Goal: Task Accomplishment & Management: Use online tool/utility

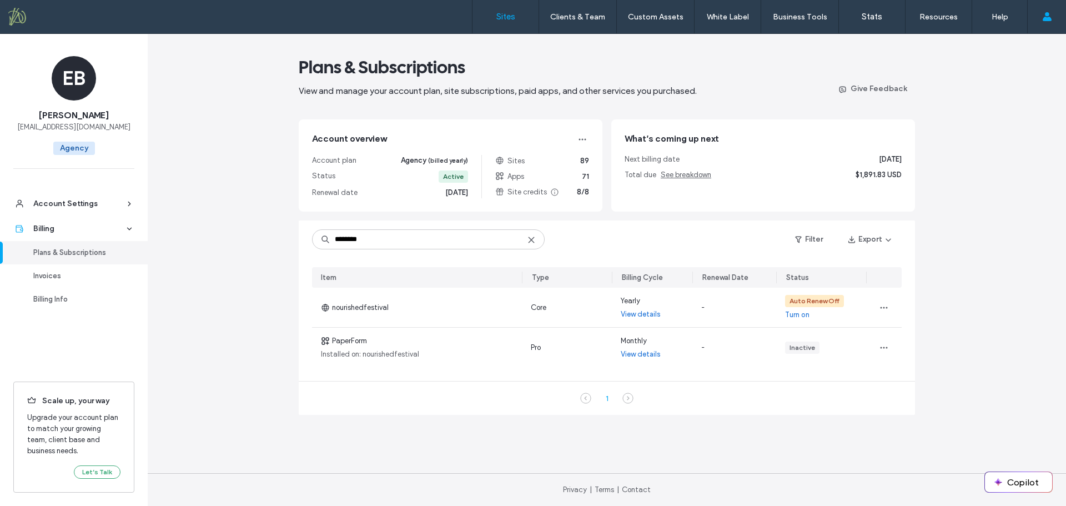
click at [508, 18] on label "Sites" at bounding box center [505, 17] width 19 height 10
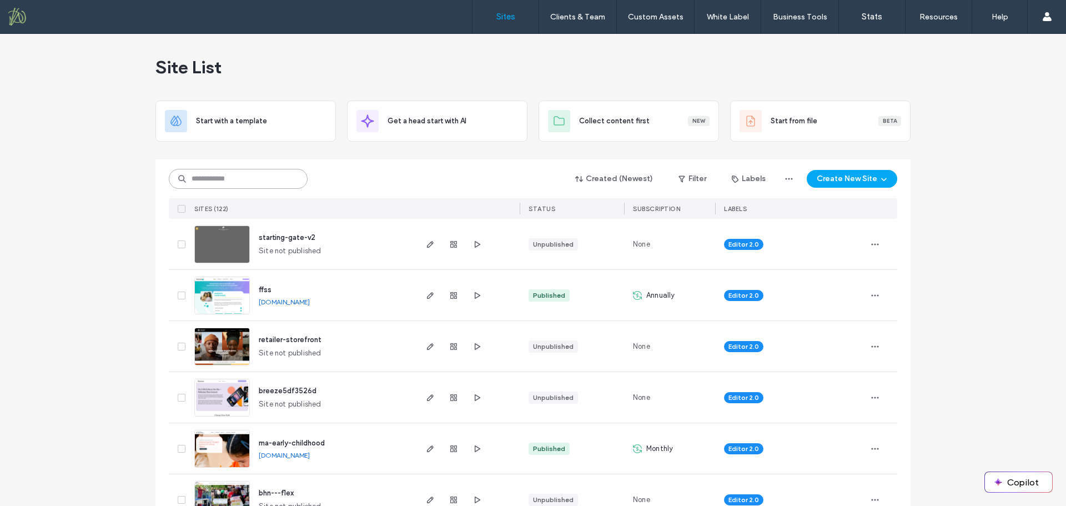
click at [244, 180] on input at bounding box center [238, 179] width 139 height 20
type input "*******"
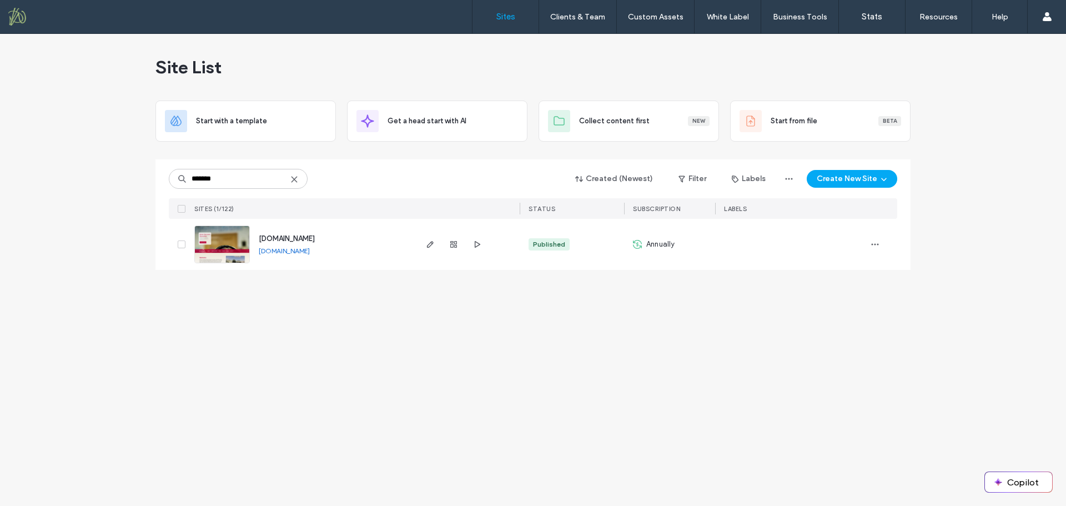
click at [286, 239] on span "[DOMAIN_NAME]" at bounding box center [287, 238] width 56 height 8
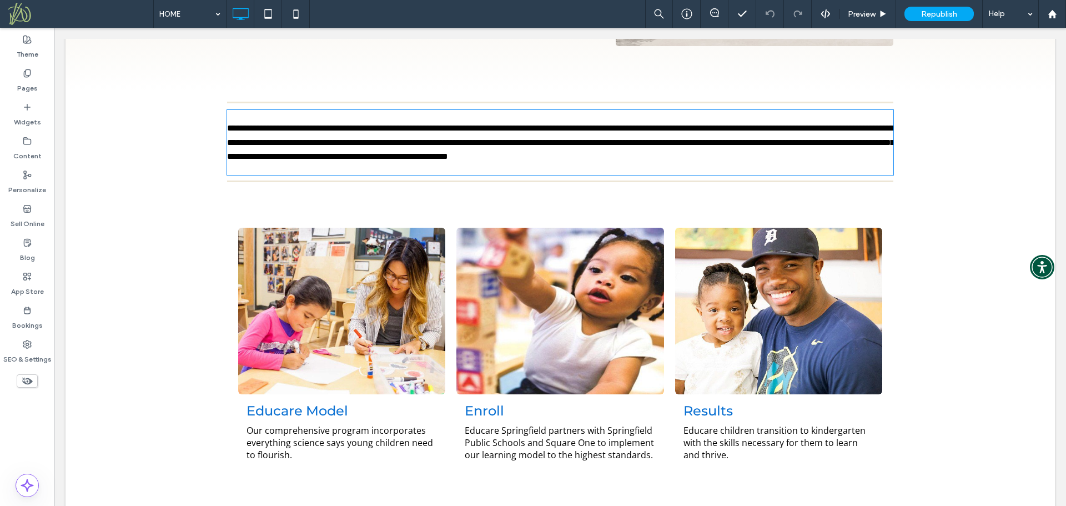
type input "*********"
type input "**"
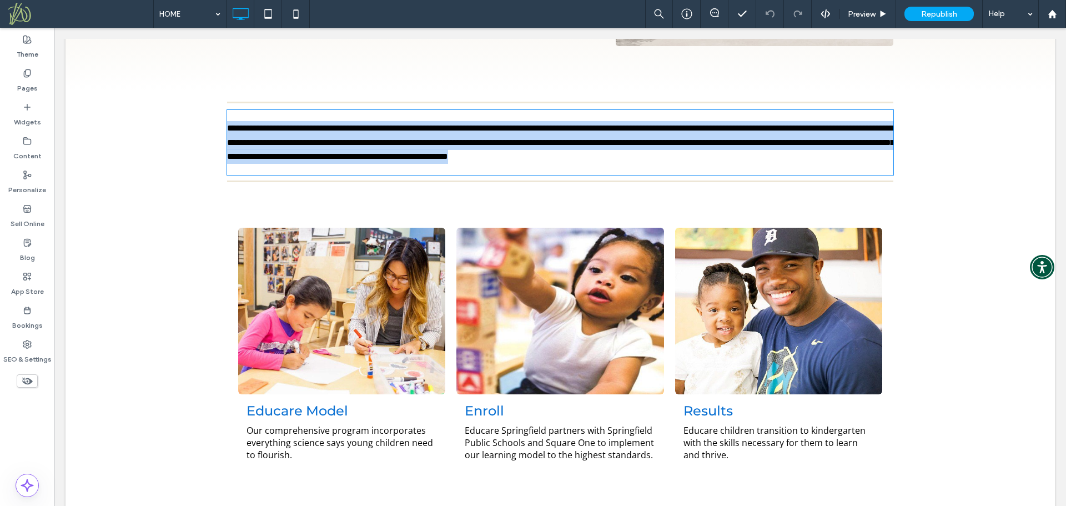
click at [483, 130] on span "**********" at bounding box center [560, 142] width 667 height 37
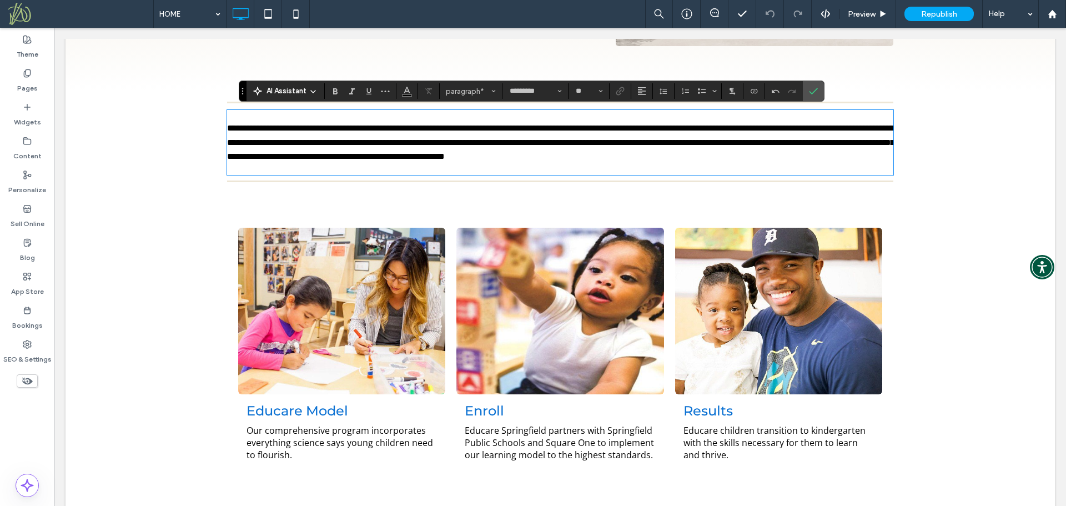
click at [227, 143] on span "**********" at bounding box center [560, 142] width 667 height 37
click at [300, 167] on div "**********" at bounding box center [560, 142] width 666 height 65
click at [817, 92] on icon "Confirm" at bounding box center [813, 91] width 9 height 9
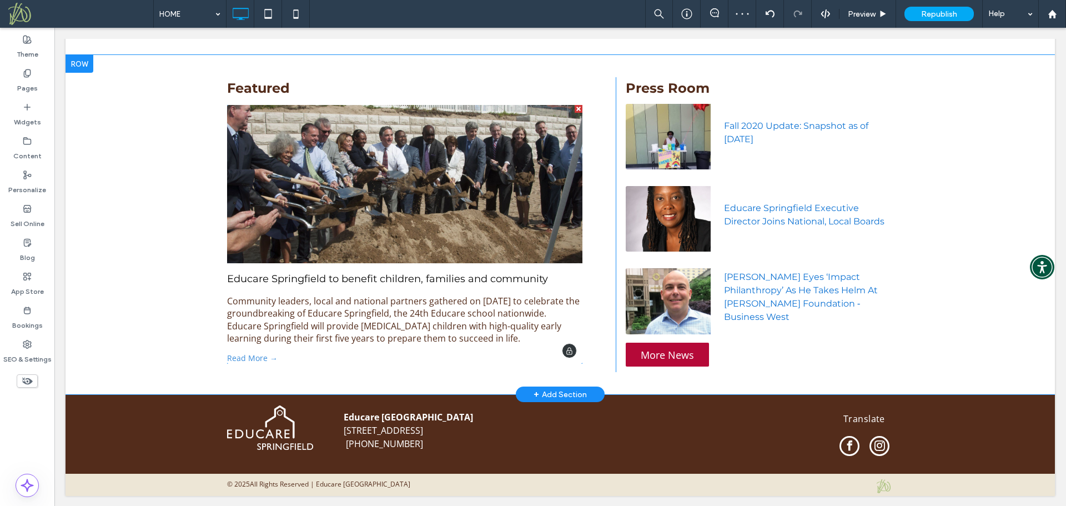
scroll to position [1042, 0]
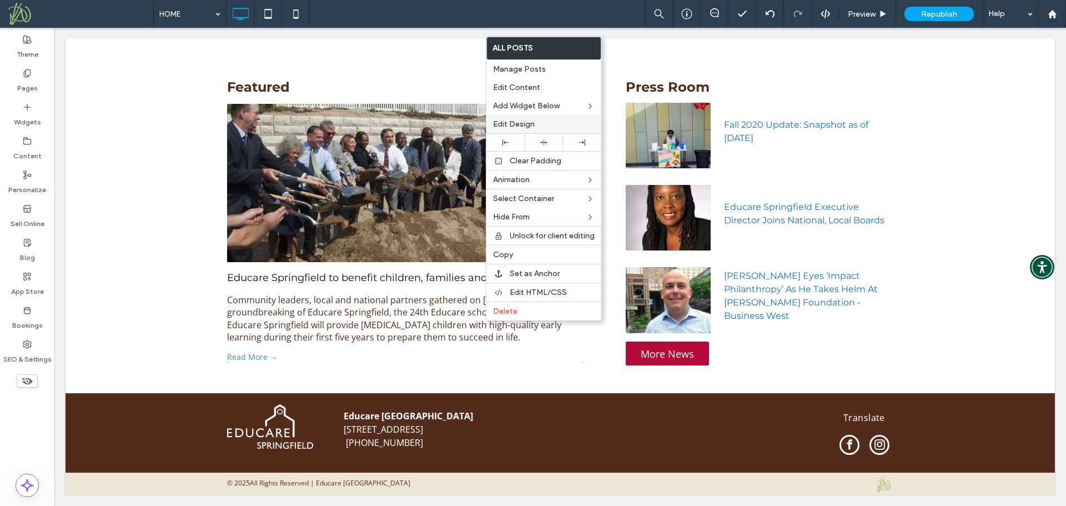
click at [532, 121] on span "Edit Design" at bounding box center [514, 123] width 42 height 9
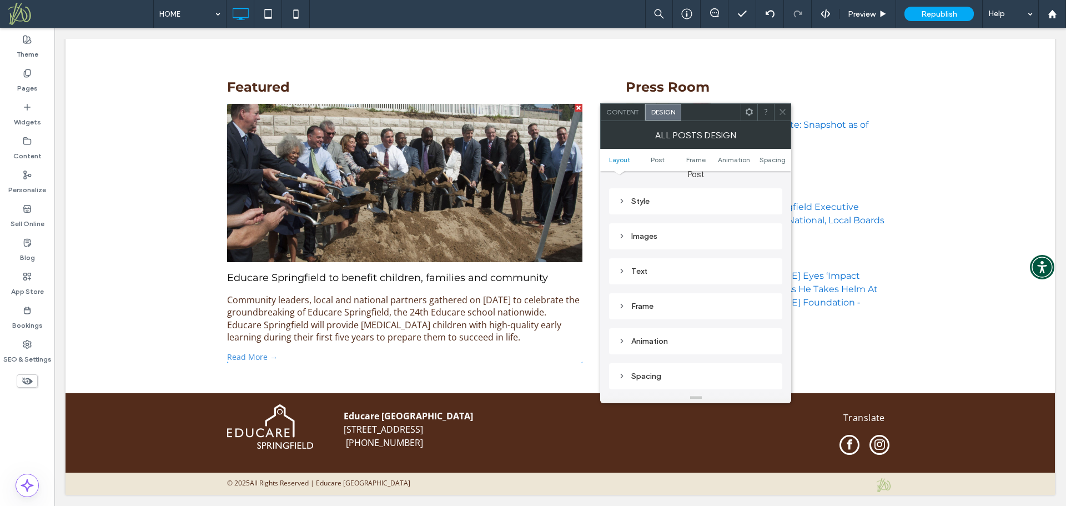
scroll to position [332, 0]
click at [674, 265] on div "Text" at bounding box center [695, 265] width 155 height 9
click at [687, 313] on label "Post description" at bounding box center [691, 315] width 147 height 22
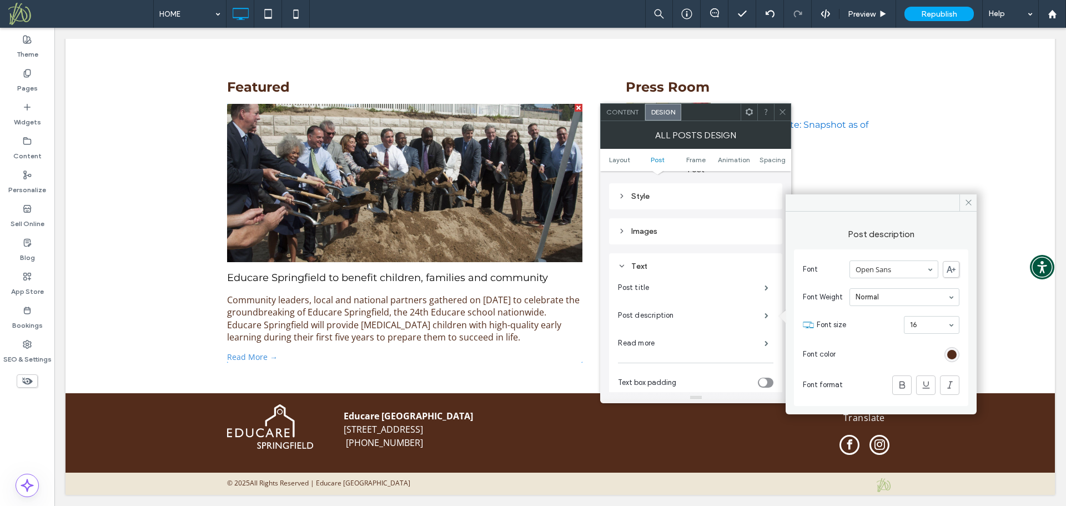
click at [947, 352] on div "rgb(83, 44, 27)" at bounding box center [951, 354] width 9 height 9
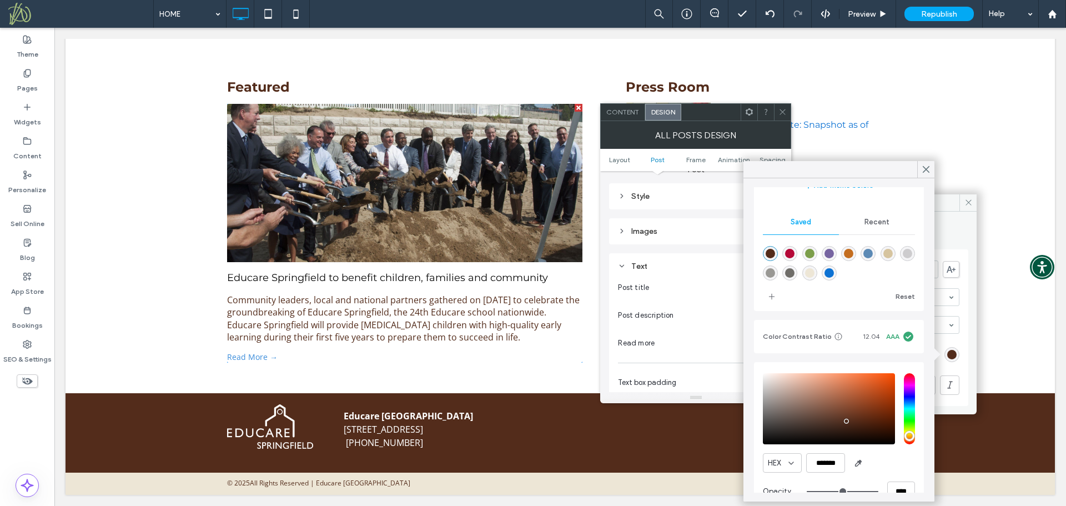
scroll to position [99, 0]
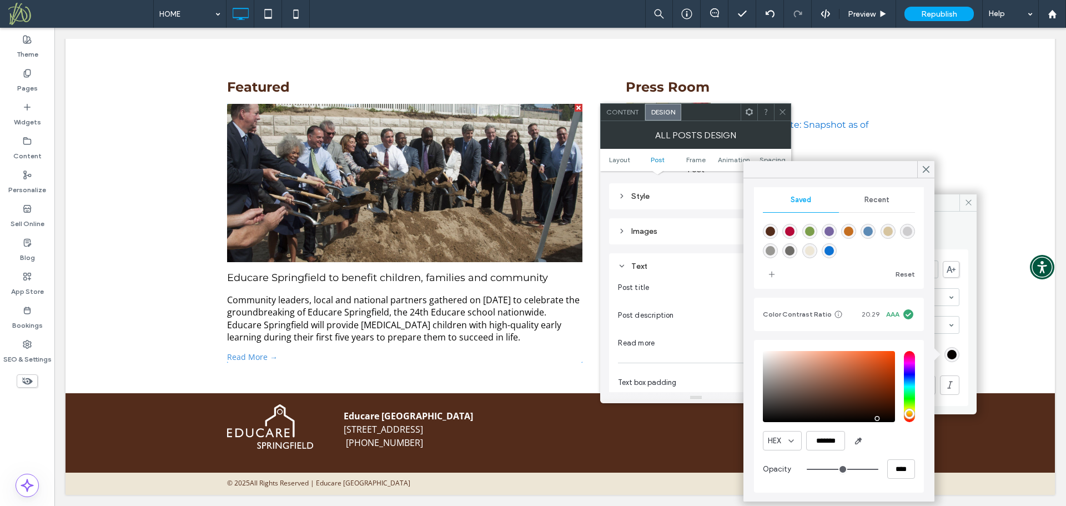
type input "*******"
drag, startPoint x: 876, startPoint y: 410, endPoint x: 888, endPoint y: 433, distance: 26.1
click at [888, 433] on div "HEX ******* Opacity ****" at bounding box center [839, 416] width 152 height 142
click at [923, 170] on icon at bounding box center [926, 169] width 10 height 10
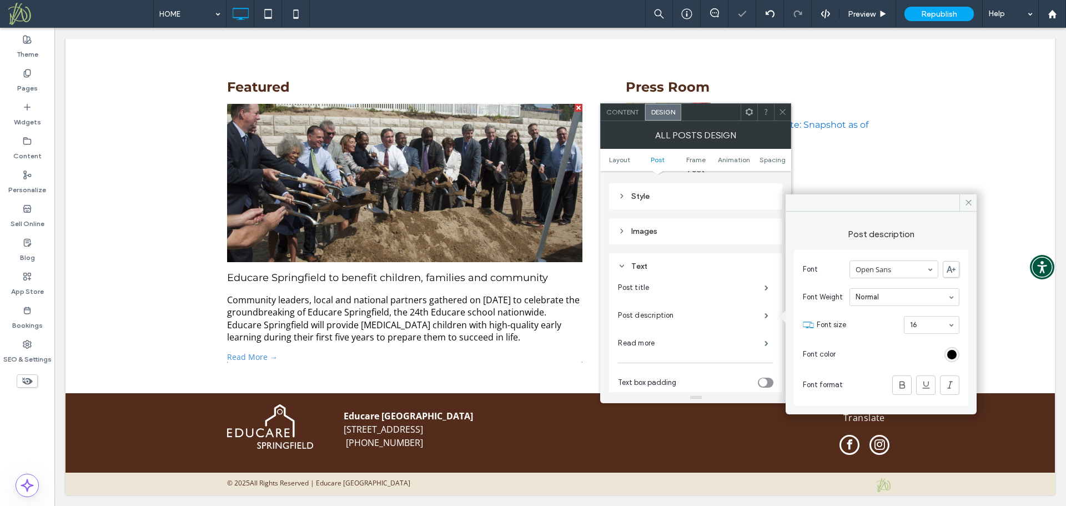
click at [779, 110] on icon at bounding box center [782, 112] width 8 height 8
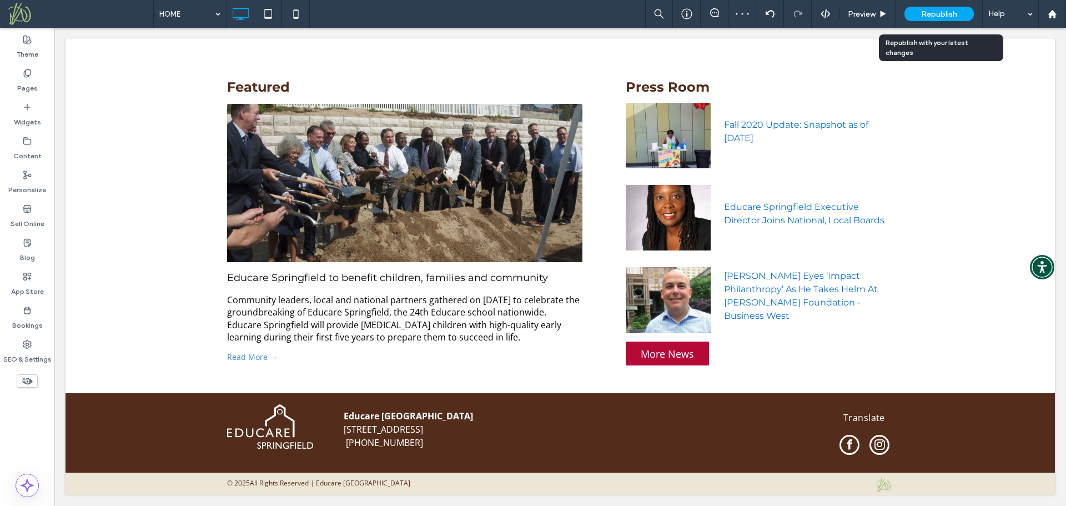
click at [936, 16] on span "Republish" at bounding box center [939, 13] width 36 height 9
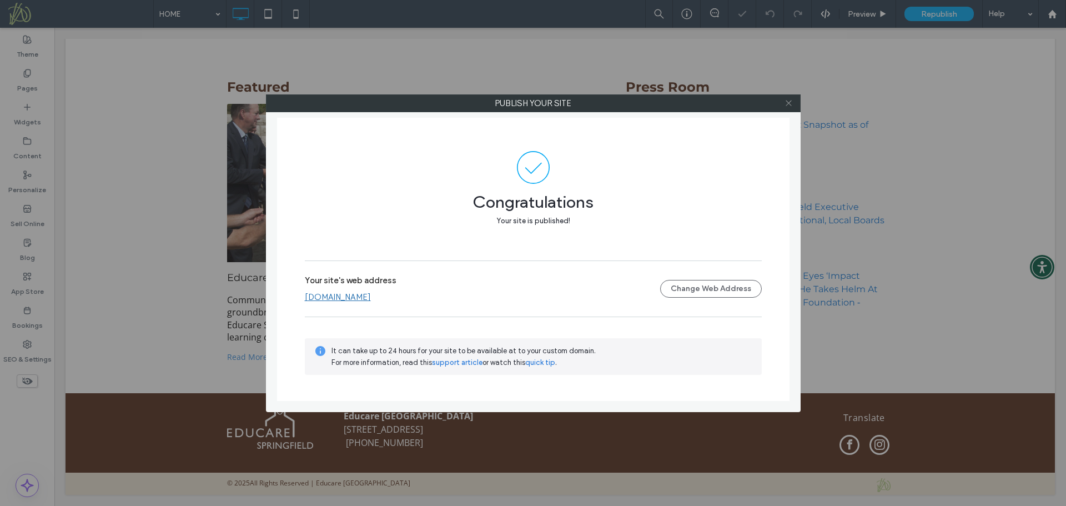
click at [790, 103] on icon at bounding box center [788, 103] width 8 height 8
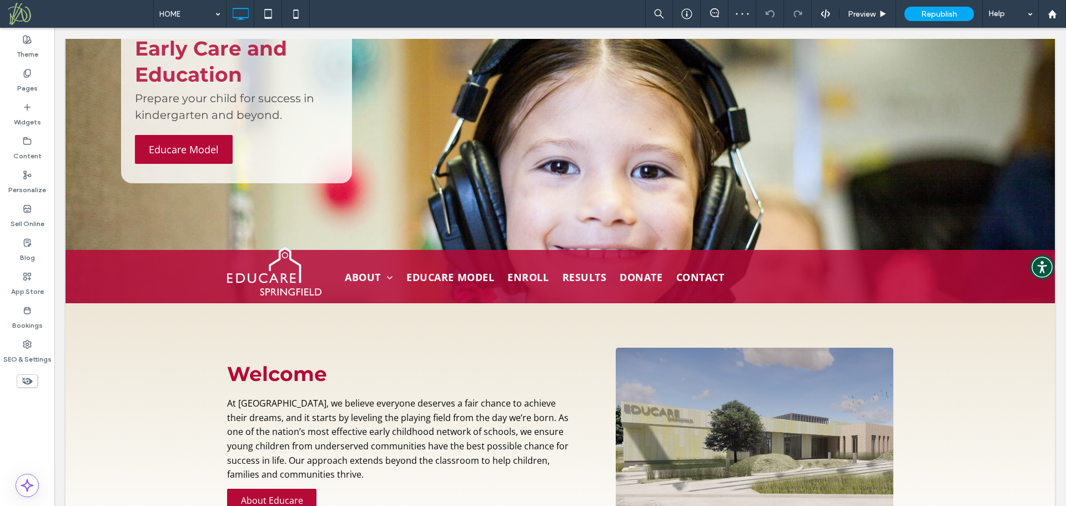
scroll to position [0, 0]
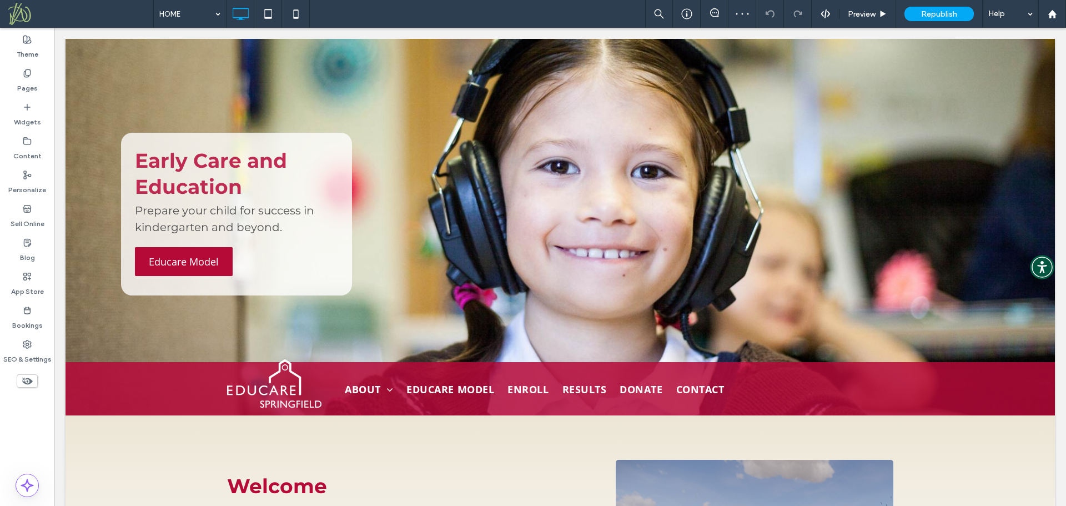
drag, startPoint x: 1058, startPoint y: 386, endPoint x: 1099, endPoint y: 49, distance: 339.3
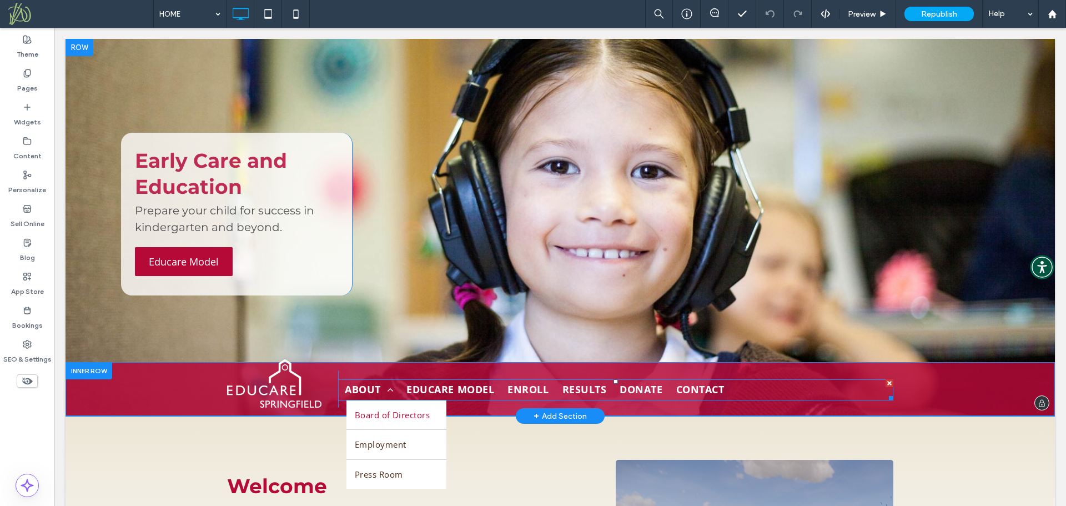
click at [383, 414] on span "Board of Directors" at bounding box center [392, 415] width 75 height 13
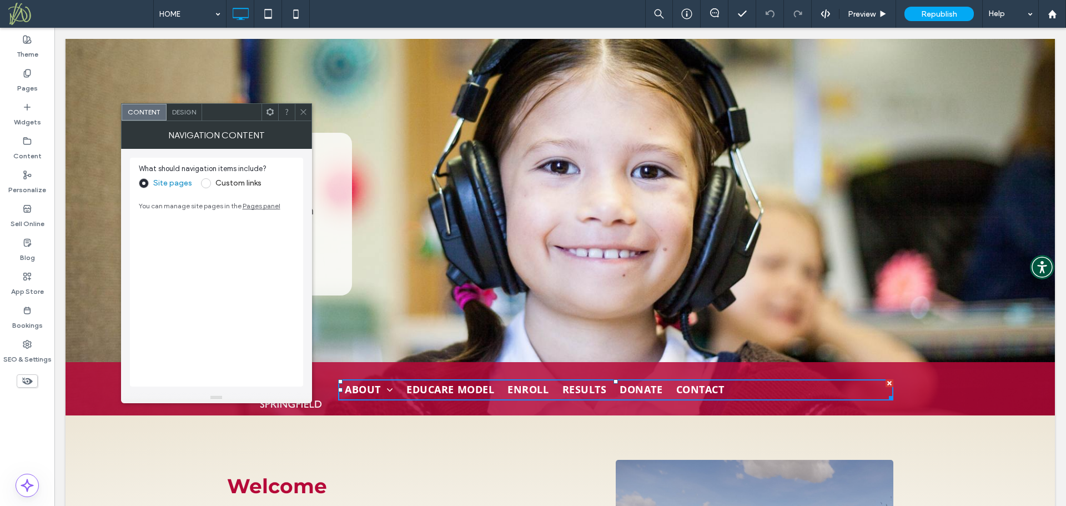
click at [305, 113] on icon at bounding box center [303, 112] width 8 height 8
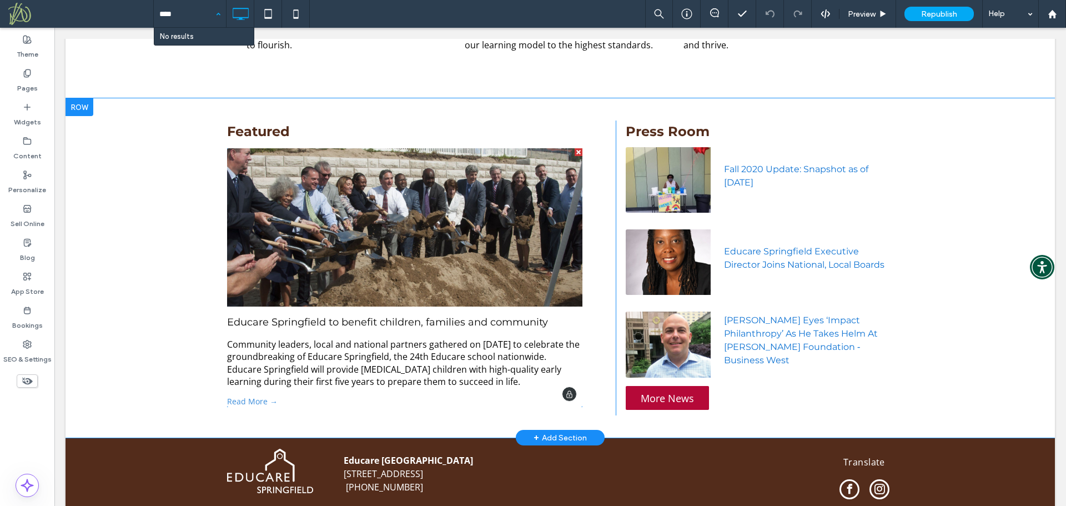
scroll to position [998, 0]
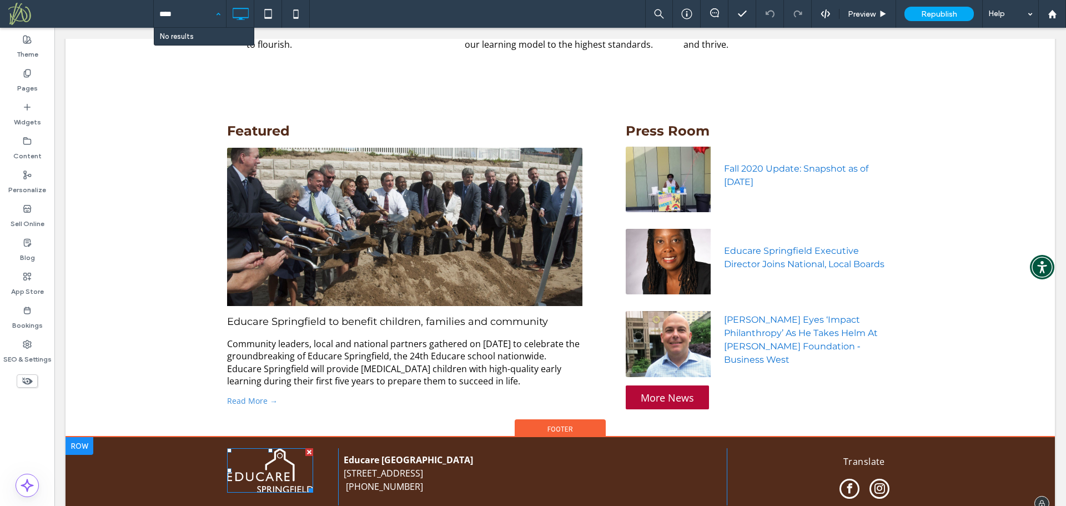
click at [281, 468] on img at bounding box center [270, 470] width 86 height 44
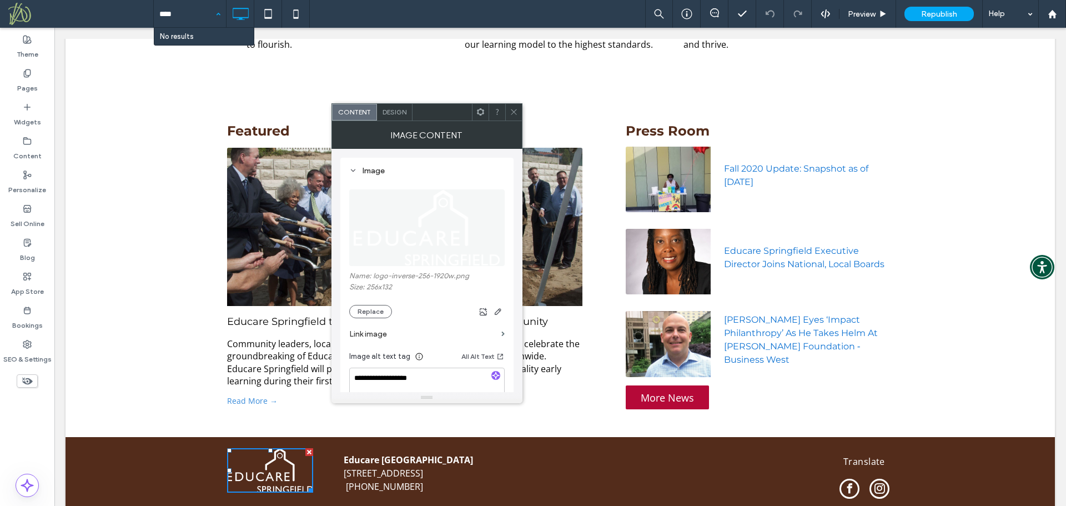
type input "****"
click at [515, 108] on icon at bounding box center [514, 112] width 8 height 8
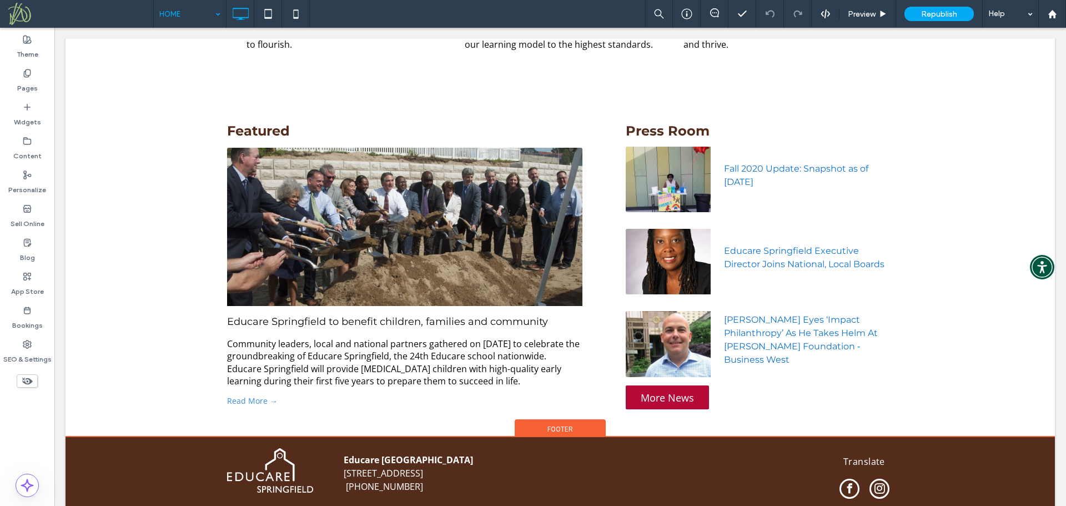
click at [538, 428] on div "Footer" at bounding box center [560, 427] width 91 height 17
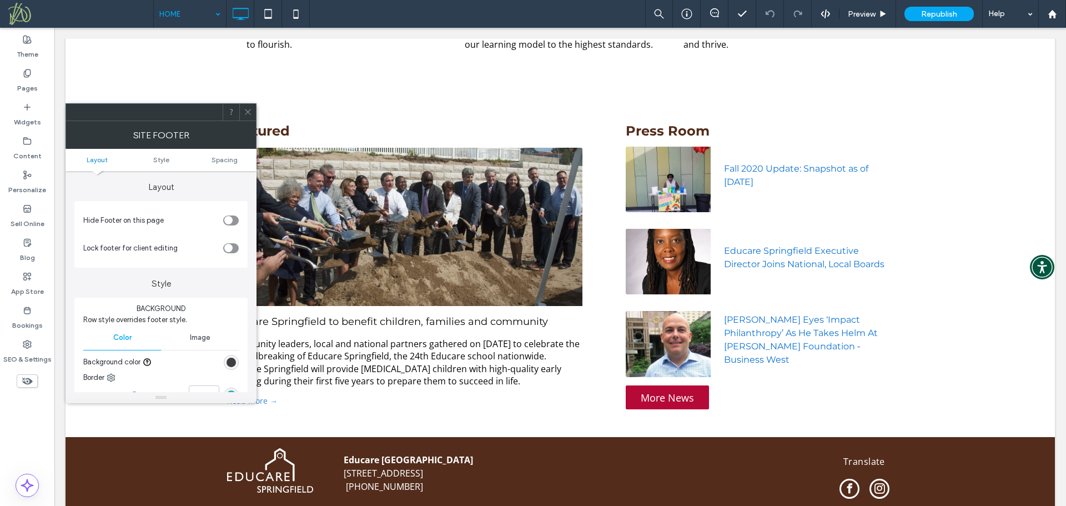
click at [234, 249] on div "toggle" at bounding box center [231, 248] width 16 height 10
click at [243, 116] on div at bounding box center [247, 112] width 17 height 17
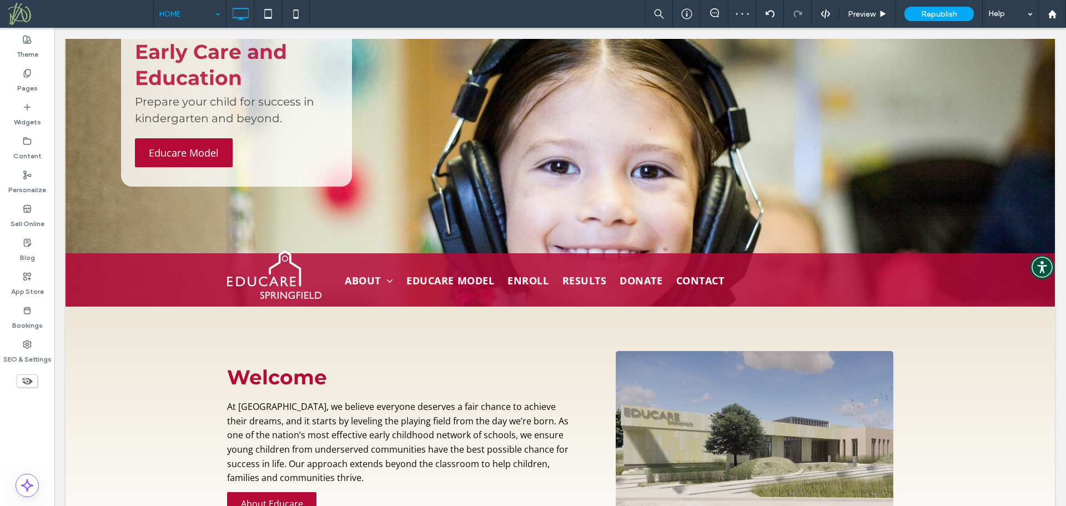
scroll to position [0, 0]
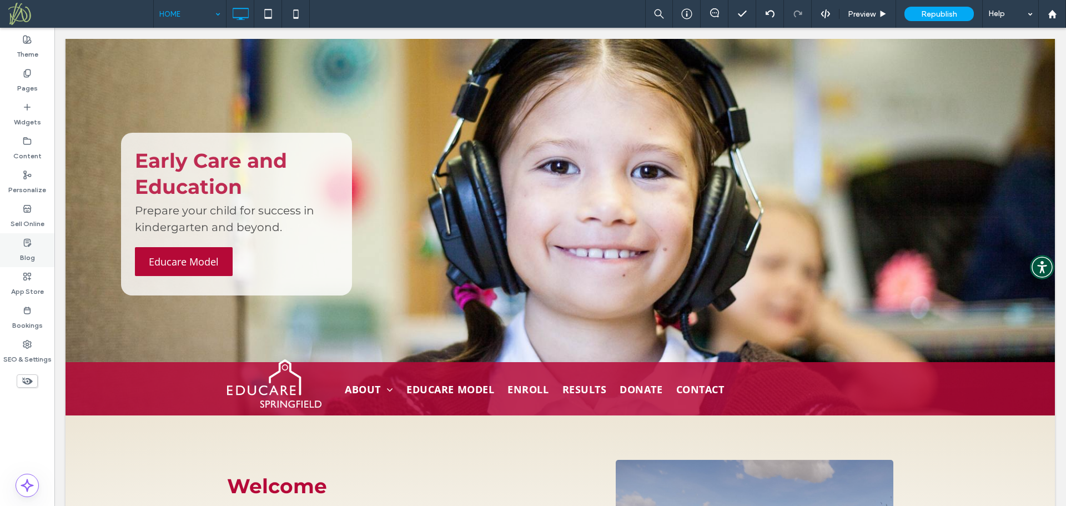
click at [31, 254] on label "Blog" at bounding box center [27, 255] width 15 height 16
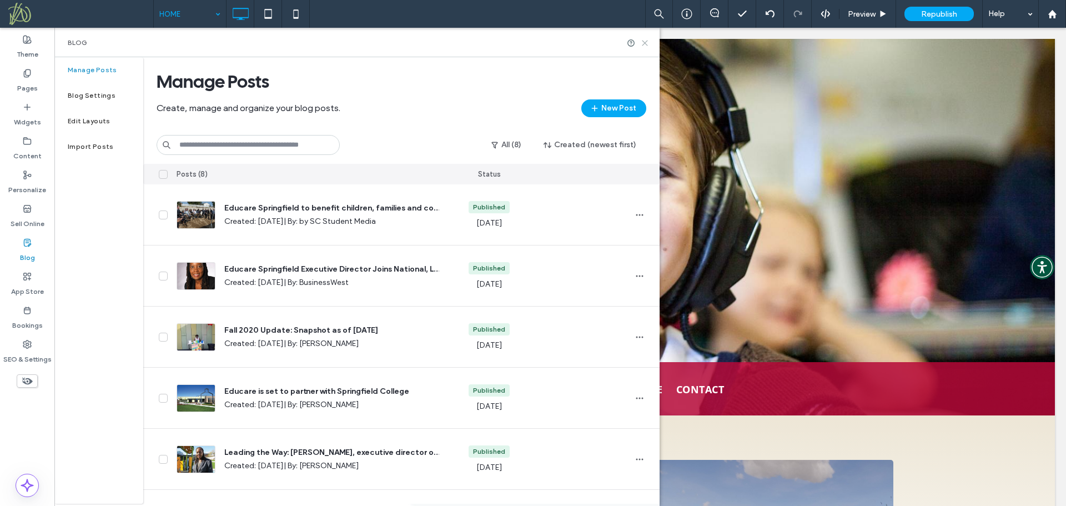
click at [644, 44] on icon at bounding box center [645, 43] width 8 height 8
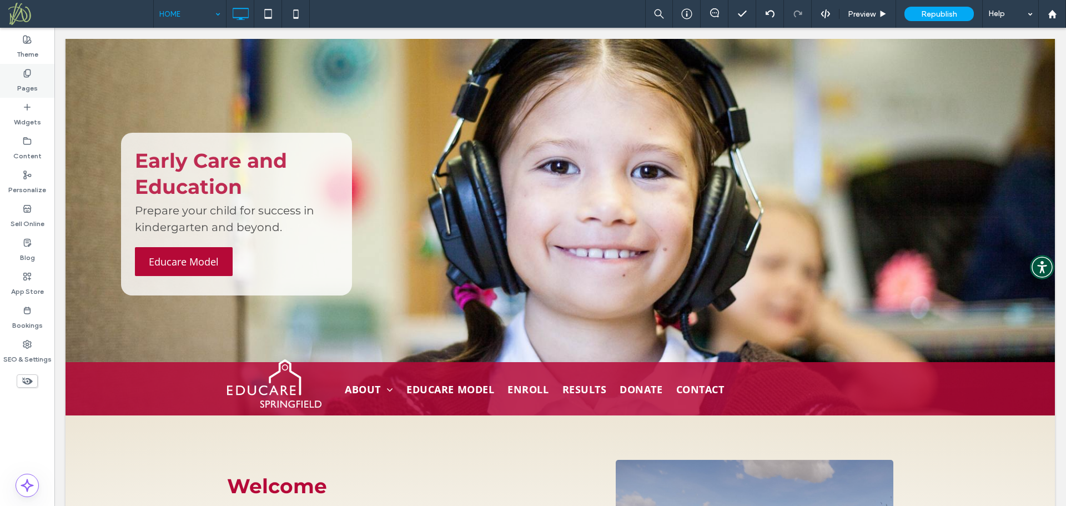
click at [20, 82] on label "Pages" at bounding box center [27, 86] width 21 height 16
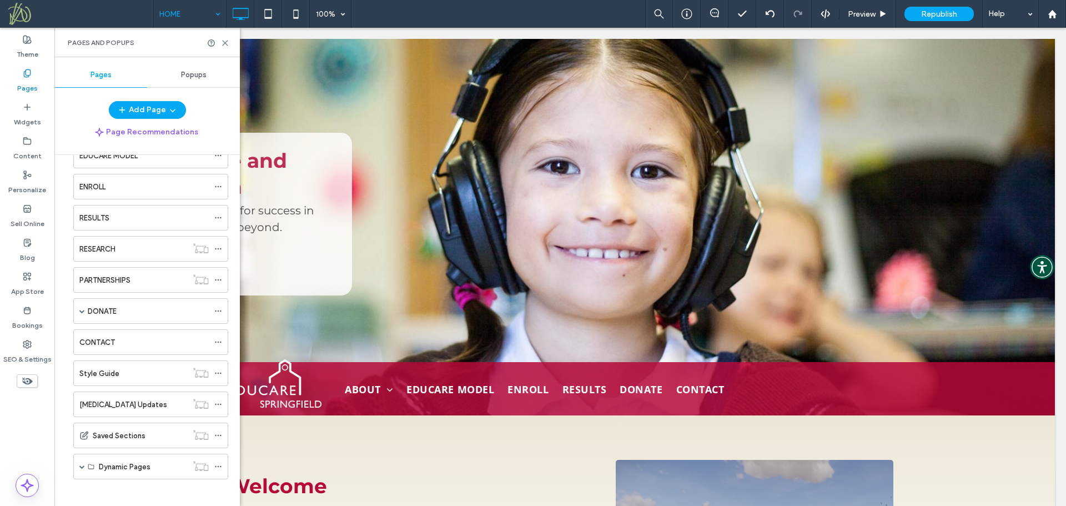
scroll to position [100, 0]
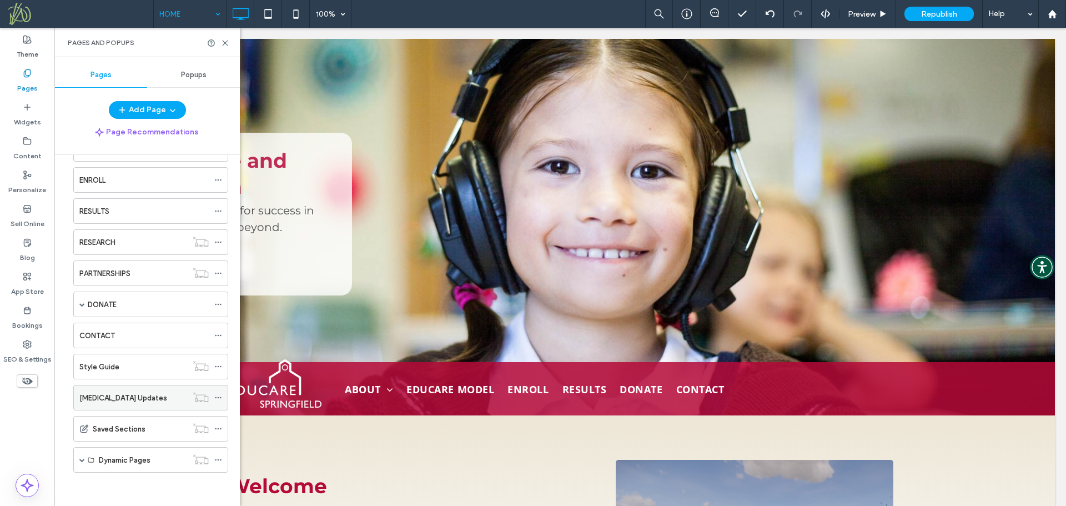
click at [218, 396] on icon at bounding box center [218, 398] width 8 height 8
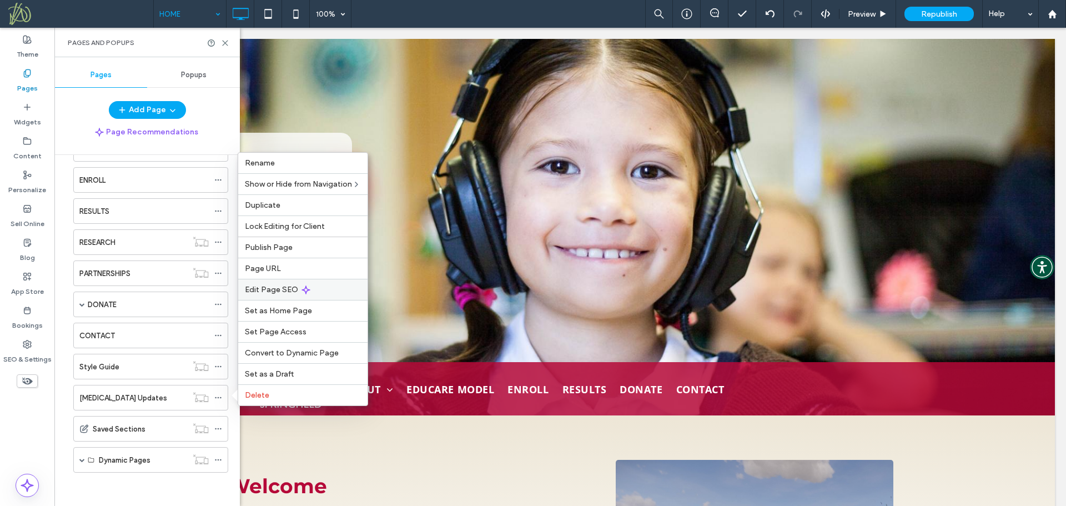
click at [316, 286] on div "Edit Page SEO" at bounding box center [302, 289] width 129 height 21
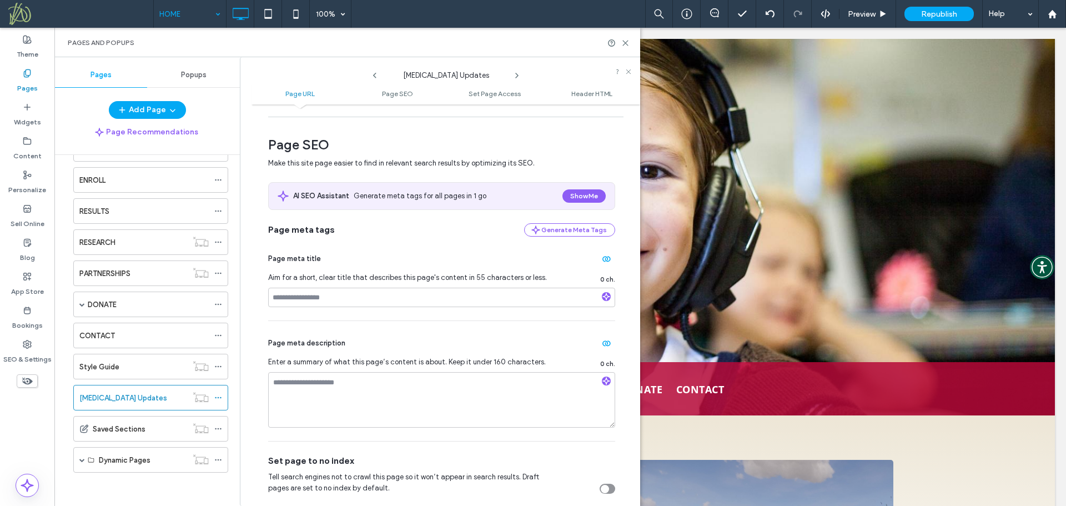
scroll to position [165, 0]
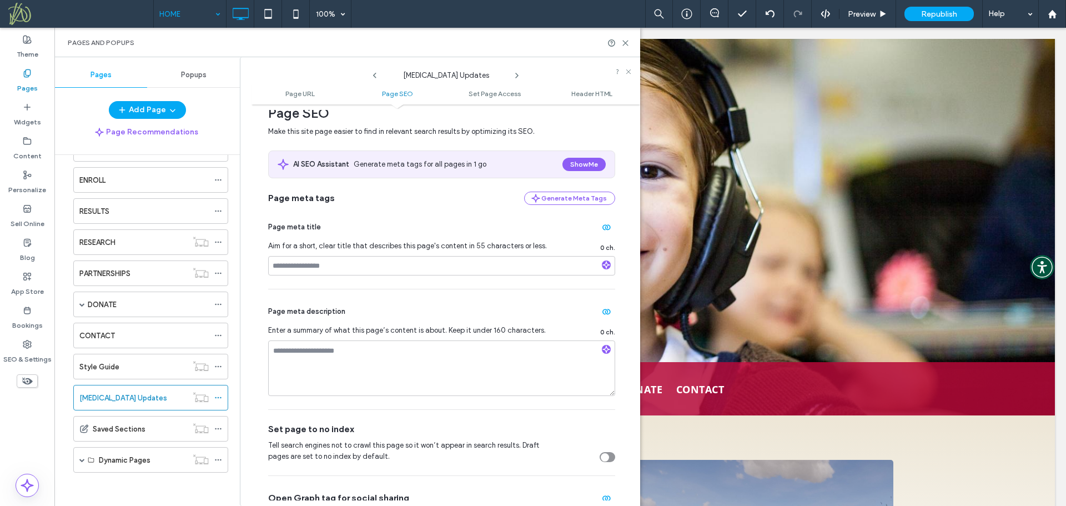
click at [602, 461] on div "toggle" at bounding box center [605, 457] width 8 height 8
click at [218, 427] on icon at bounding box center [218, 429] width 8 height 8
click at [77, 460] on div "Dynamic Pages" at bounding box center [150, 460] width 155 height 26
click at [80, 459] on span at bounding box center [82, 460] width 6 height 6
click at [80, 458] on span at bounding box center [82, 460] width 6 height 6
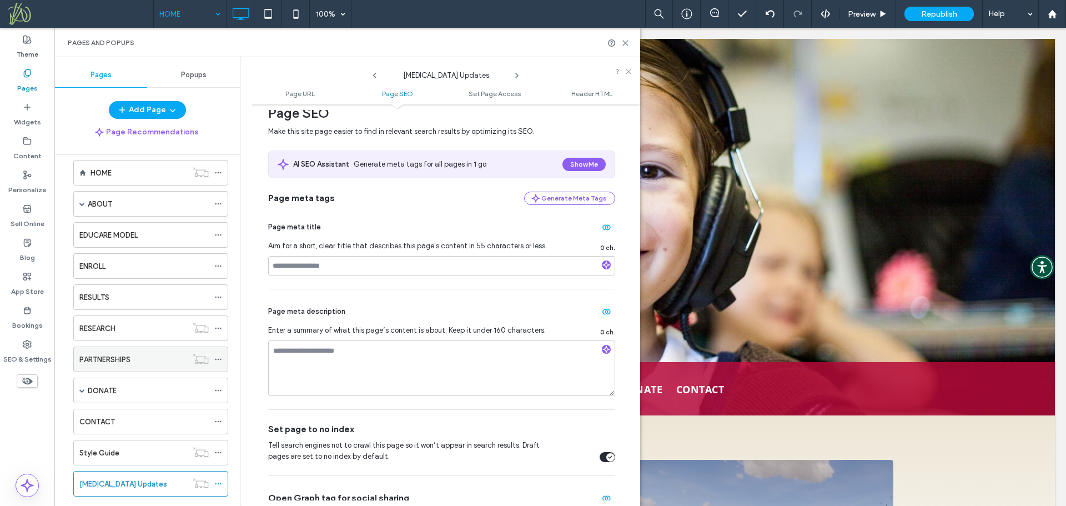
scroll to position [0, 0]
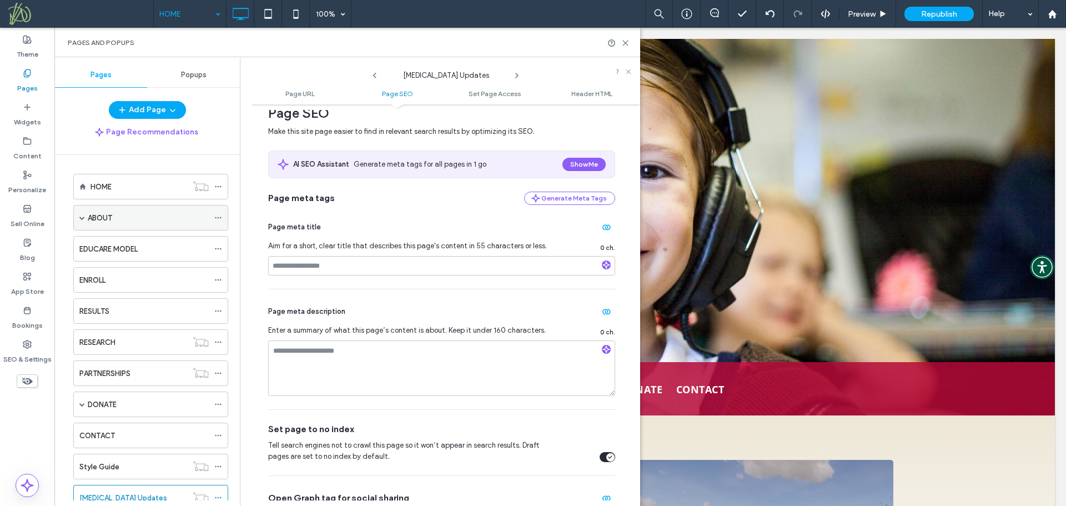
click at [138, 219] on div "ABOUT" at bounding box center [148, 218] width 121 height 12
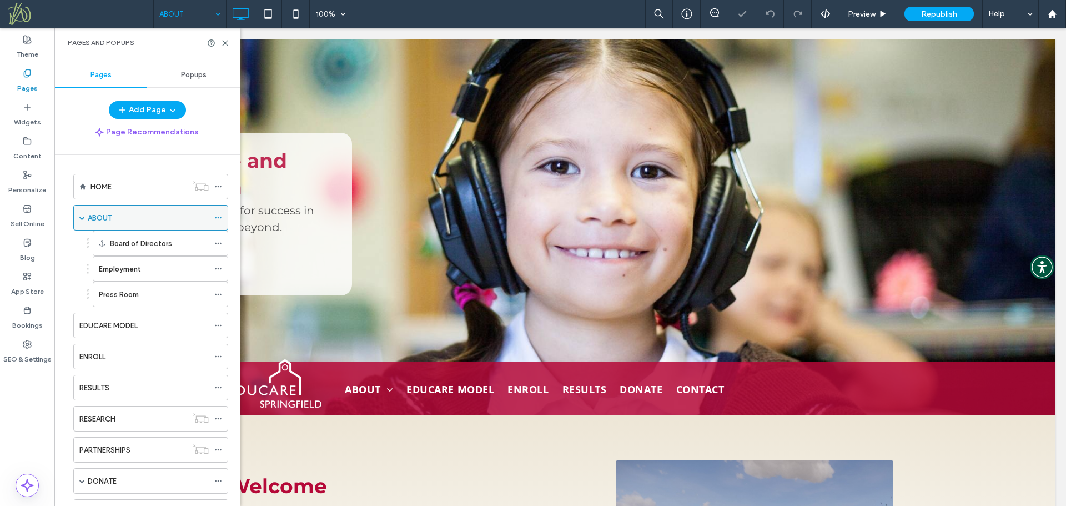
click at [217, 219] on icon at bounding box center [218, 218] width 8 height 8
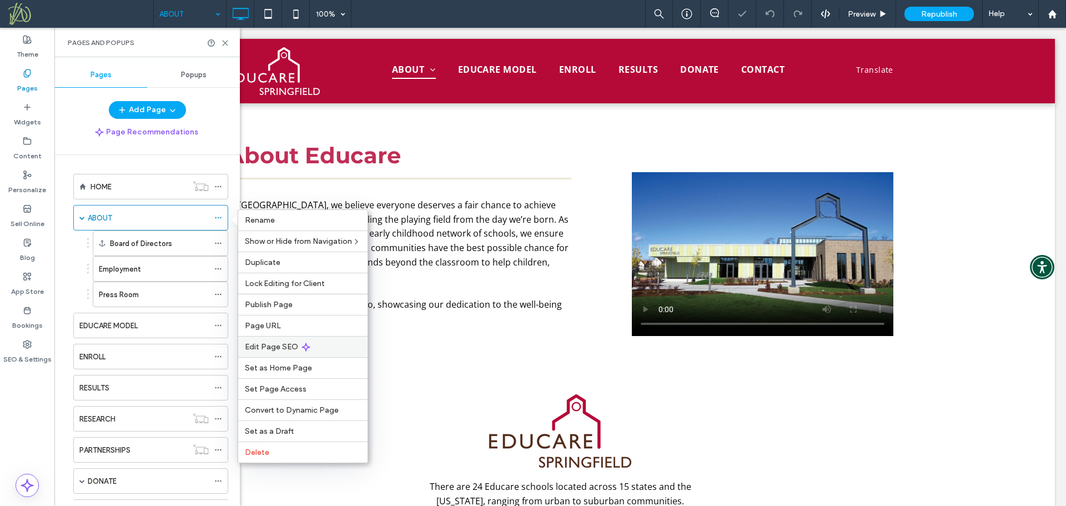
click at [276, 343] on span "Edit Page SEO" at bounding box center [271, 346] width 53 height 9
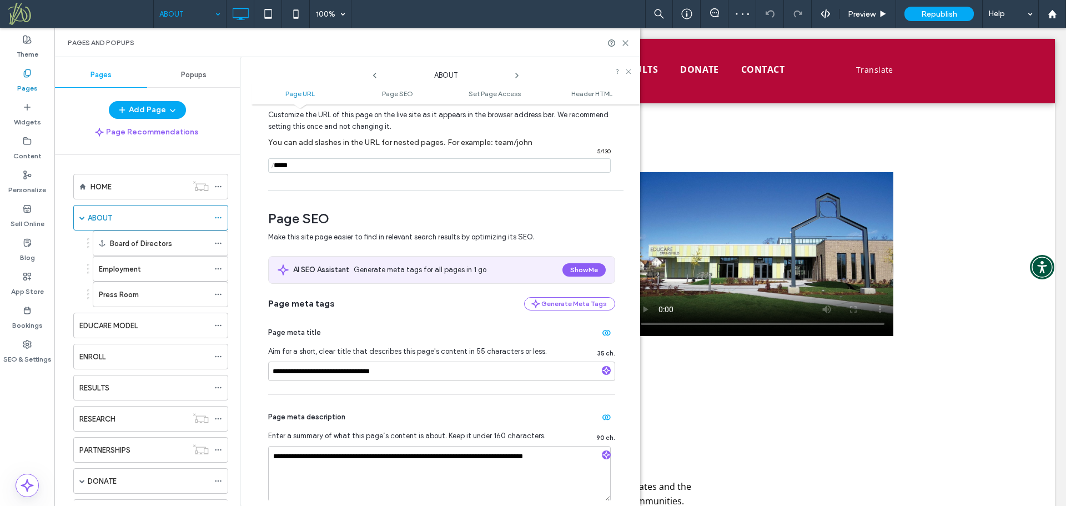
scroll to position [108, 0]
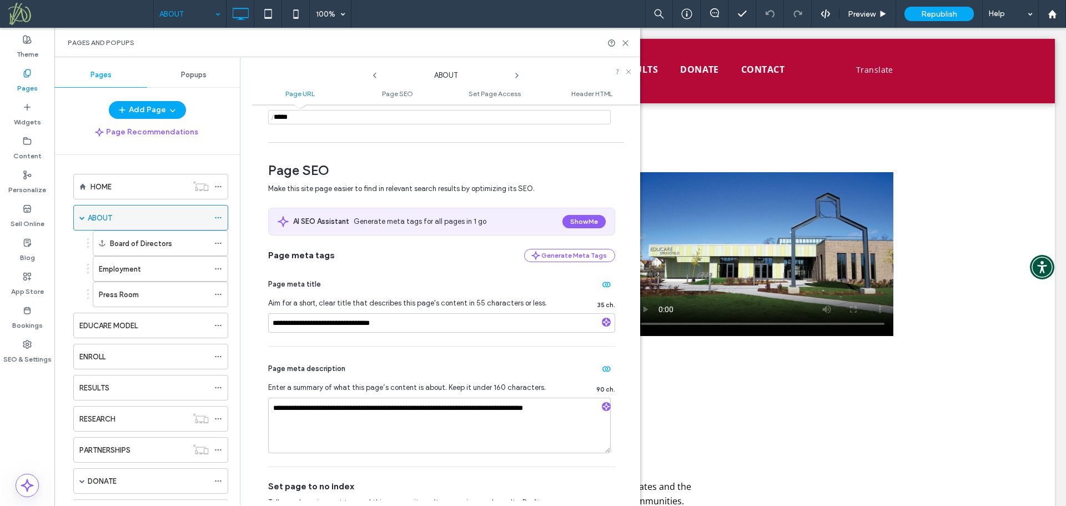
click at [173, 216] on div "ABOUT" at bounding box center [148, 218] width 121 height 12
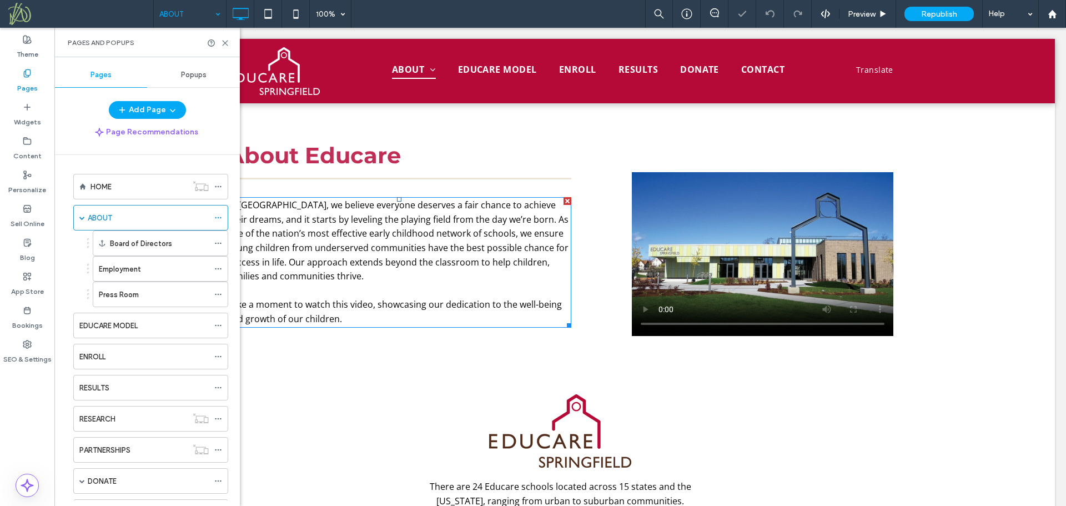
scroll to position [0, 0]
click at [320, 243] on span "At [GEOGRAPHIC_DATA], we believe everyone deserves a fair chance to achieve the…" at bounding box center [397, 240] width 341 height 83
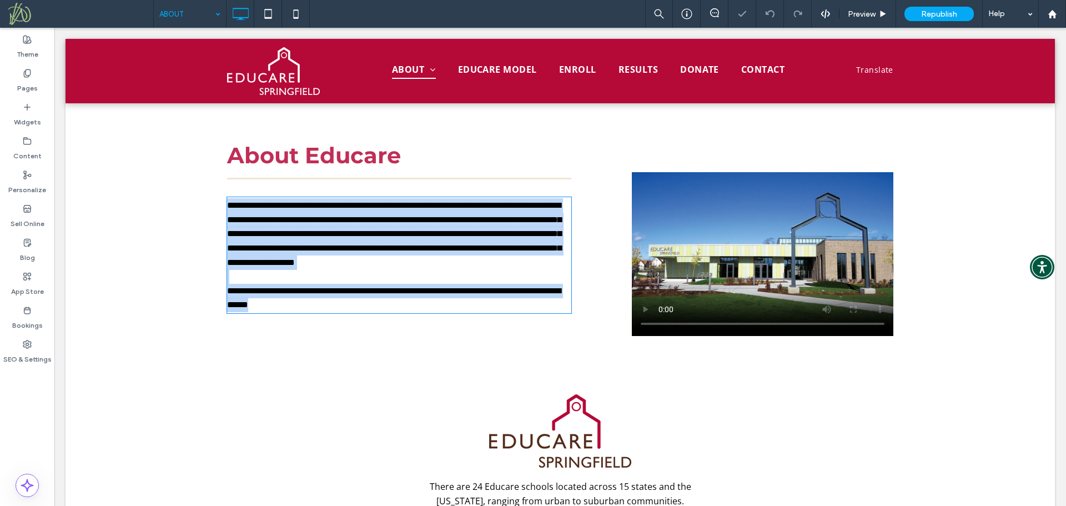
type input "*********"
type input "**"
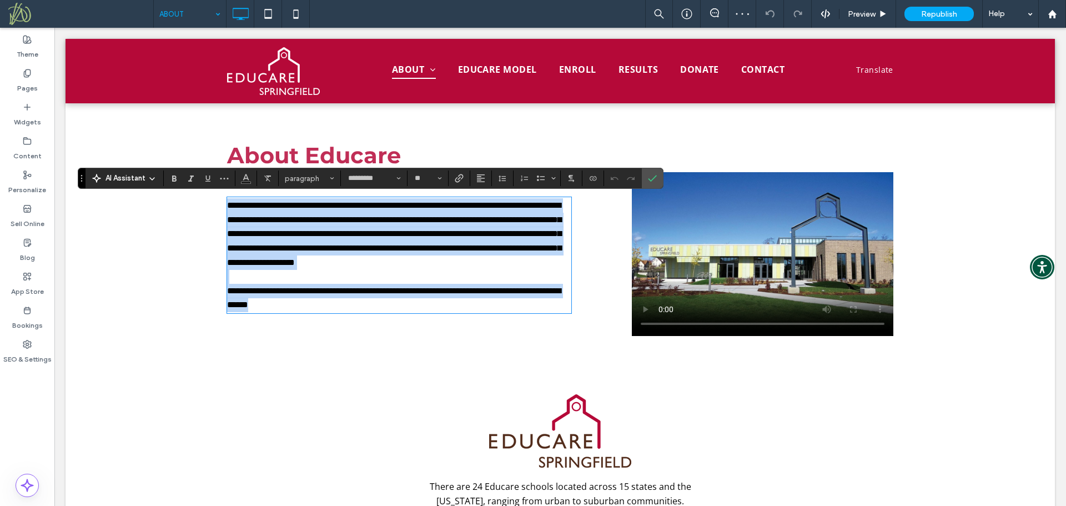
click at [327, 223] on span "**********" at bounding box center [394, 233] width 334 height 65
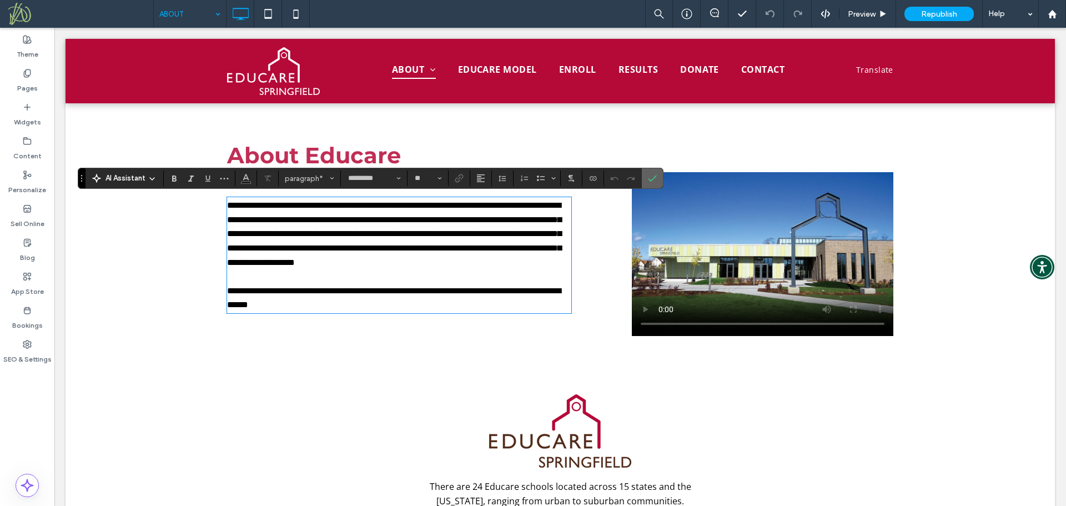
click at [654, 172] on span "Confirm" at bounding box center [652, 178] width 9 height 19
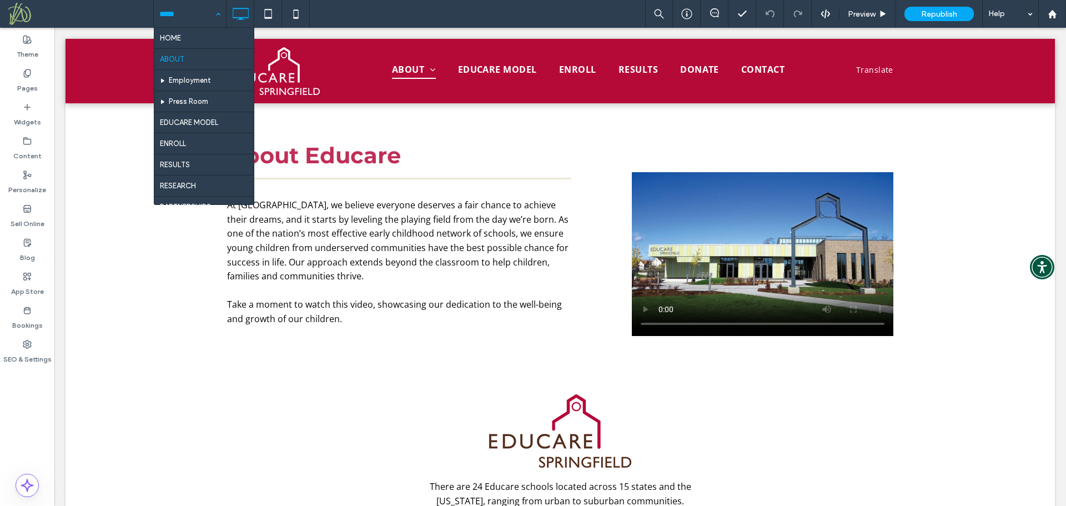
drag, startPoint x: 189, startPoint y: 36, endPoint x: 188, endPoint y: 44, distance: 8.4
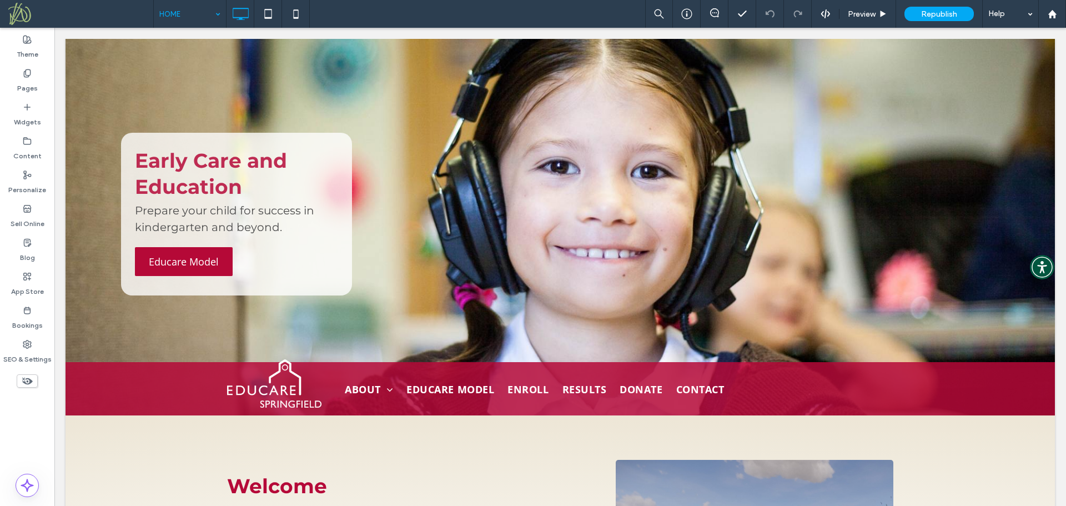
click at [23, 378] on use at bounding box center [27, 380] width 11 height 7
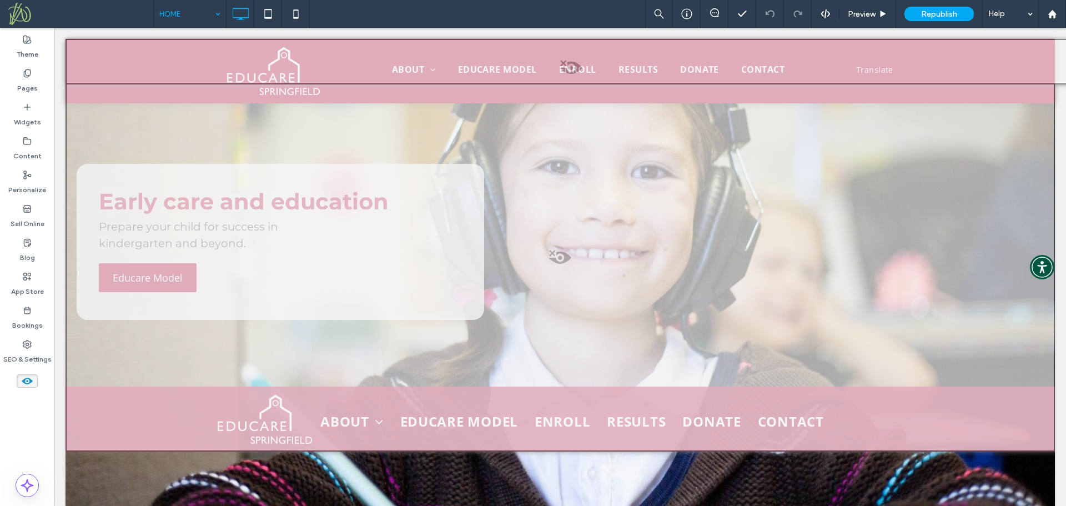
click at [564, 65] on span at bounding box center [571, 70] width 1009 height 22
click at [579, 79] on button "Yes" at bounding box center [580, 80] width 34 height 14
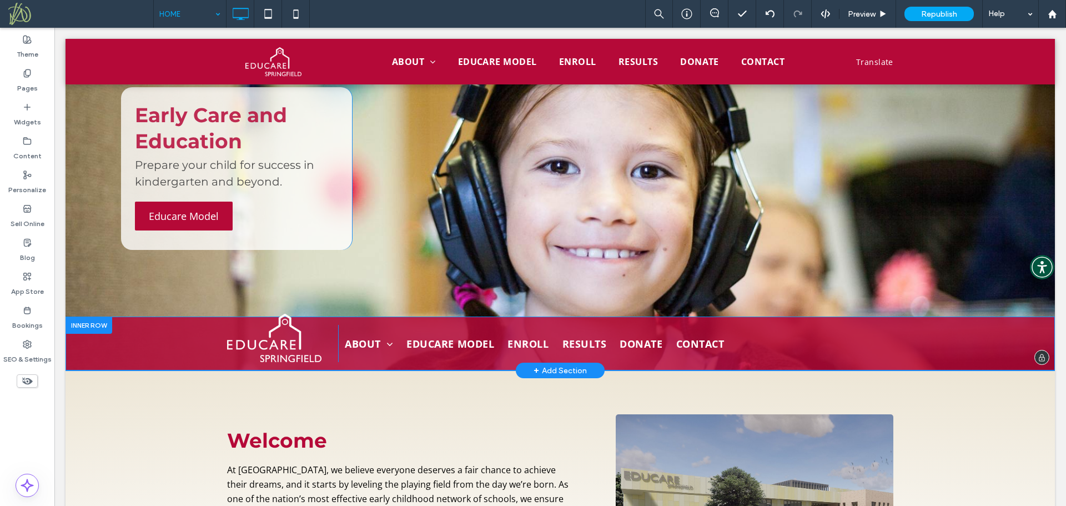
scroll to position [110, 0]
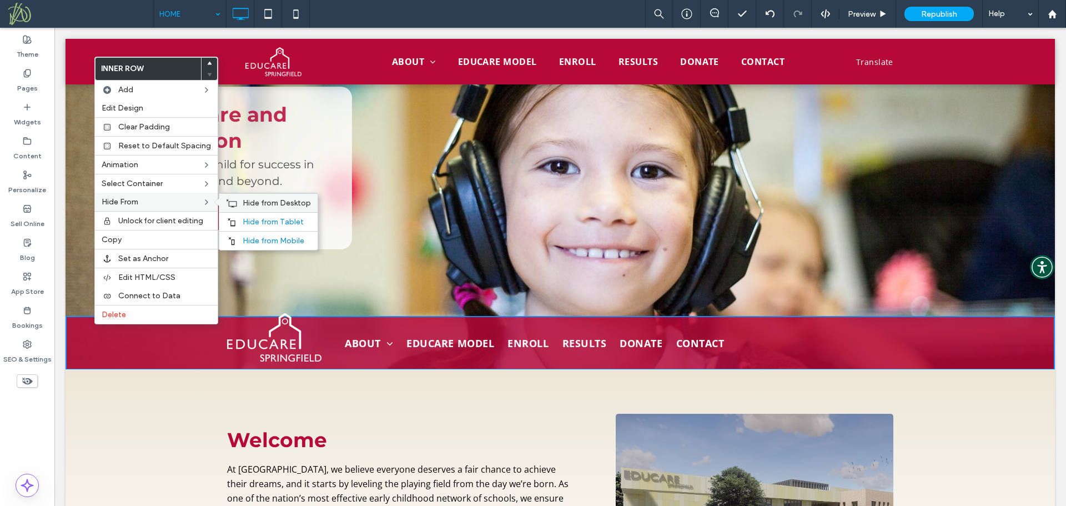
click at [253, 204] on span "Hide from Desktop" at bounding box center [277, 202] width 68 height 9
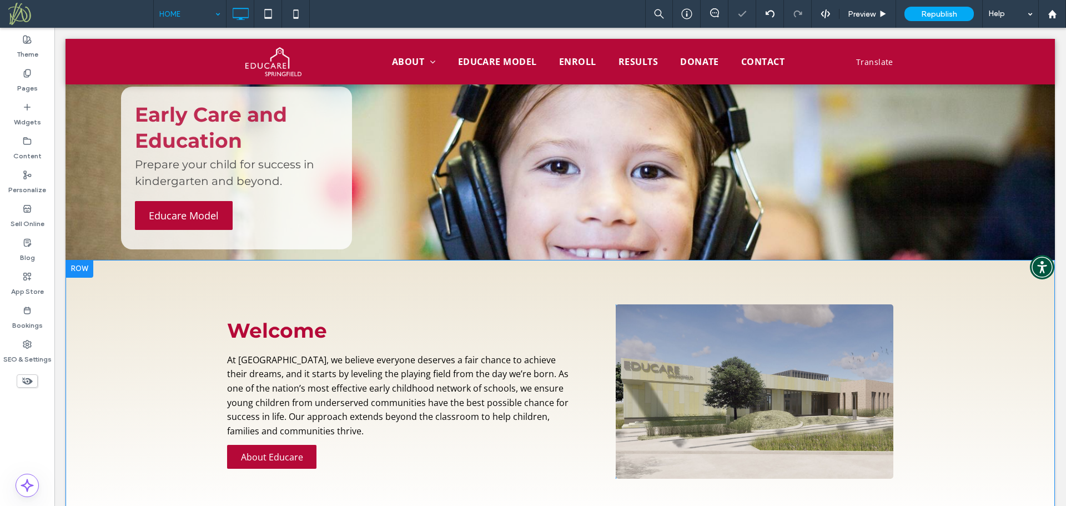
click at [137, 362] on div "Welcome At [GEOGRAPHIC_DATA], we believe everyone deserves a fair chance to ach…" at bounding box center [559, 391] width 989 height 263
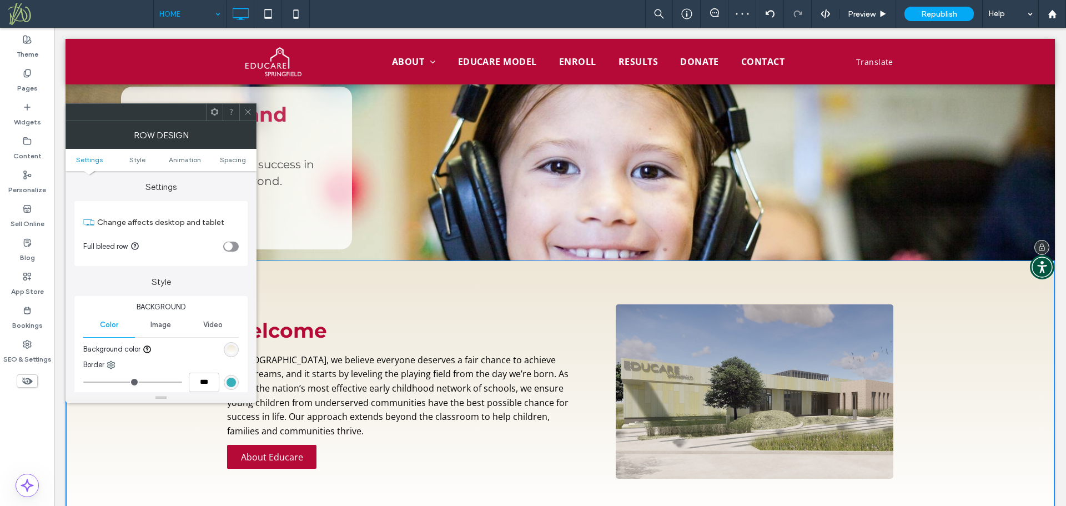
click at [884, 182] on div "Click To Paste" at bounding box center [698, 168] width 692 height 163
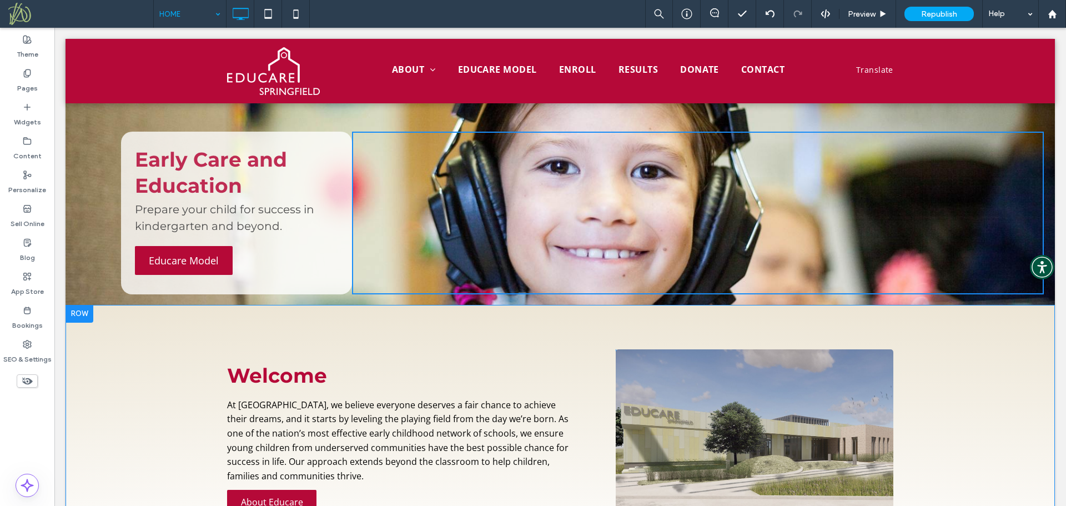
scroll to position [0, 0]
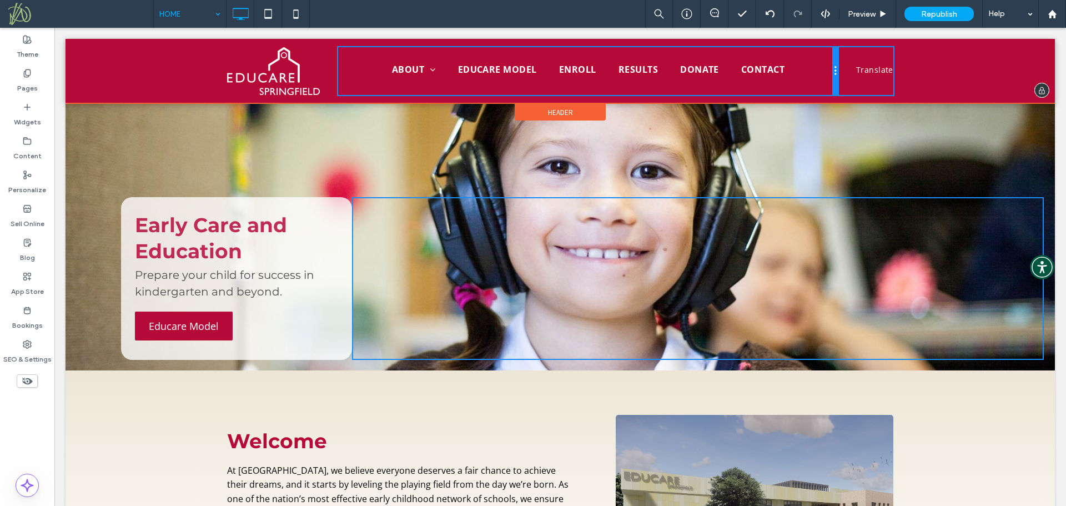
drag, startPoint x: 831, startPoint y: 85, endPoint x: 747, endPoint y: 115, distance: 89.5
click at [845, 85] on div "Click To Paste ABOUT Board of Directors Employment Press Room EDUCARE MODEL ENR…" at bounding box center [560, 71] width 666 height 48
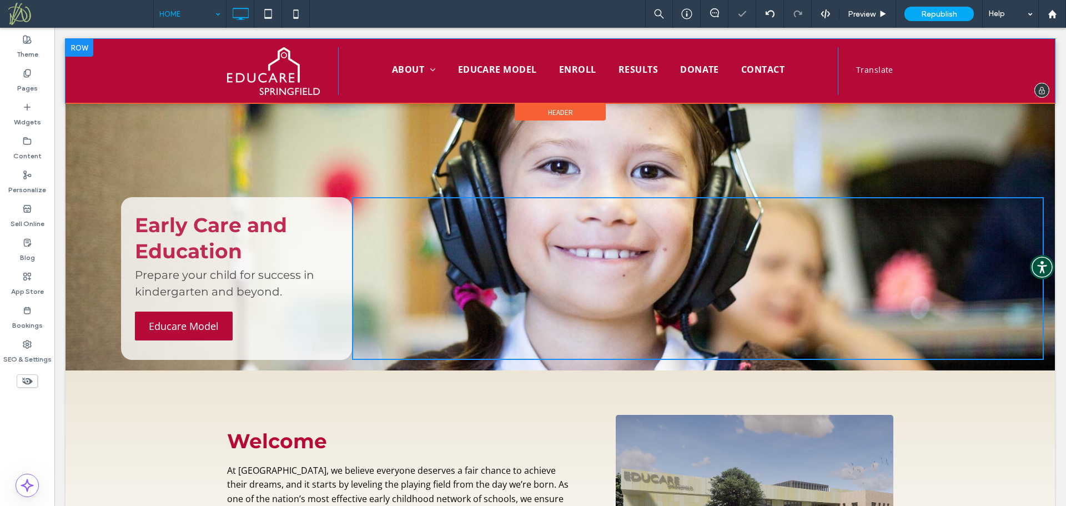
click at [177, 76] on div "Click To Paste ABOUT Board of Directors Employment Press Room EDUCARE MODEL ENR…" at bounding box center [559, 71] width 989 height 64
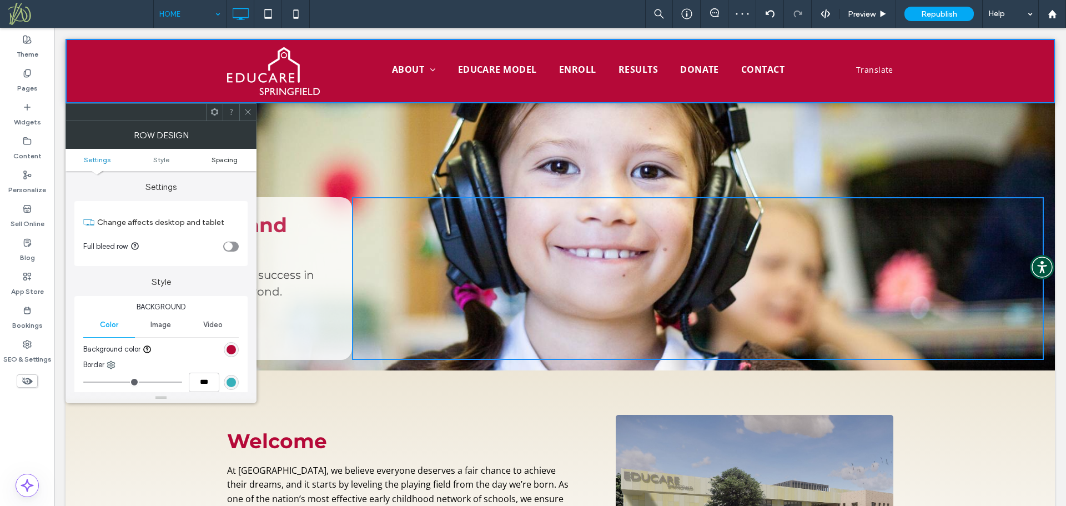
click at [219, 163] on span "Spacing" at bounding box center [224, 159] width 26 height 8
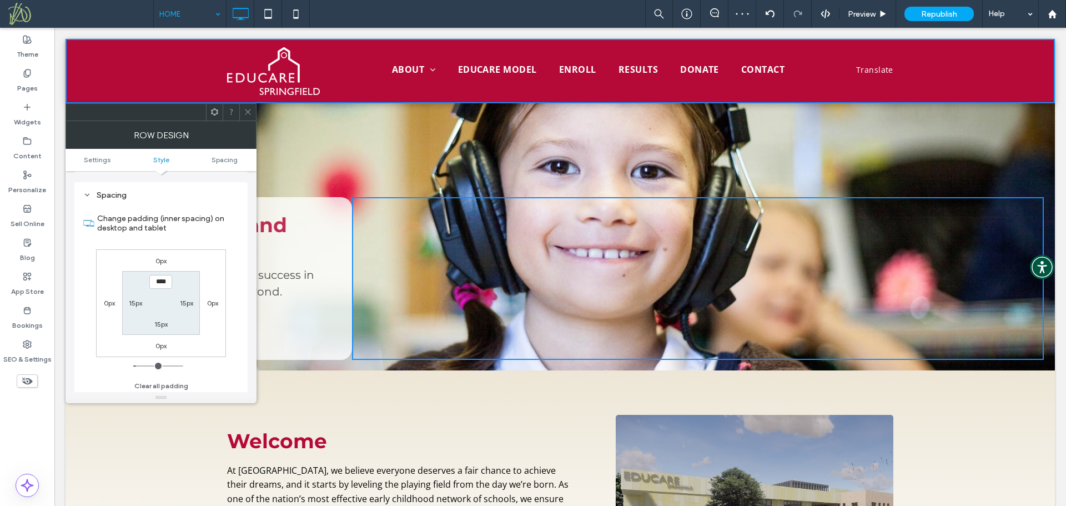
scroll to position [270, 0]
click at [136, 299] on label "15px" at bounding box center [135, 300] width 13 height 8
type input "*"
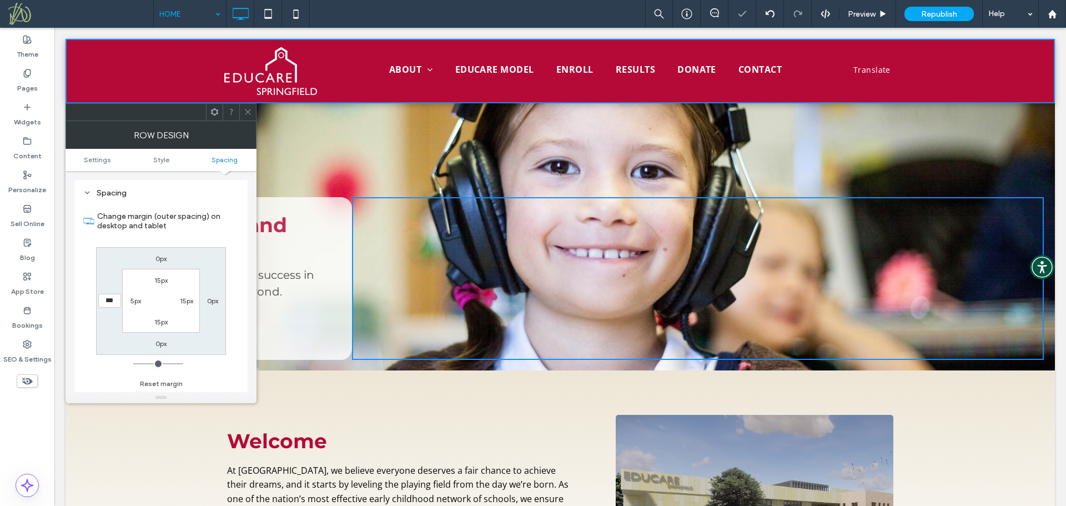
type input "**"
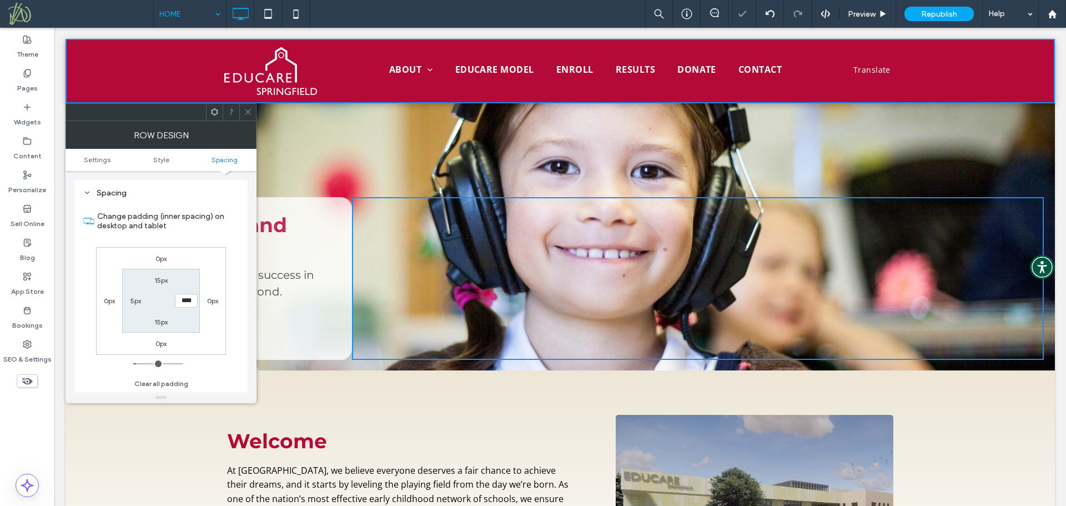
type input "*"
click at [246, 111] on icon at bounding box center [248, 112] width 8 height 8
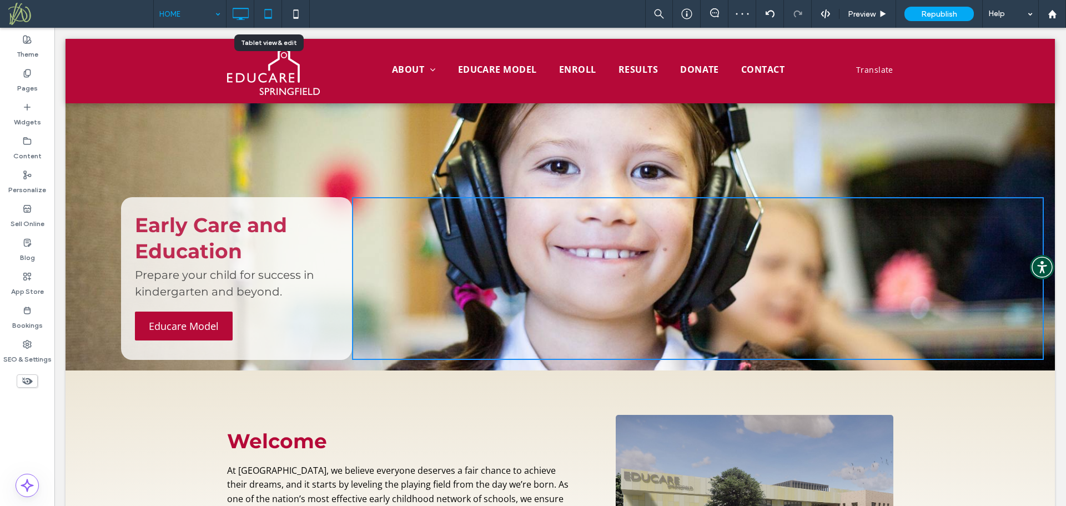
click at [269, 14] on icon at bounding box center [268, 14] width 22 height 22
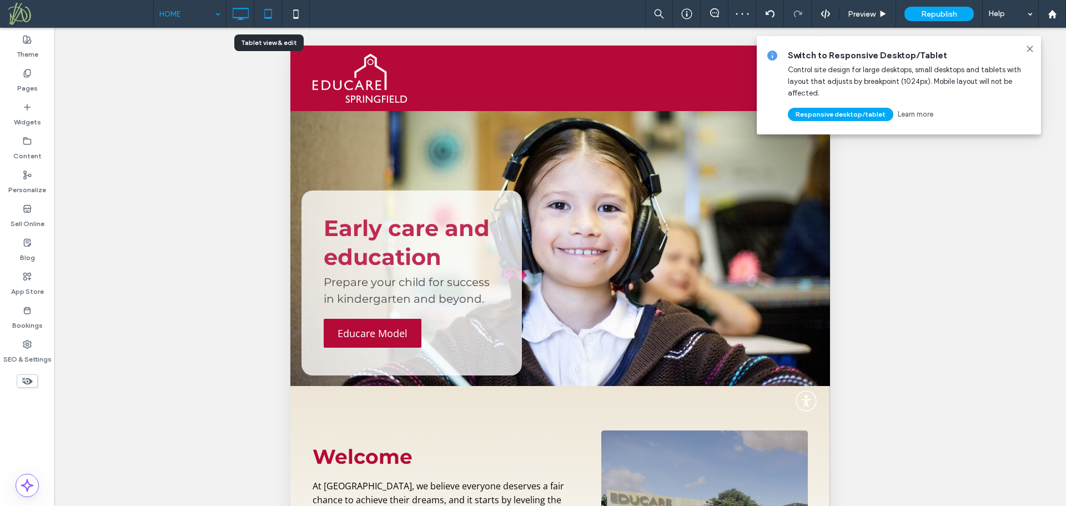
scroll to position [0, 0]
click at [242, 14] on icon at bounding box center [240, 14] width 22 height 22
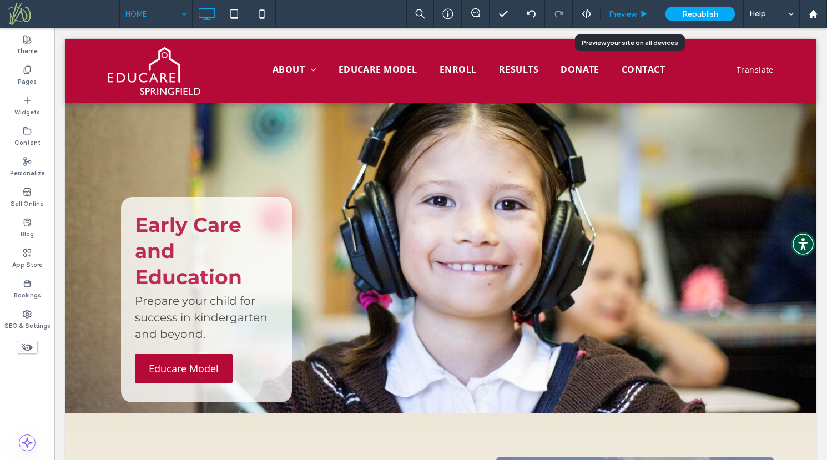
click at [630, 14] on span "Preview" at bounding box center [623, 13] width 28 height 9
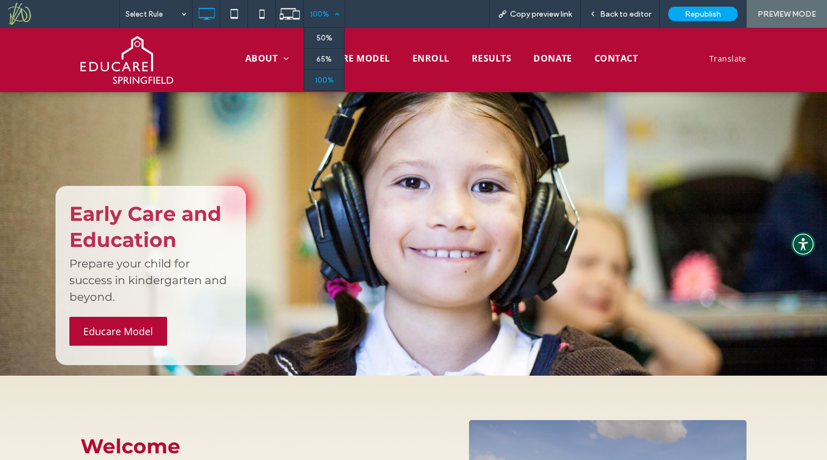
click at [329, 14] on div "100%" at bounding box center [319, 14] width 31 height 28
click at [369, 11] on div "Select Rule 100% Copy preview link Back to editor Republish PREVIEW MODE" at bounding box center [473, 14] width 708 height 28
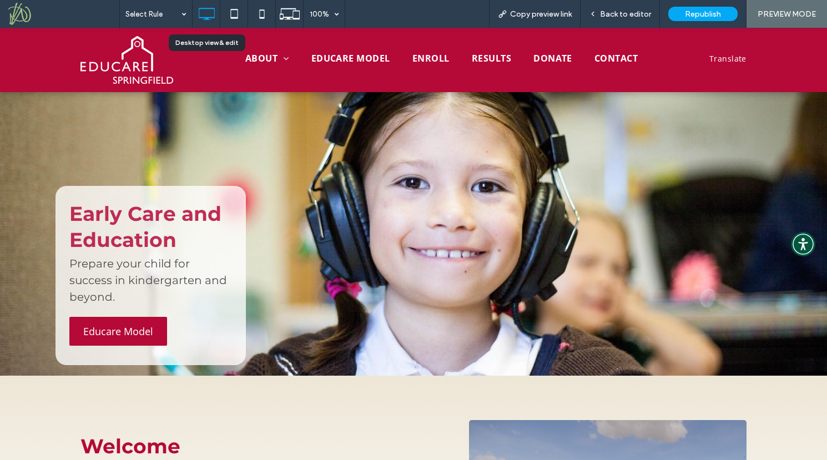
click at [211, 14] on icon at bounding box center [206, 14] width 22 height 22
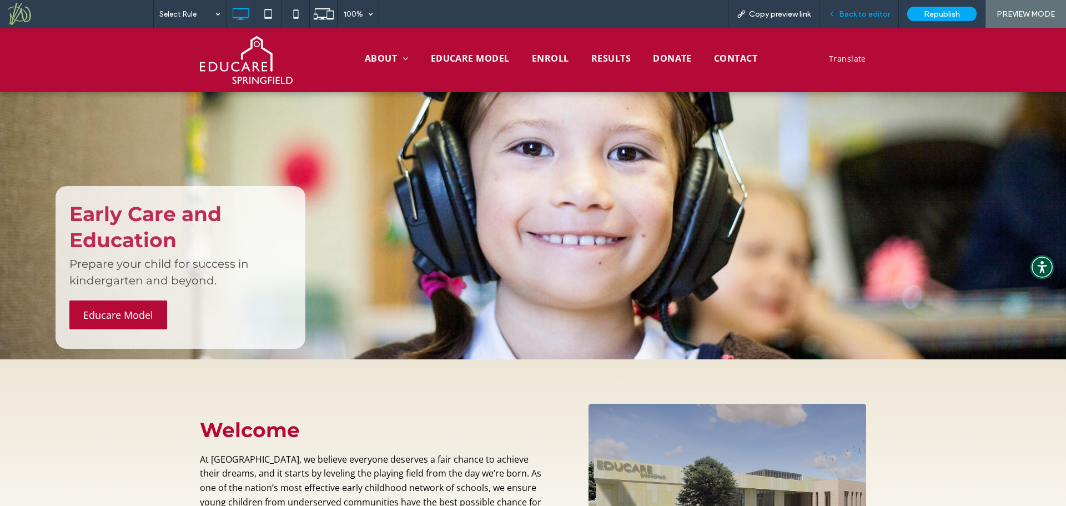
click at [863, 8] on div "Back to editor" at bounding box center [858, 14] width 79 height 28
click at [855, 13] on span "Back to editor" at bounding box center [864, 13] width 51 height 9
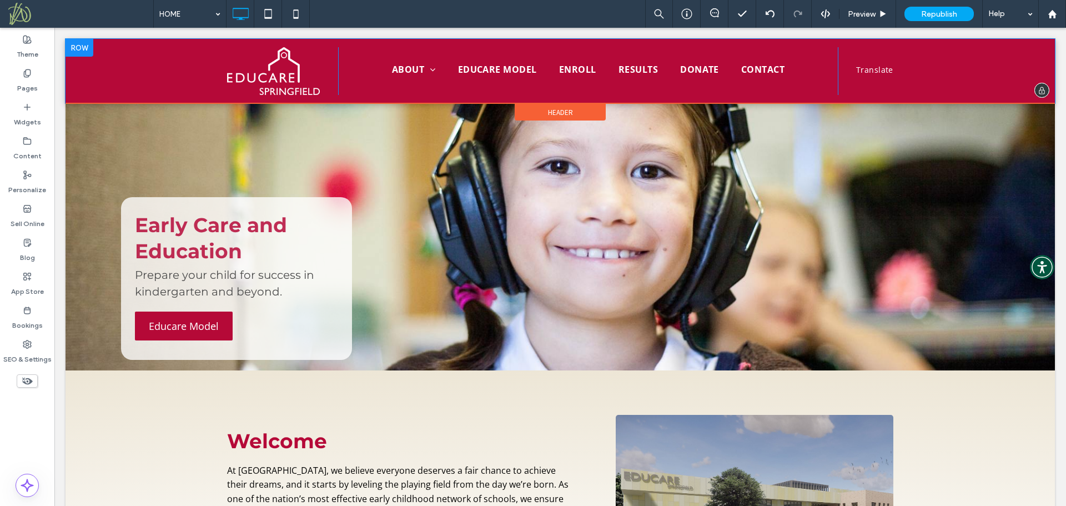
click at [347, 90] on div "ABOUT Board of Directors Employment Press Room EDUCARE MODEL ENROLL RESULTS DON…" at bounding box center [588, 71] width 500 height 48
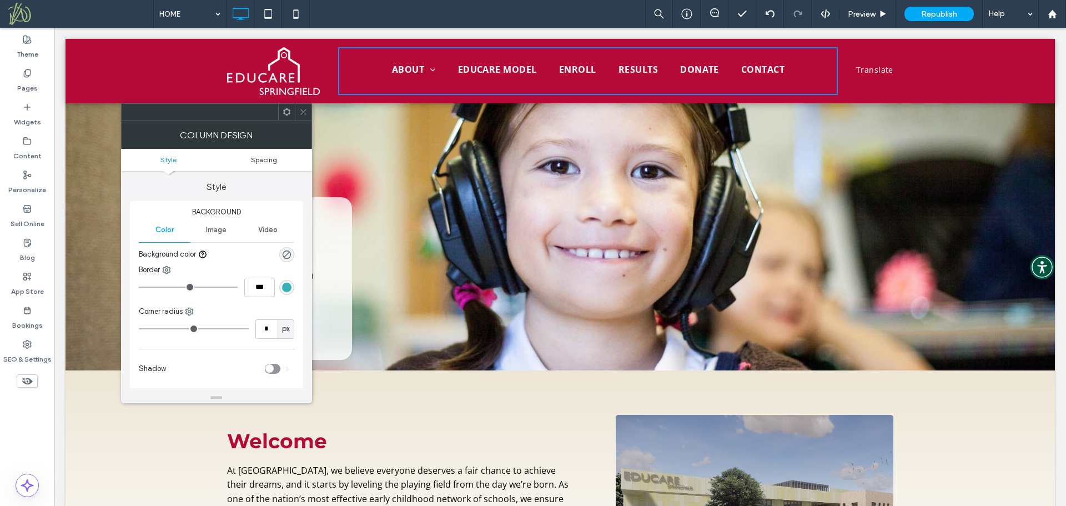
click at [259, 162] on span "Spacing" at bounding box center [264, 159] width 26 height 8
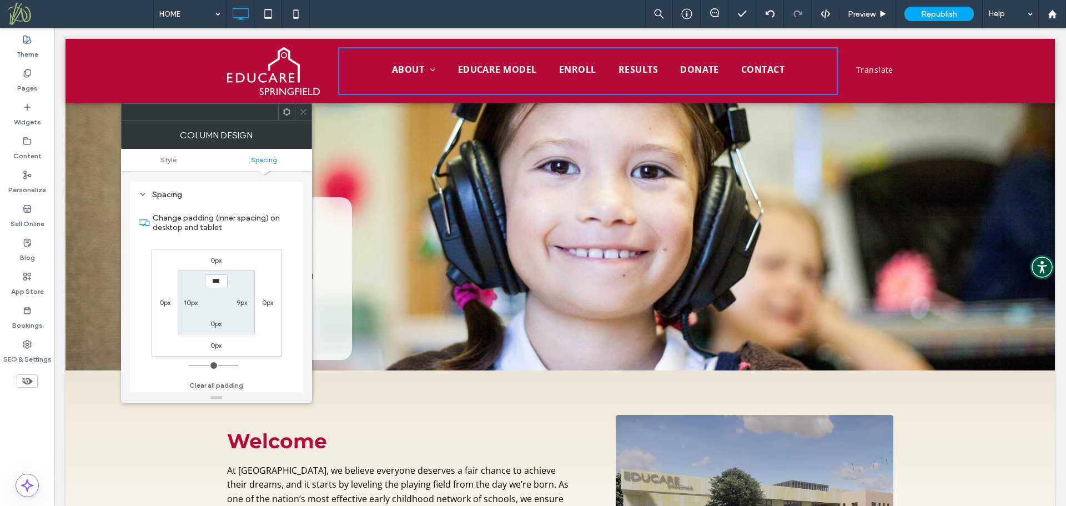
scroll to position [217, 0]
click at [192, 299] on label "10px" at bounding box center [191, 300] width 14 height 8
type input "**"
type input "*"
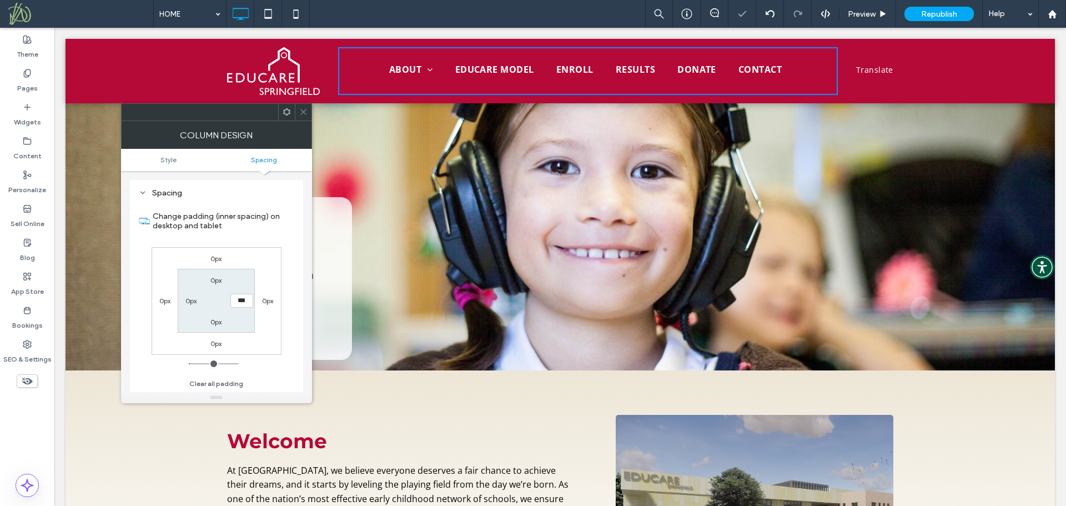
type input "*"
drag, startPoint x: 301, startPoint y: 114, endPoint x: 309, endPoint y: 109, distance: 9.5
click at [302, 114] on icon at bounding box center [303, 112] width 8 height 8
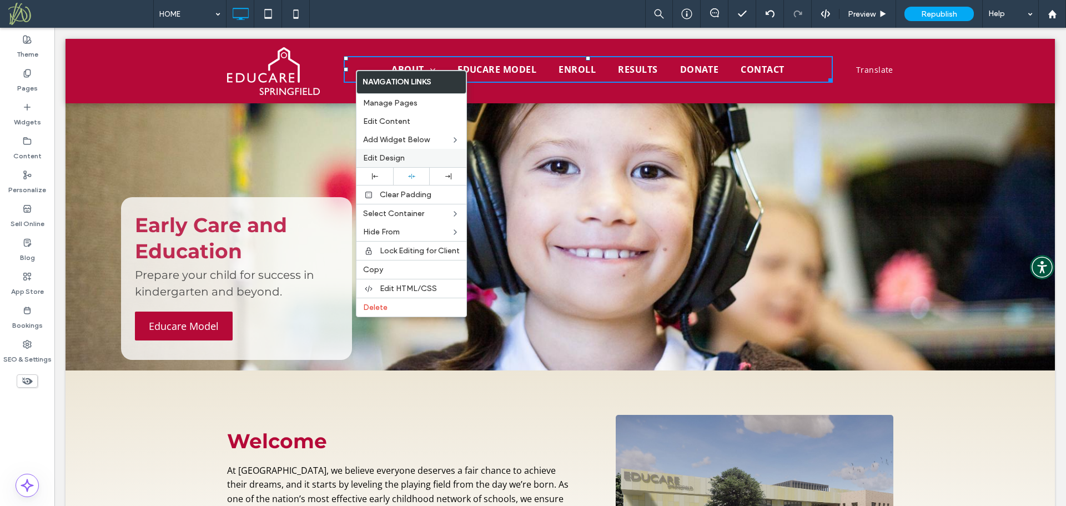
click at [383, 151] on div "Edit Design" at bounding box center [411, 158] width 110 height 18
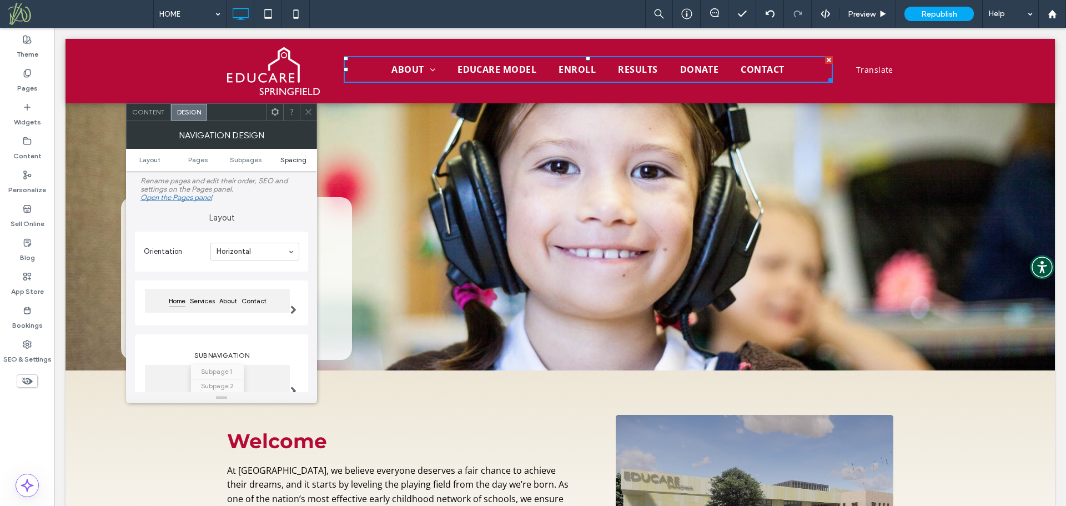
click at [292, 160] on span "Spacing" at bounding box center [293, 159] width 26 height 8
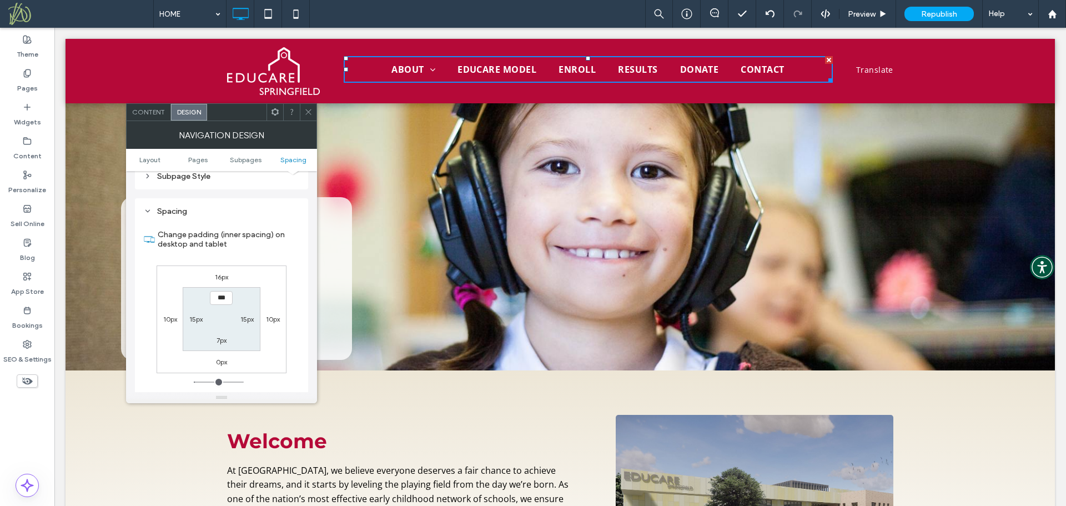
scroll to position [409, 0]
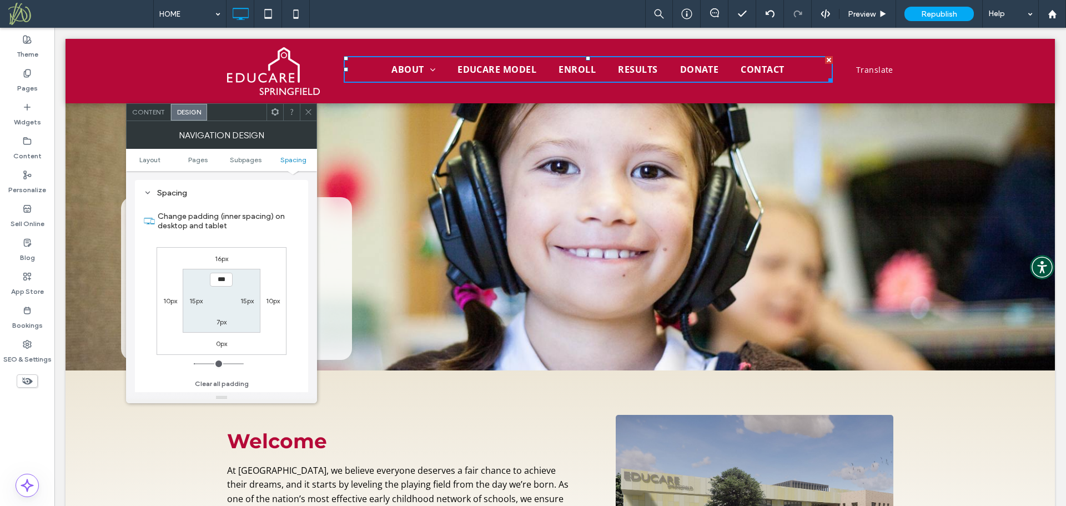
click at [172, 300] on label "10px" at bounding box center [170, 300] width 14 height 8
type input "*"
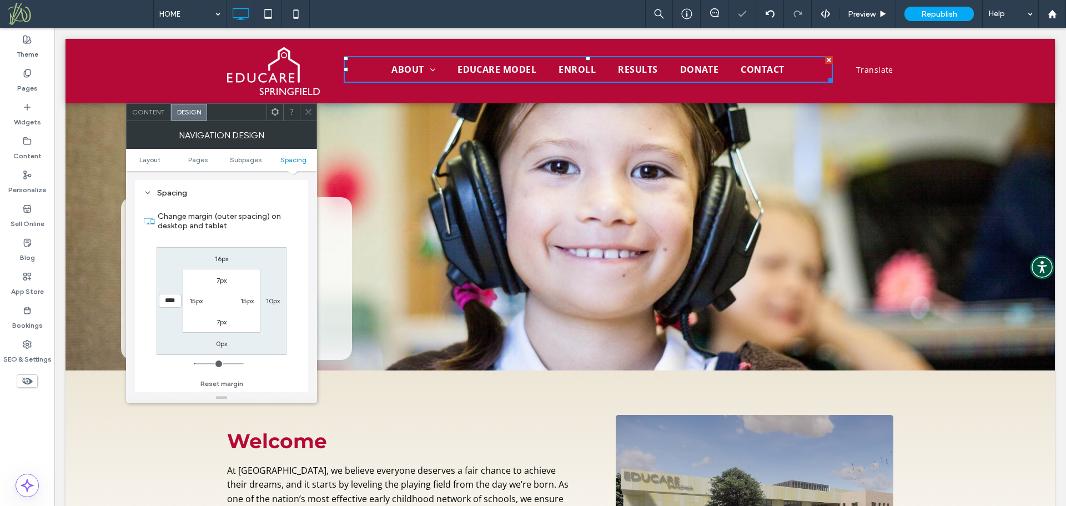
type input "*"
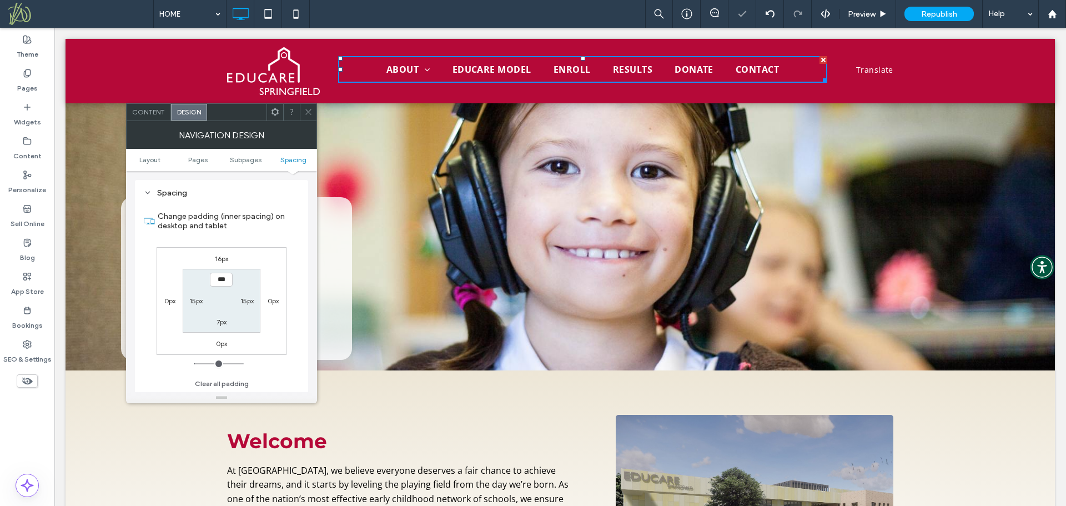
type input "**"
type input "*"
type input "**"
type input "*"
type input "**"
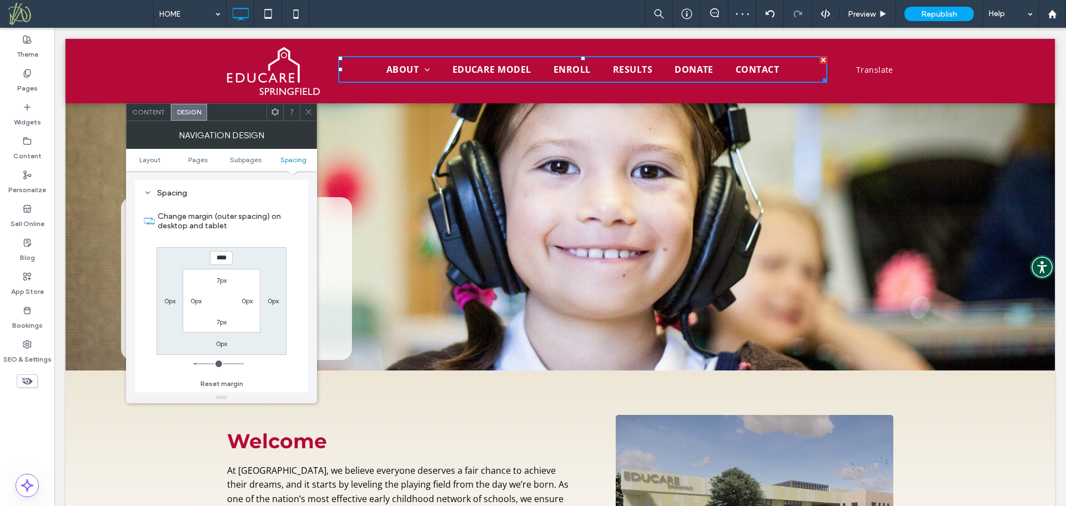
click at [306, 112] on icon at bounding box center [308, 112] width 8 height 8
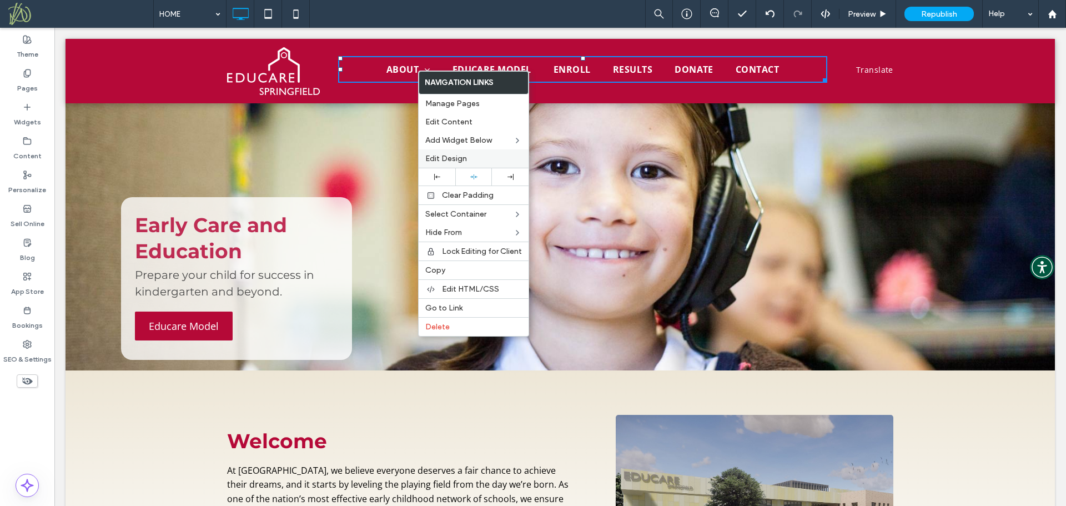
click at [452, 158] on span "Edit Design" at bounding box center [446, 158] width 42 height 9
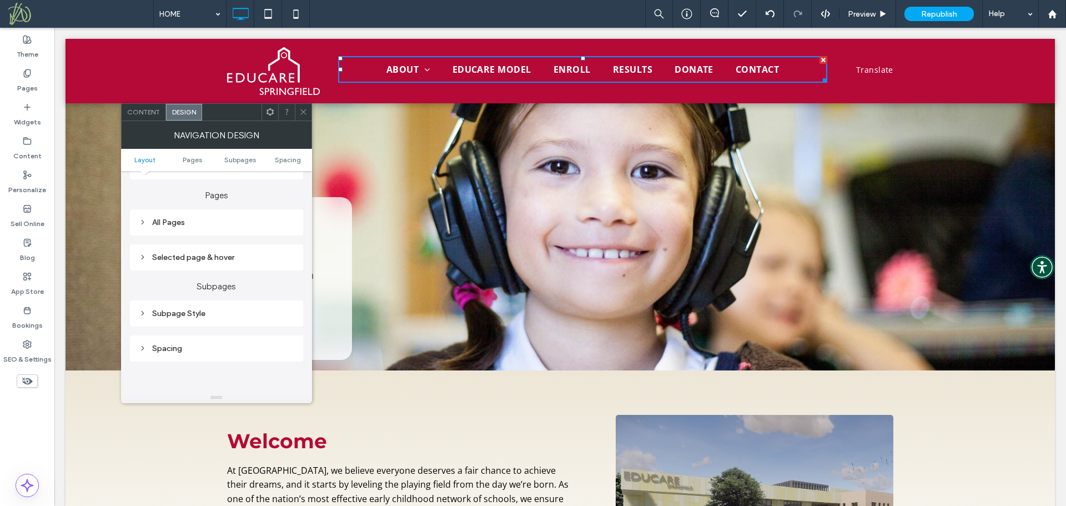
scroll to position [269, 0]
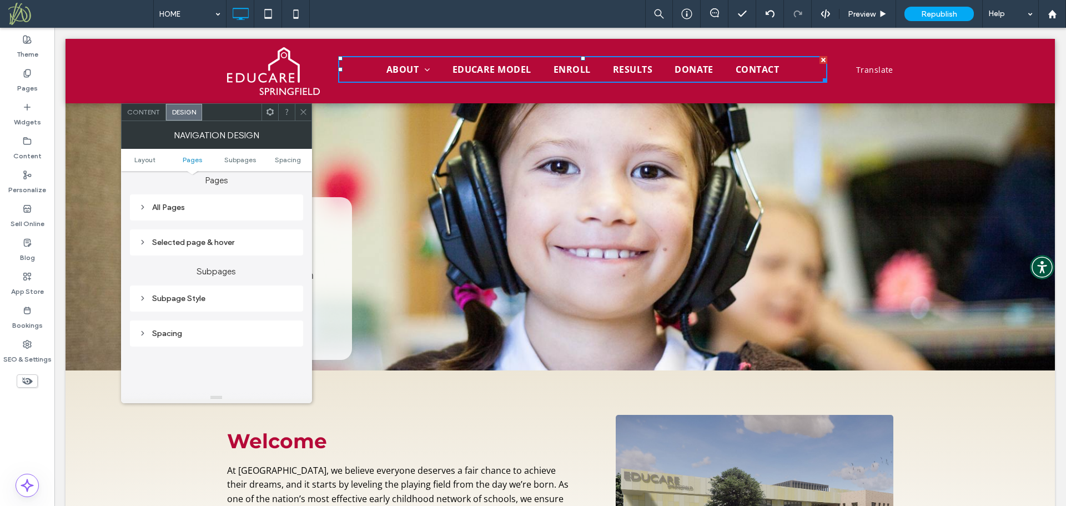
click at [220, 209] on div "All Pages" at bounding box center [216, 207] width 155 height 9
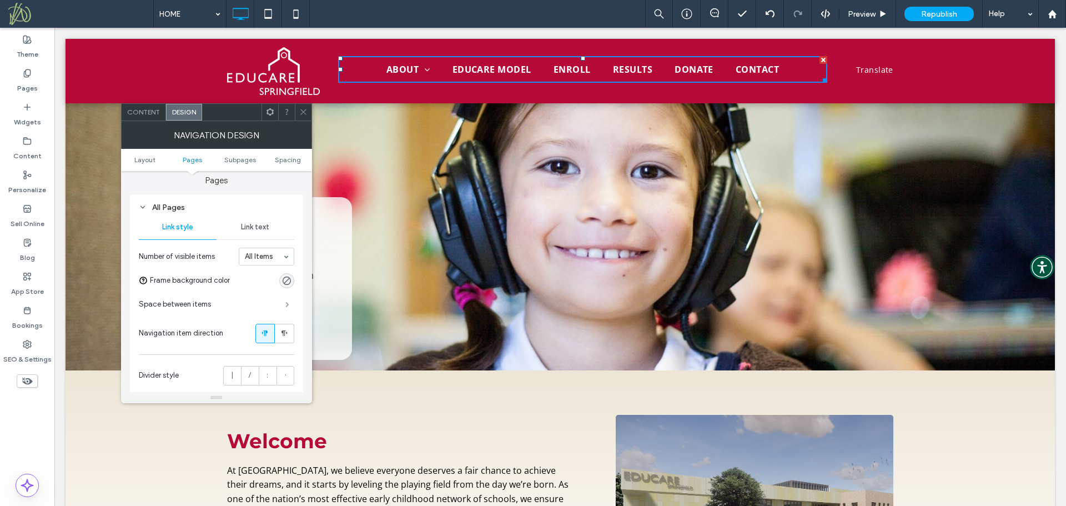
click at [286, 304] on span at bounding box center [287, 304] width 4 height 6
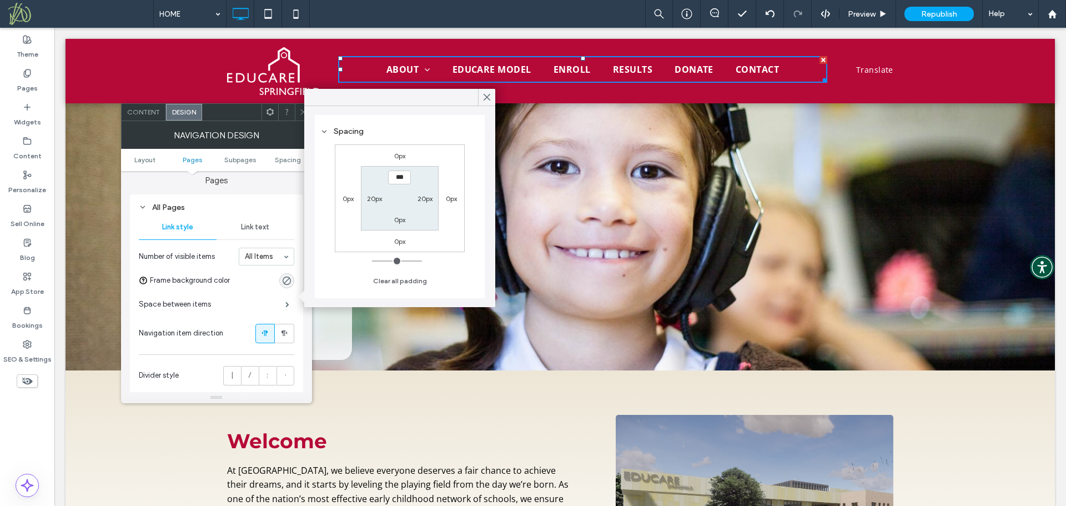
click at [375, 200] on label "20px" at bounding box center [374, 198] width 15 height 8
type input "**"
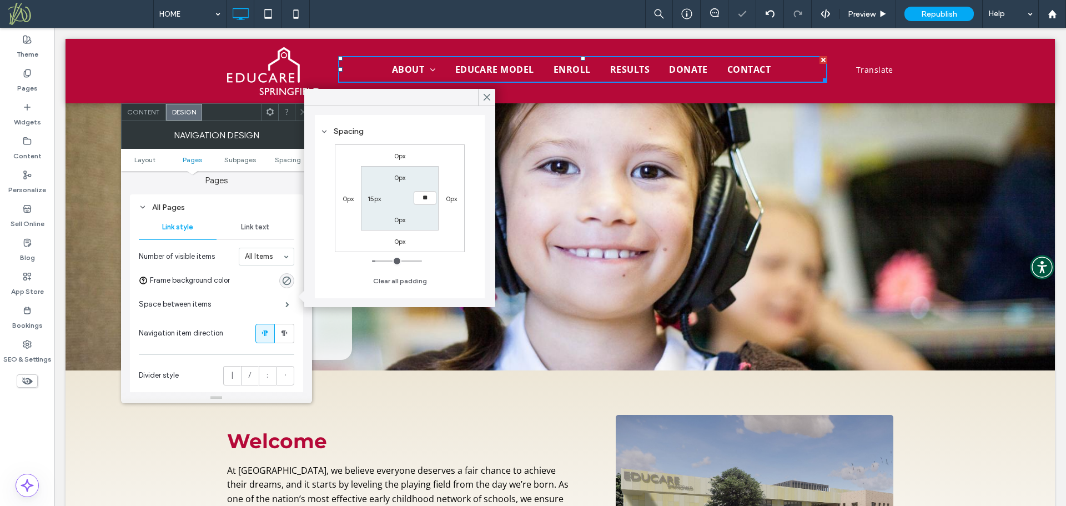
type input "*"
click at [299, 107] on span at bounding box center [303, 112] width 8 height 17
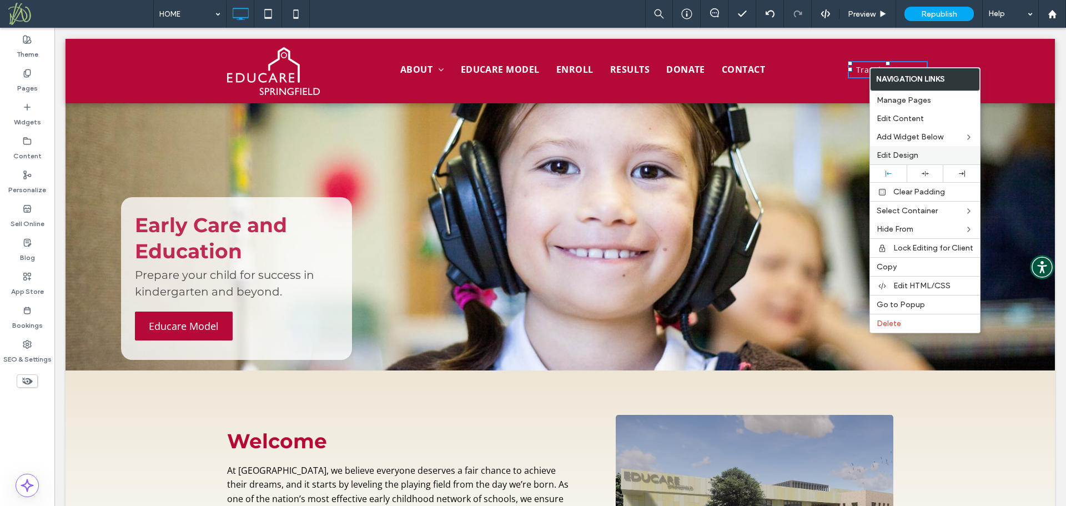
click at [900, 158] on span "Edit Design" at bounding box center [897, 154] width 42 height 9
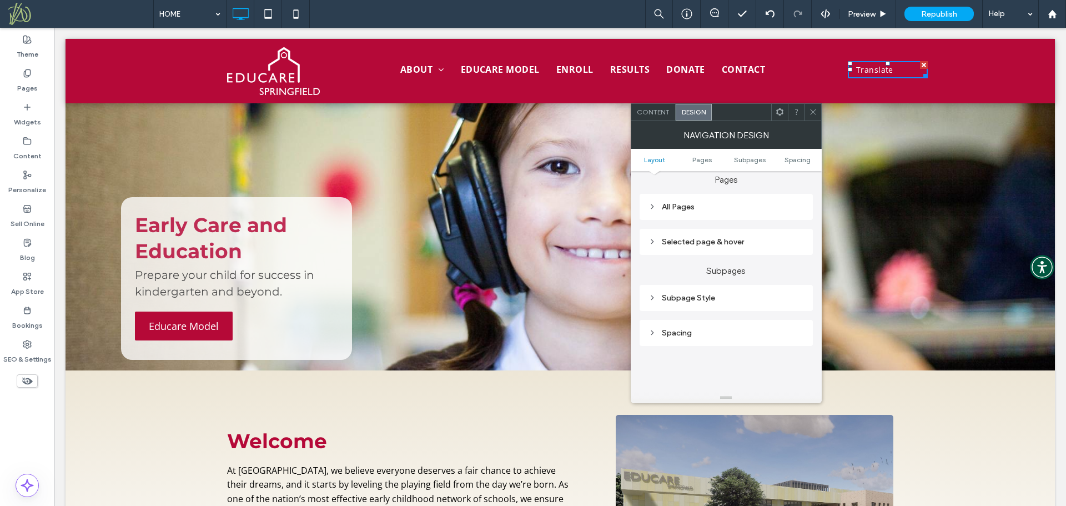
scroll to position [270, 0]
click at [720, 208] on div "All Pages" at bounding box center [725, 205] width 155 height 9
click at [759, 229] on span "Link text" at bounding box center [764, 225] width 28 height 9
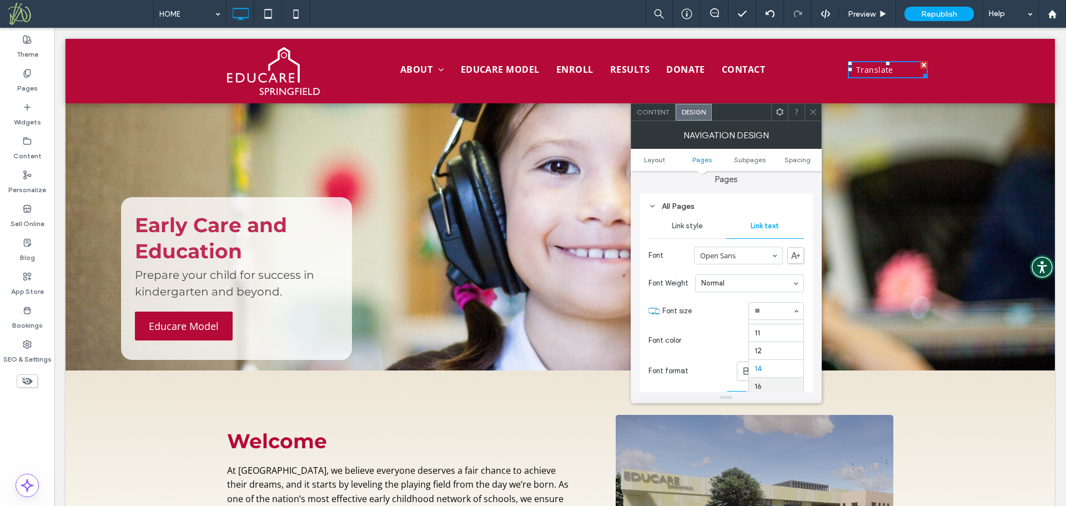
scroll to position [37, 0]
click at [692, 225] on span "Link style" at bounding box center [687, 225] width 31 height 9
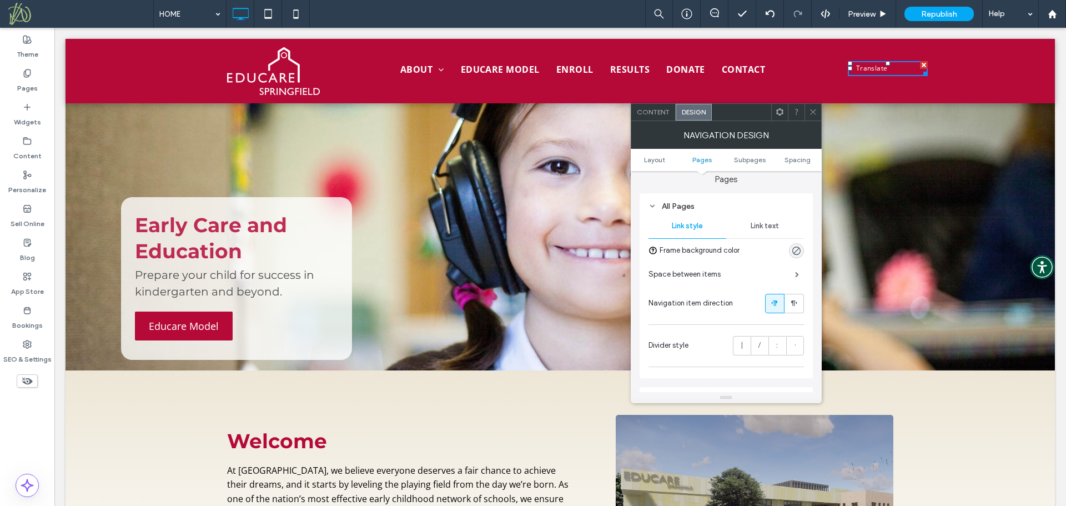
click at [813, 114] on icon at bounding box center [813, 112] width 8 height 8
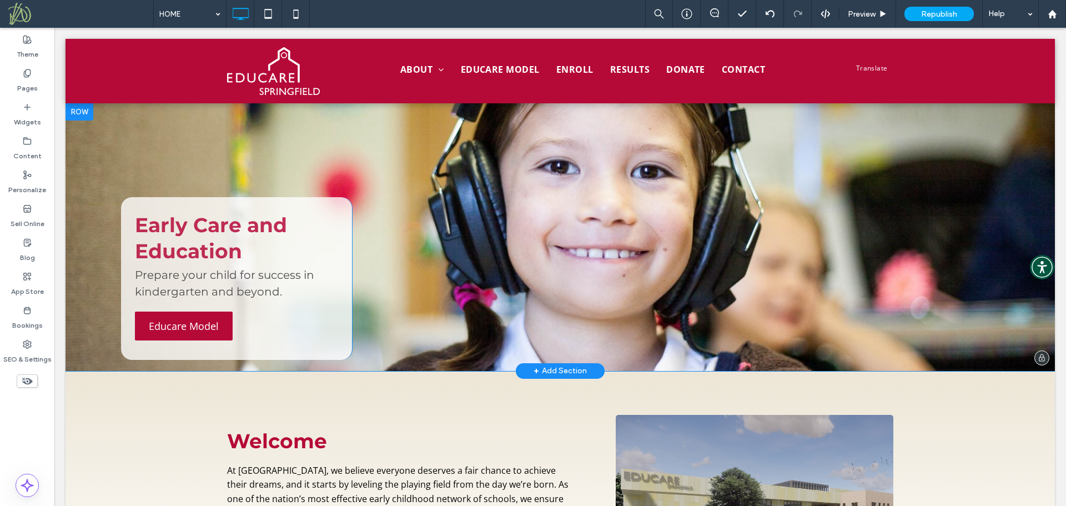
click at [246, 148] on section "Early Care and Education Prepare your child for success in kindergarten and bey…" at bounding box center [559, 237] width 989 height 268
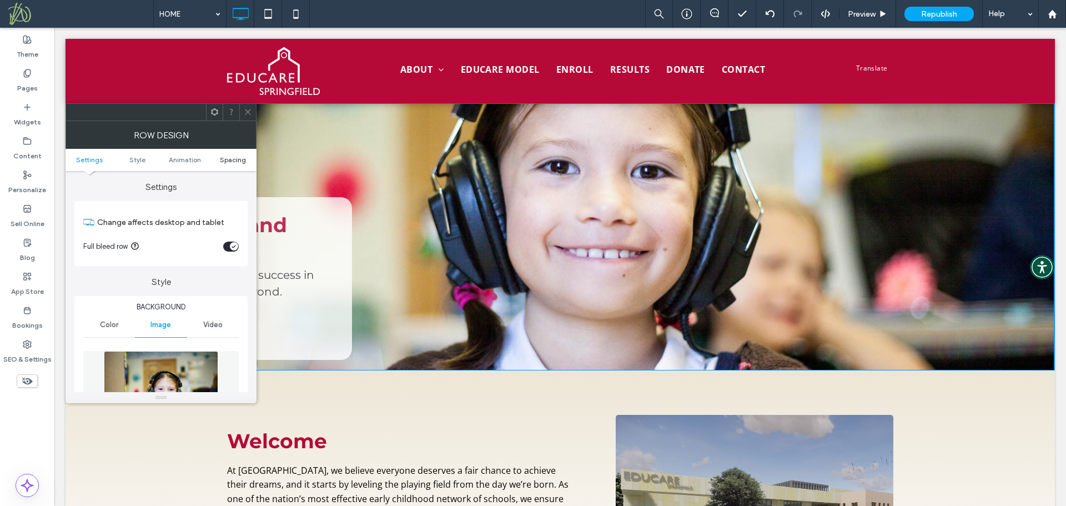
click at [230, 160] on span "Spacing" at bounding box center [233, 159] width 26 height 8
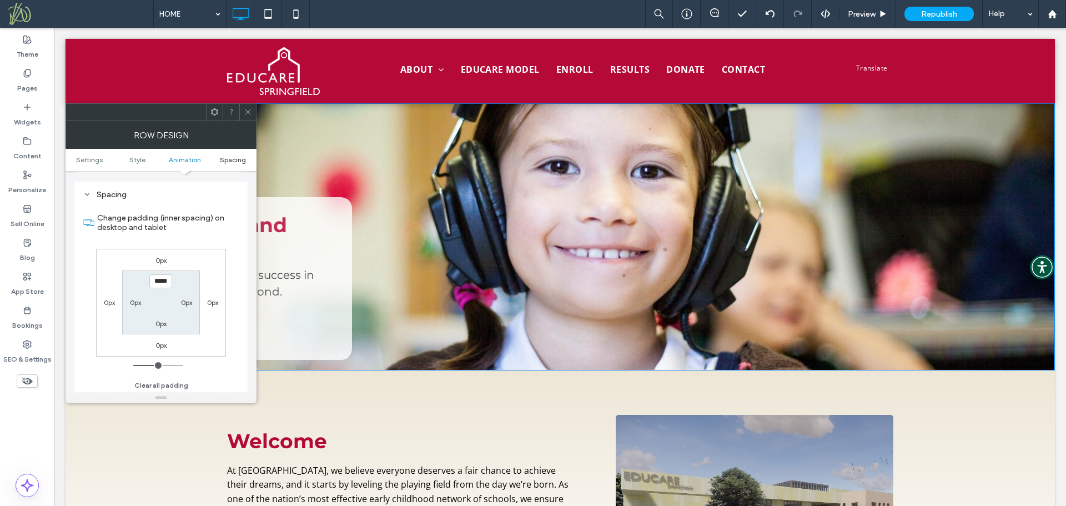
scroll to position [684, 0]
type input "*****"
type input "***"
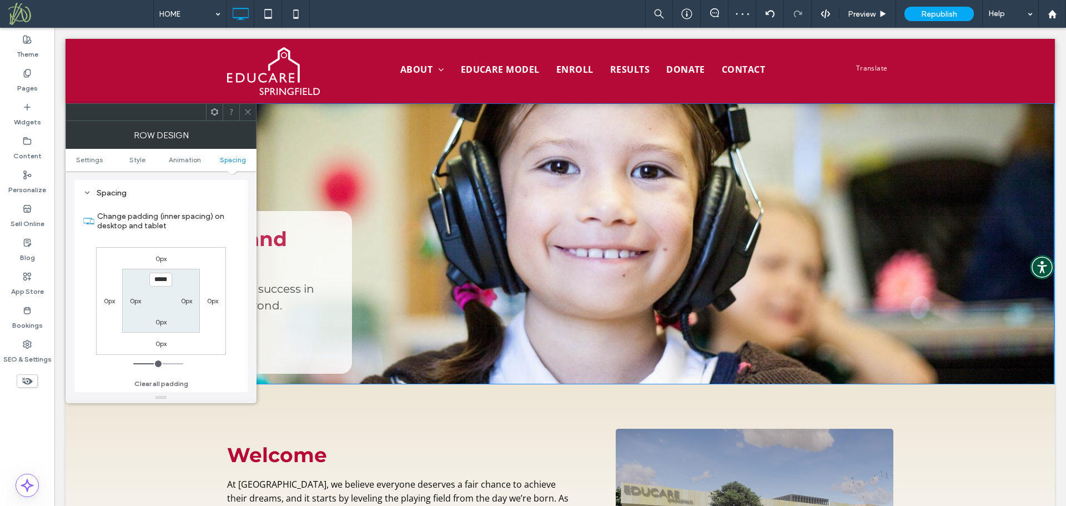
click at [249, 109] on icon at bounding box center [248, 112] width 8 height 8
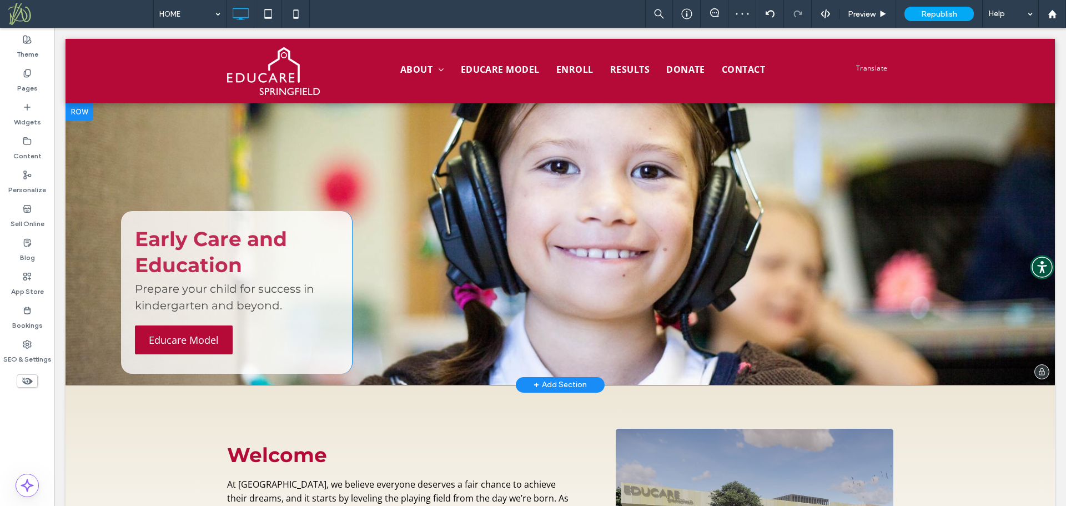
click at [112, 129] on section "Early Care and Education Prepare your child for success in kindergarten and bey…" at bounding box center [559, 244] width 989 height 282
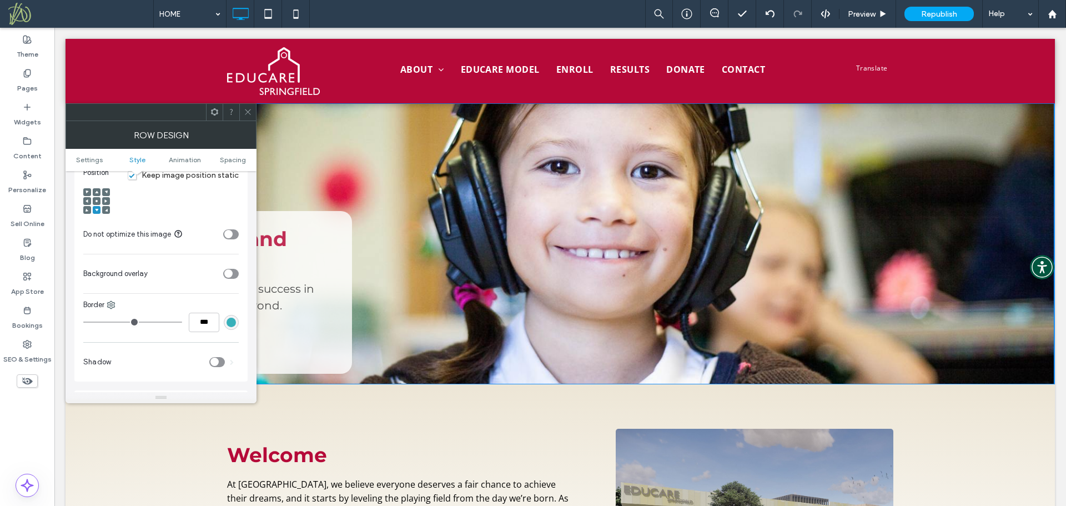
scroll to position [440, 0]
click at [94, 198] on div at bounding box center [97, 200] width 8 height 8
click at [95, 200] on icon at bounding box center [96, 200] width 3 height 3
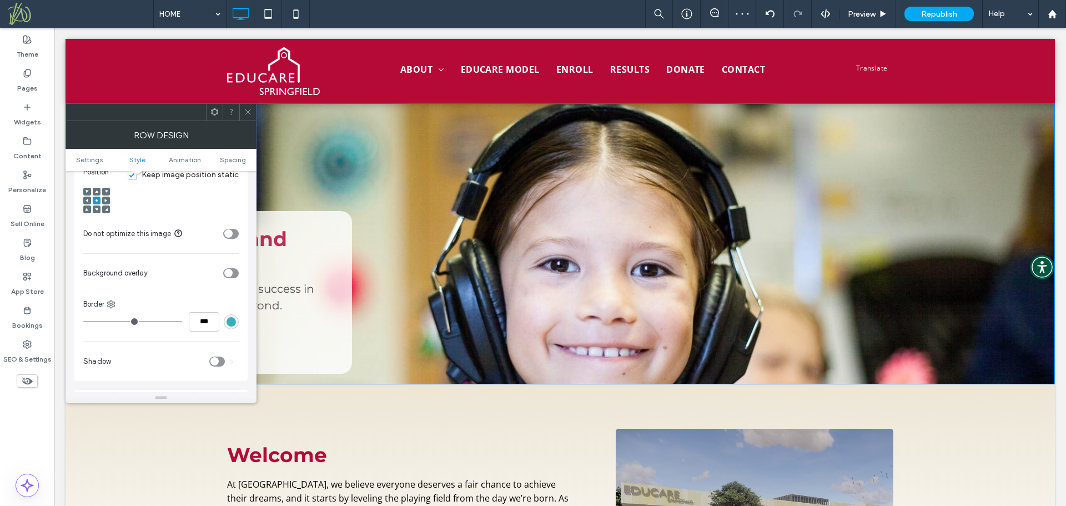
click at [132, 176] on span "Keep image position static" at bounding box center [183, 174] width 111 height 9
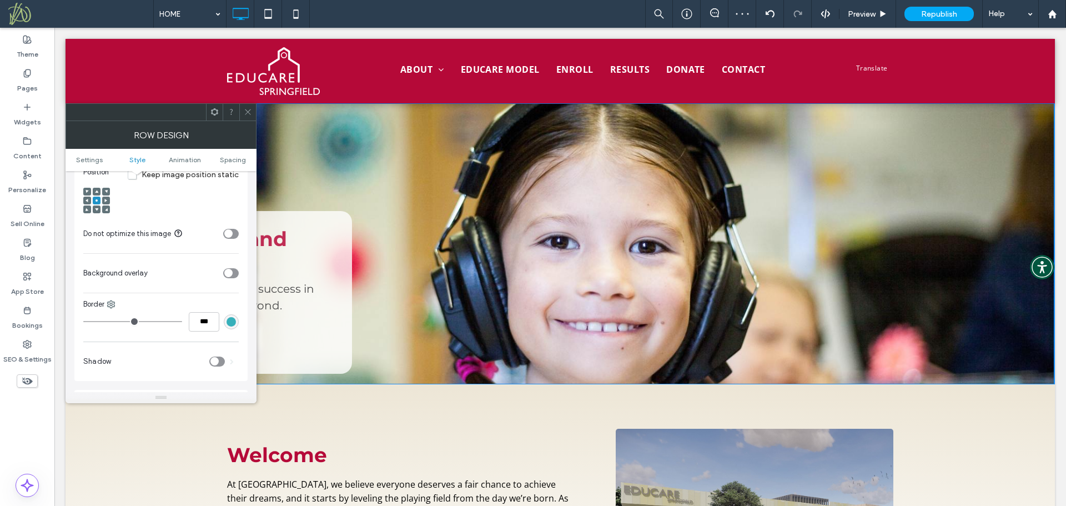
click at [97, 209] on use at bounding box center [96, 209] width 3 height 3
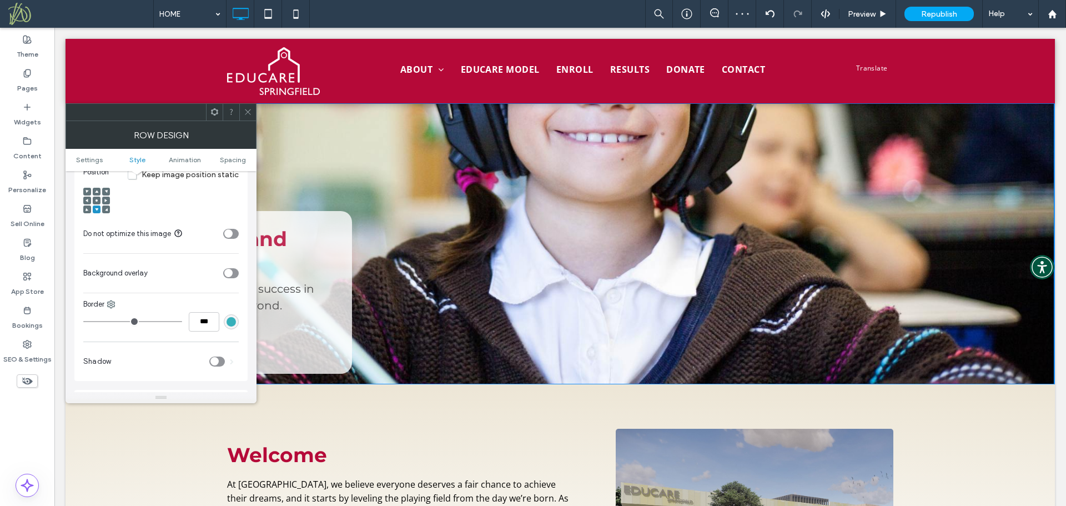
click at [96, 198] on span at bounding box center [96, 200] width 3 height 8
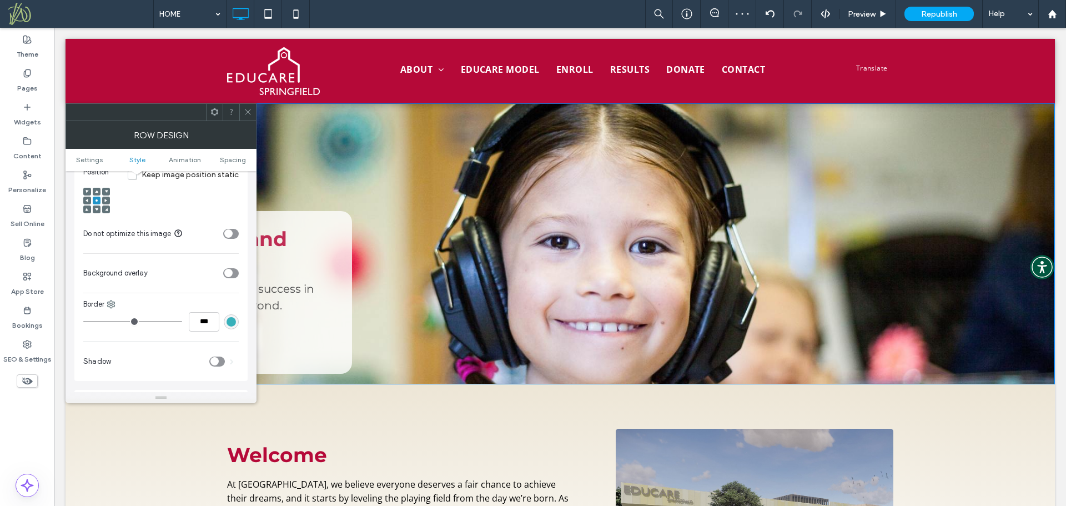
click at [135, 175] on span "Keep image position static" at bounding box center [183, 174] width 111 height 9
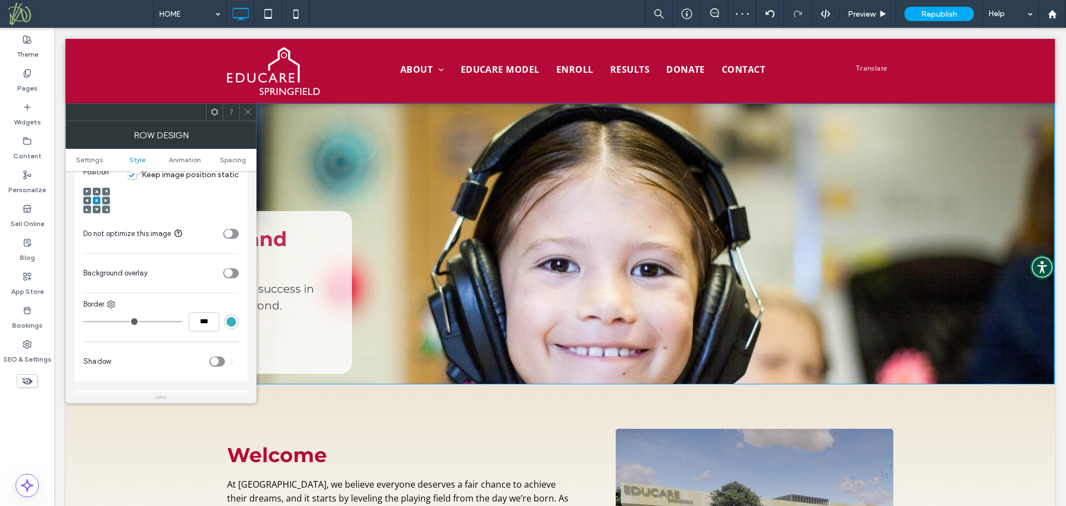
click at [96, 209] on icon at bounding box center [96, 209] width 3 height 3
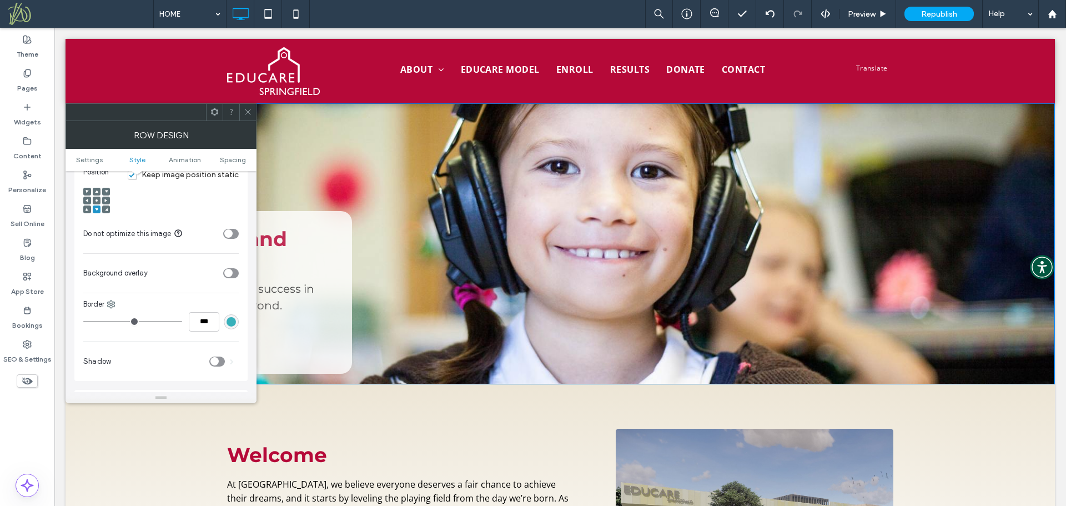
click at [248, 109] on icon at bounding box center [248, 112] width 8 height 8
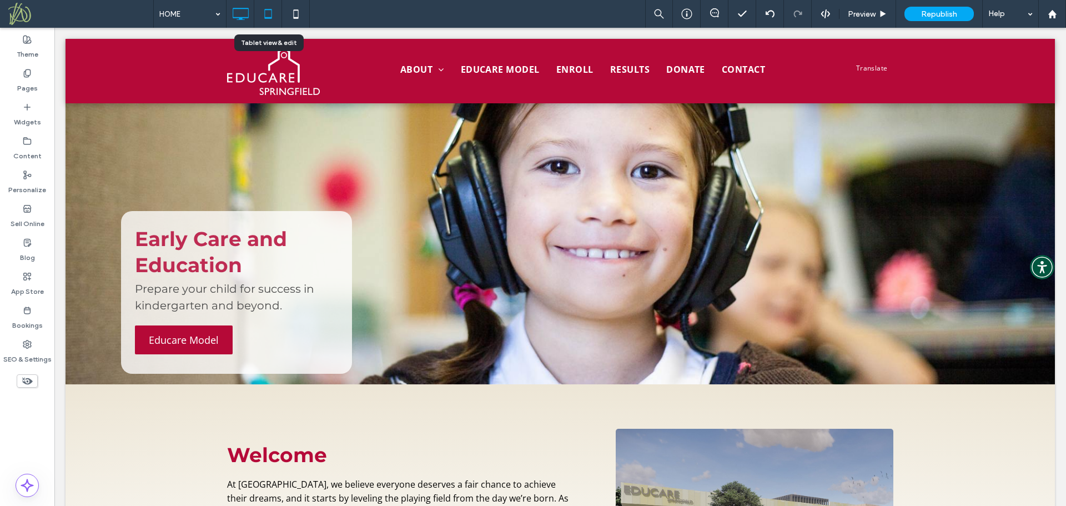
click at [261, 14] on icon at bounding box center [268, 14] width 22 height 22
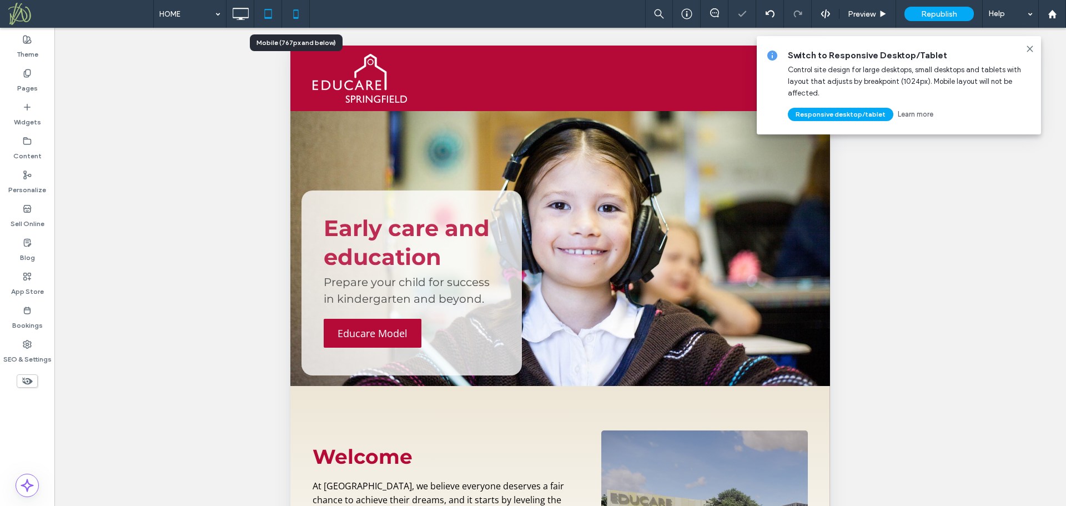
scroll to position [0, 0]
click at [295, 16] on icon at bounding box center [296, 14] width 22 height 22
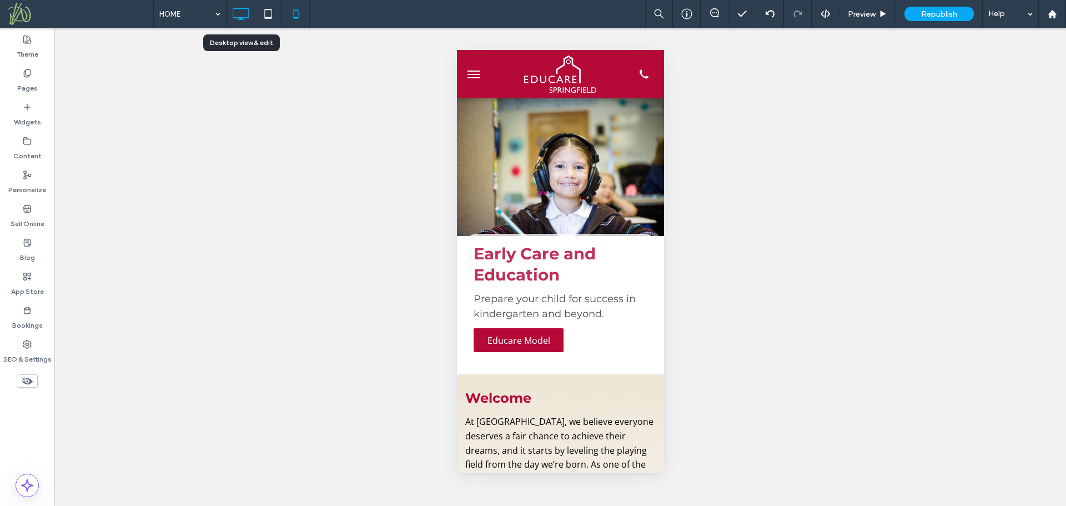
click at [243, 16] on icon at bounding box center [240, 14] width 22 height 22
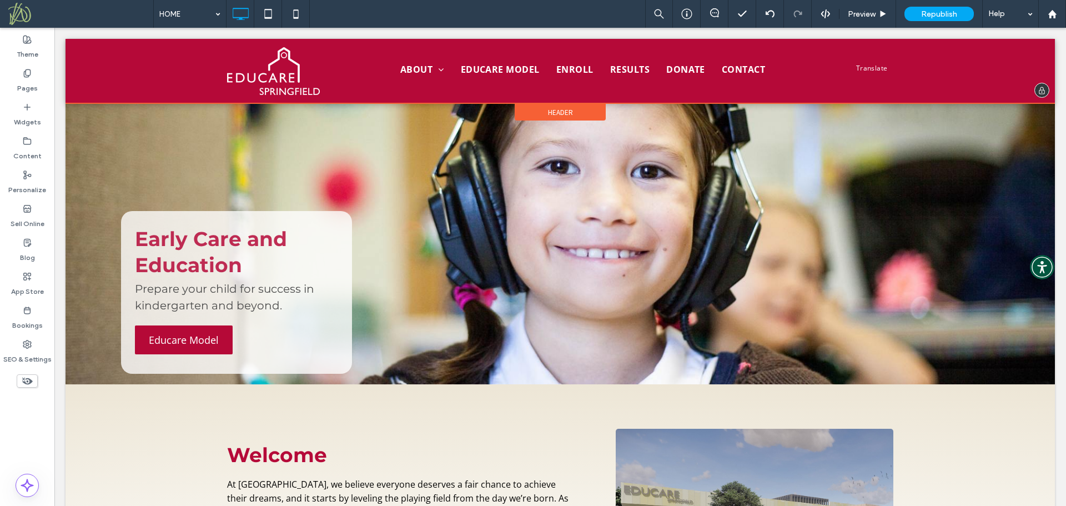
drag, startPoint x: 574, startPoint y: 109, endPoint x: 552, endPoint y: 106, distance: 23.0
click at [552, 106] on div "Header" at bounding box center [560, 112] width 91 height 17
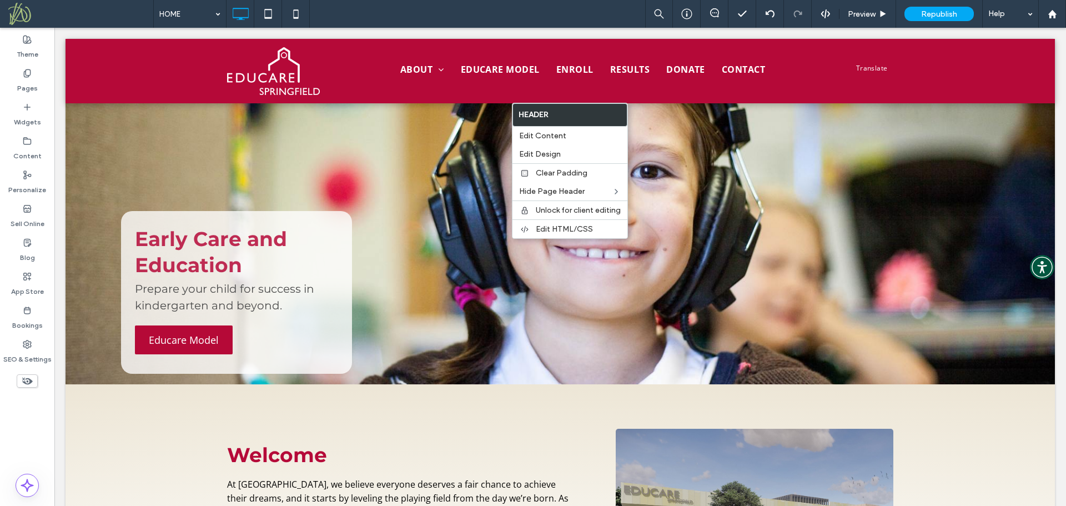
drag, startPoint x: 23, startPoint y: 422, endPoint x: 39, endPoint y: 416, distance: 17.9
click at [23, 422] on div "Theme Pages Widgets Content Personalize Sell Online Blog App Store Bookings SEO…" at bounding box center [27, 267] width 54 height 478
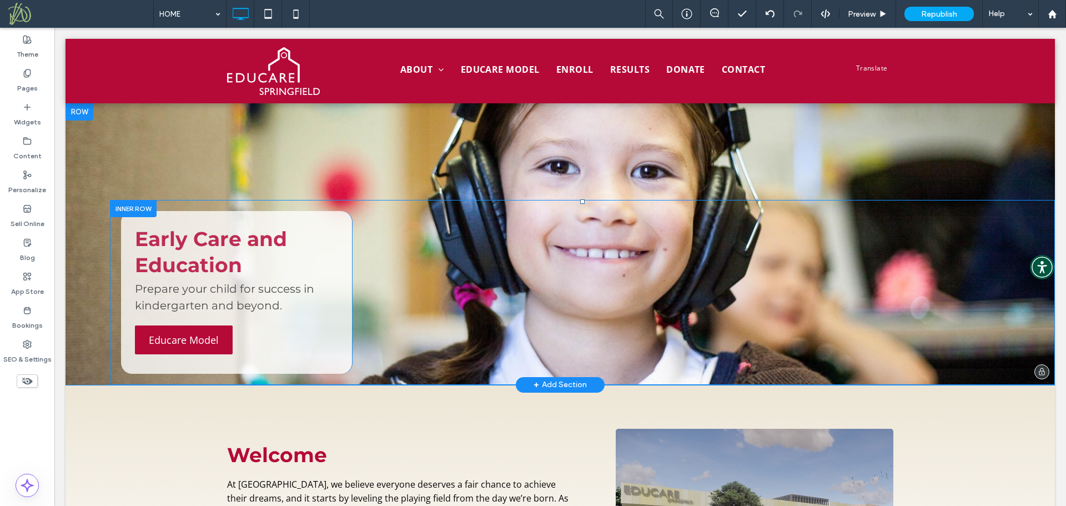
click at [213, 207] on div "Early Care and Education Prepare your child for success in kindergarten and bey…" at bounding box center [582, 292] width 945 height 185
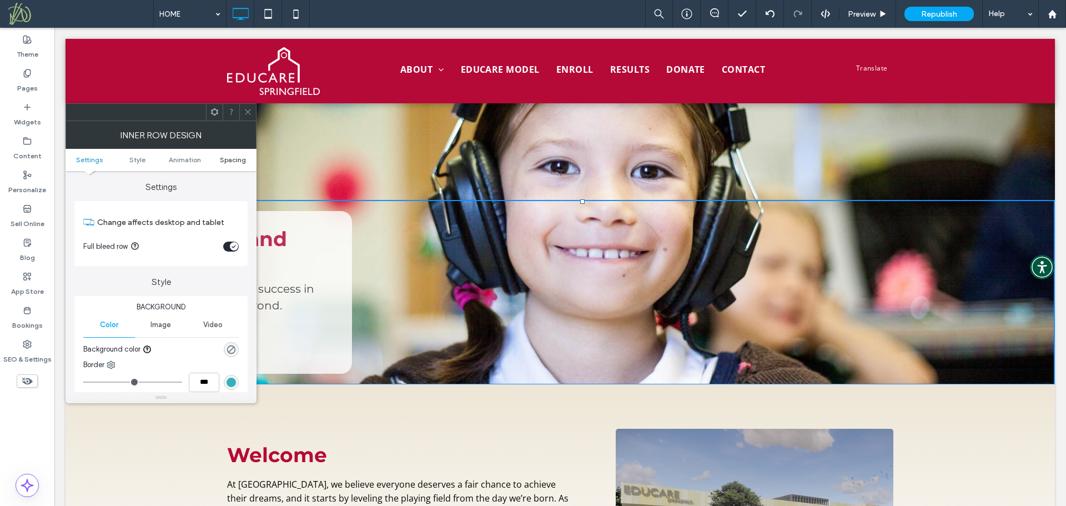
click at [237, 163] on span "Spacing" at bounding box center [233, 159] width 26 height 8
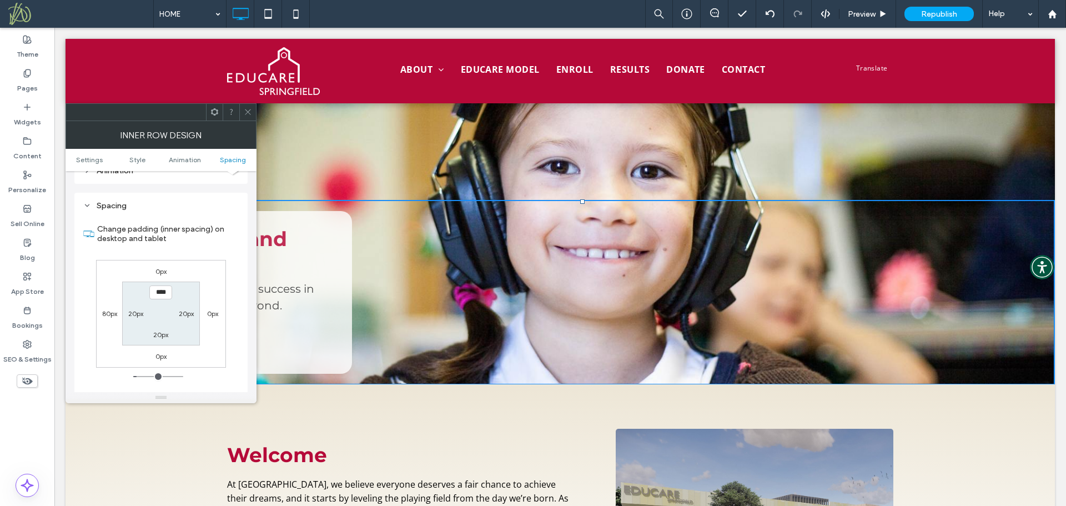
scroll to position [347, 0]
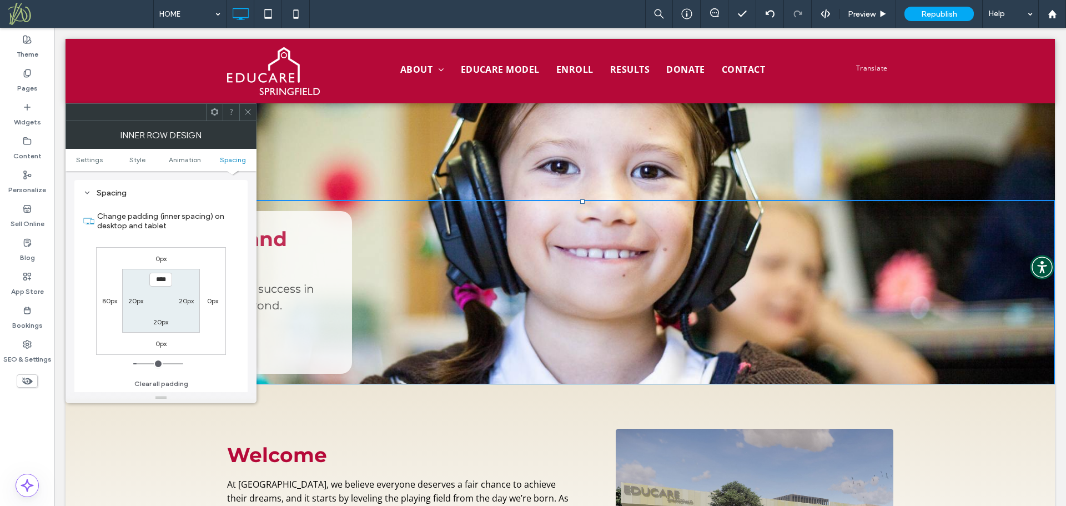
click at [162, 319] on label "20px" at bounding box center [160, 321] width 15 height 8
type input "**"
type input "****"
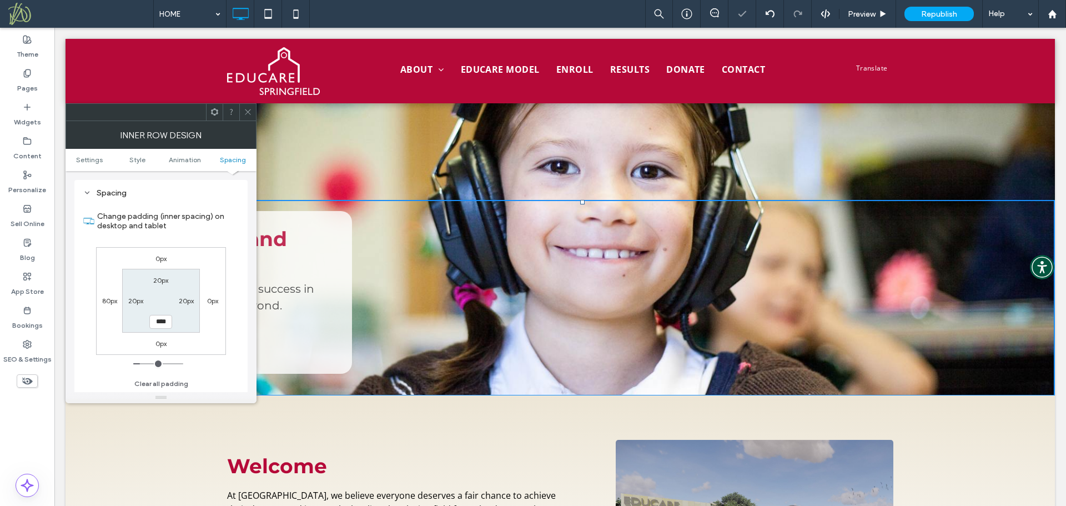
click at [246, 114] on icon at bounding box center [248, 112] width 8 height 8
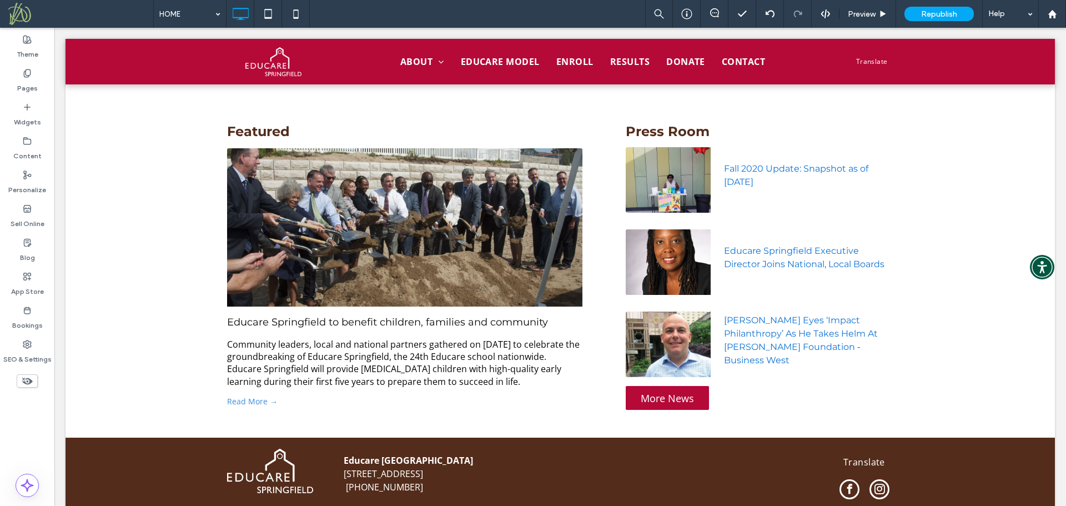
scroll to position [1021, 0]
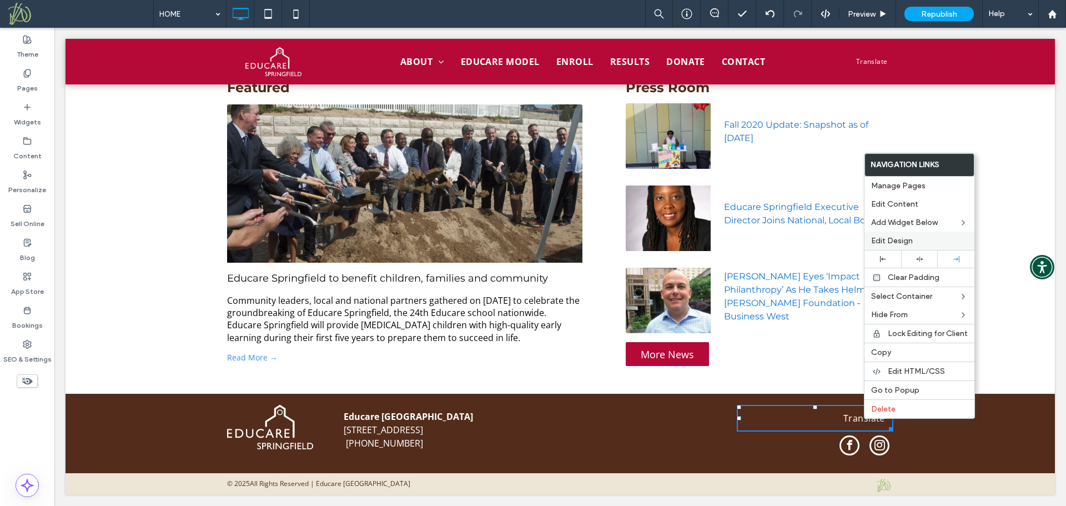
click at [896, 239] on span "Edit Design" at bounding box center [892, 240] width 42 height 9
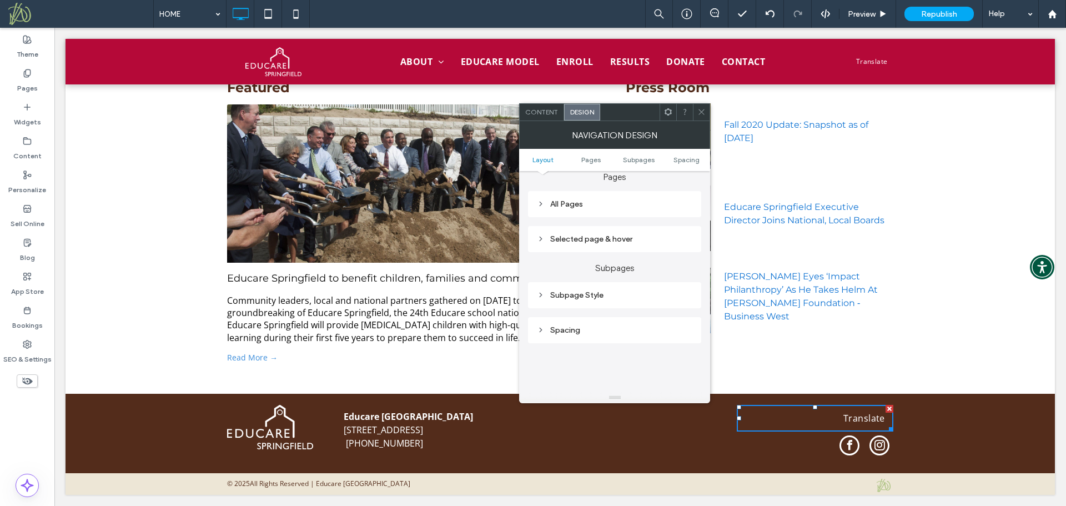
scroll to position [277, 0]
click at [604, 195] on div "All Pages" at bounding box center [614, 198] width 155 height 9
click at [653, 220] on span "Link text" at bounding box center [653, 218] width 28 height 9
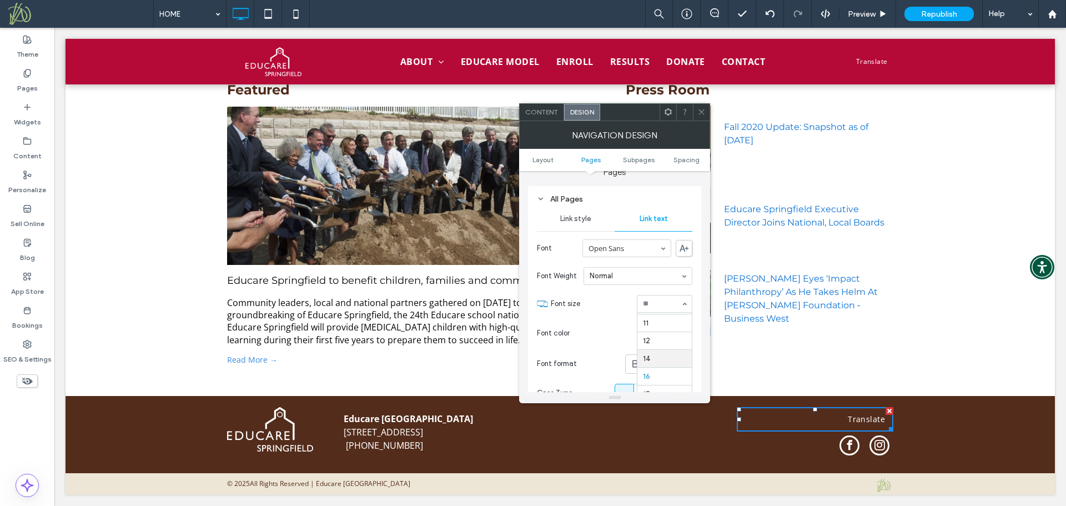
scroll to position [1019, 0]
click at [665, 307] on input at bounding box center [662, 304] width 38 height 8
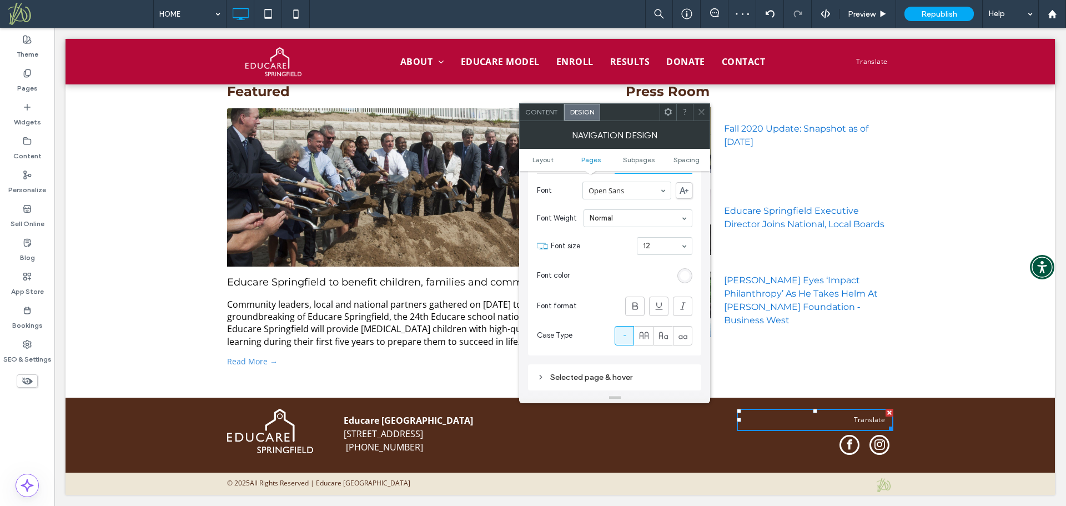
scroll to position [385, 0]
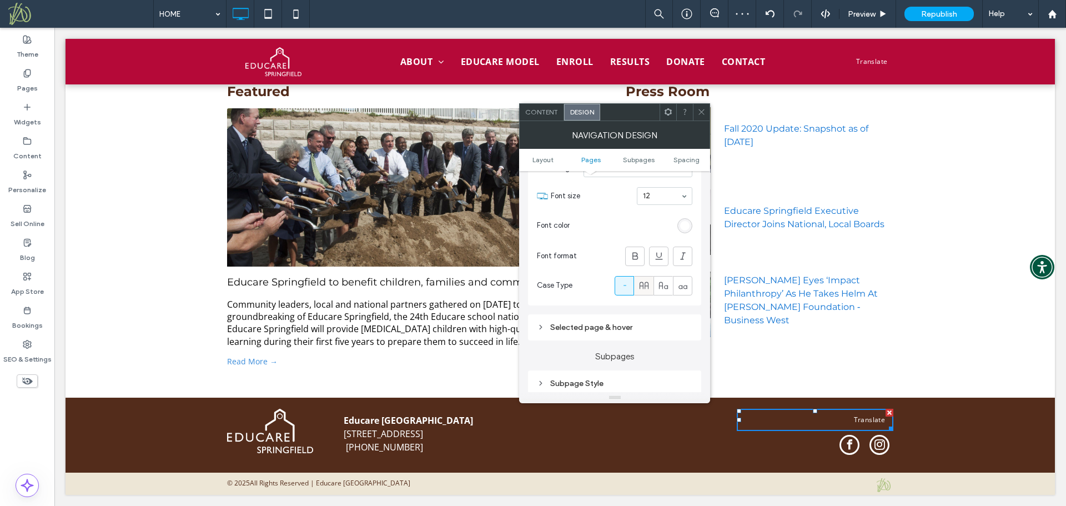
click at [640, 281] on icon at bounding box center [643, 285] width 11 height 11
click at [703, 114] on icon at bounding box center [701, 112] width 8 height 8
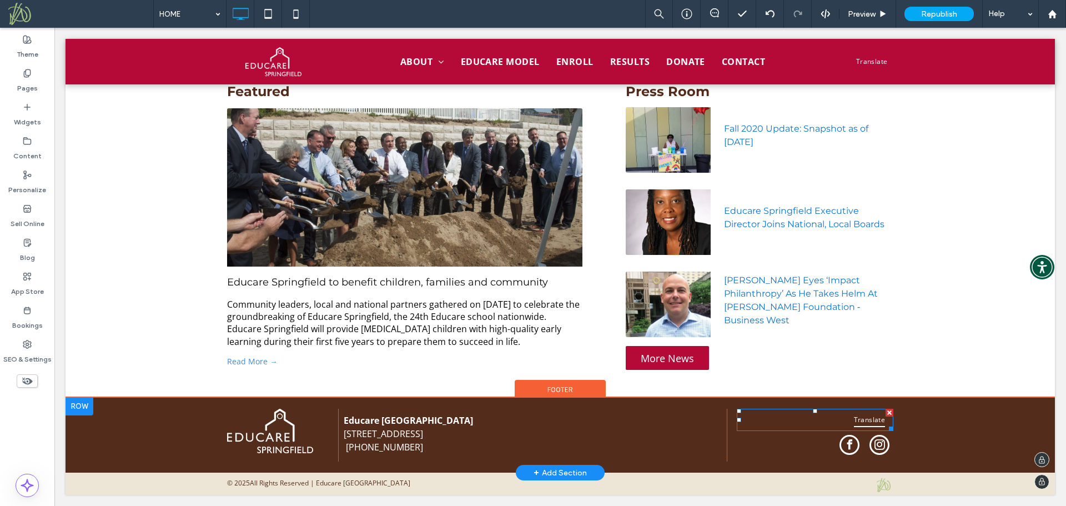
click at [868, 420] on span "Translate" at bounding box center [869, 419] width 31 height 15
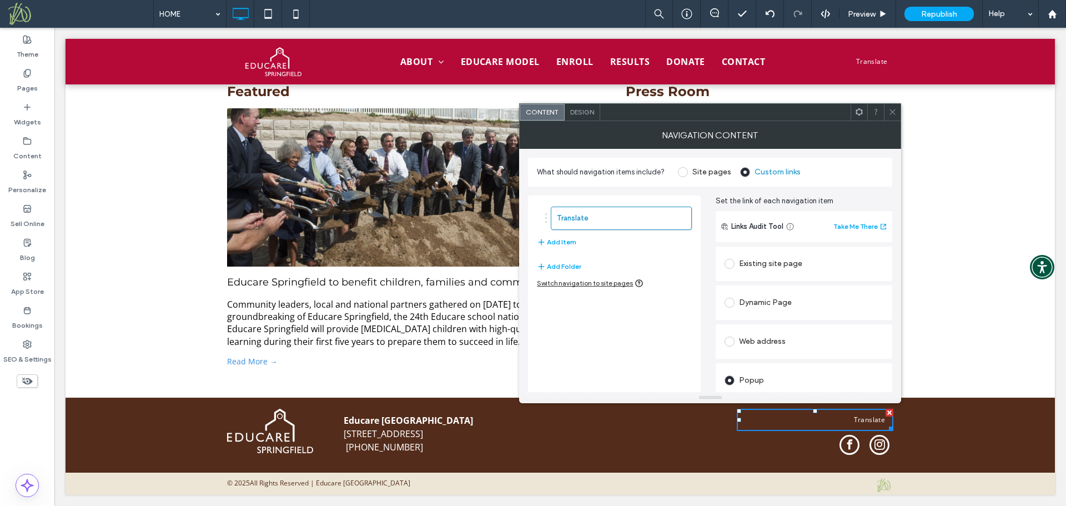
click at [581, 114] on span "Design" at bounding box center [582, 112] width 24 height 8
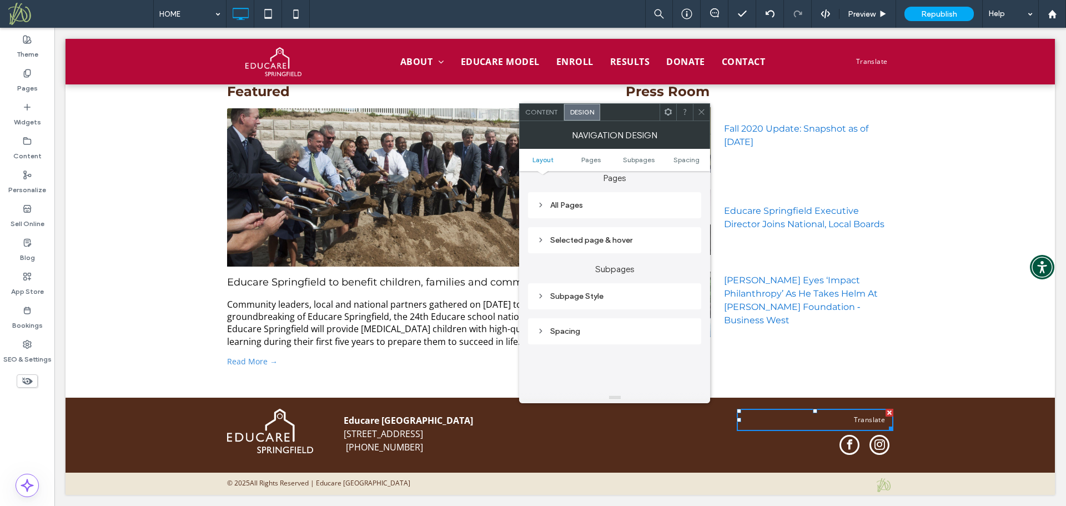
scroll to position [276, 0]
click at [573, 191] on div "All Pages" at bounding box center [614, 200] width 173 height 26
click at [572, 203] on div "All Pages" at bounding box center [614, 199] width 155 height 9
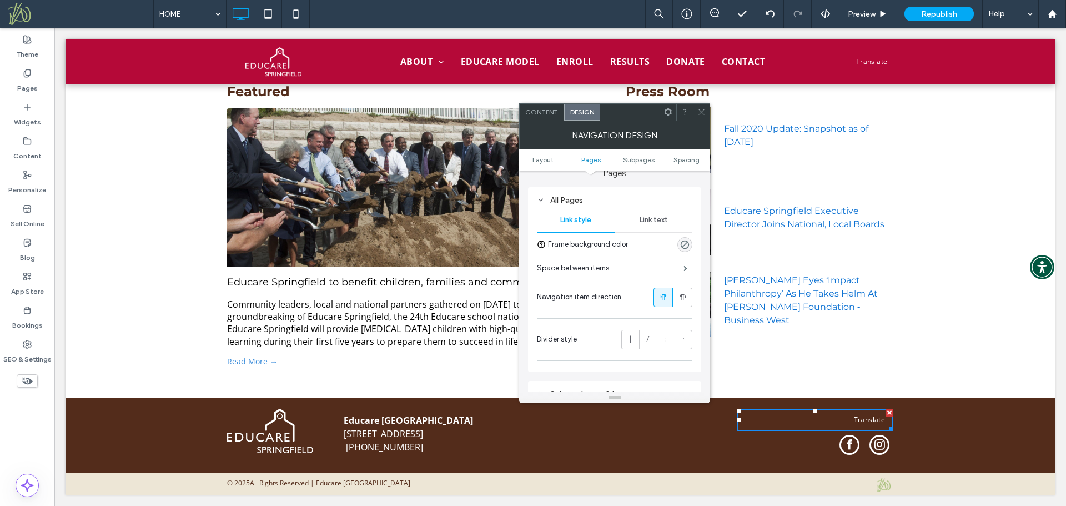
click at [650, 215] on span "Link text" at bounding box center [653, 219] width 28 height 9
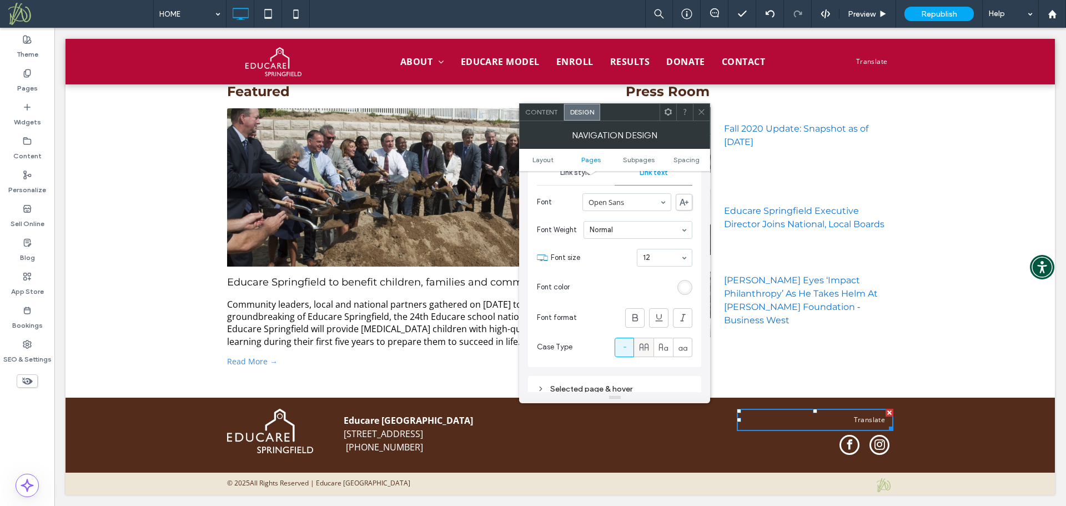
scroll to position [331, 0]
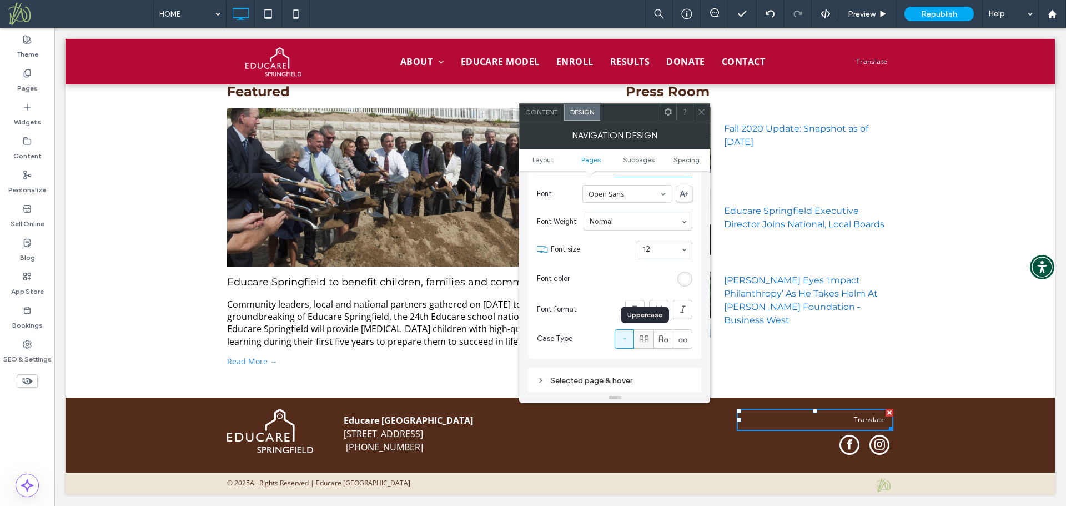
click at [647, 336] on icon at bounding box center [643, 338] width 11 height 11
click at [704, 112] on icon at bounding box center [701, 112] width 8 height 8
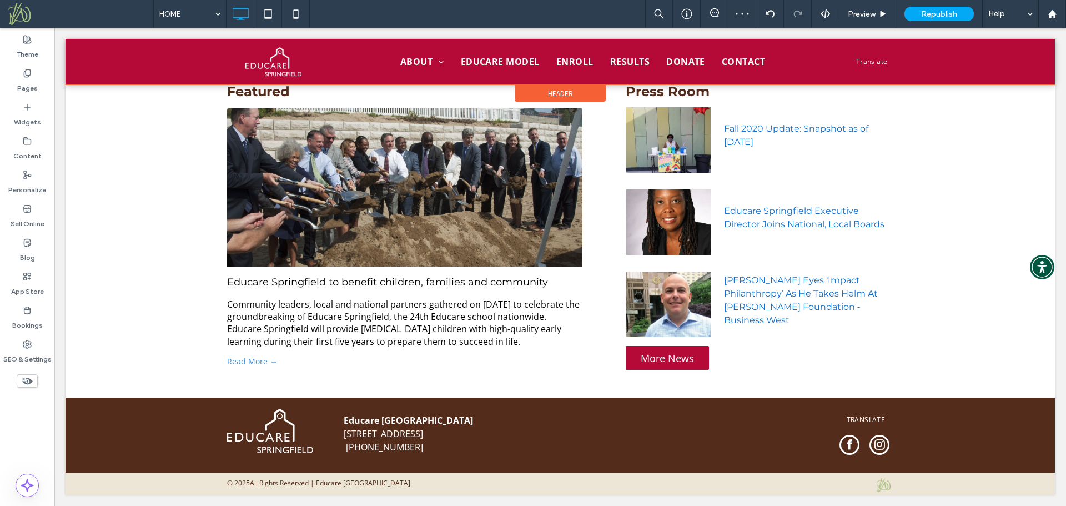
drag, startPoint x: 54, startPoint y: 28, endPoint x: 872, endPoint y: 61, distance: 818.3
click at [872, 61] on div at bounding box center [559, 62] width 989 height 46
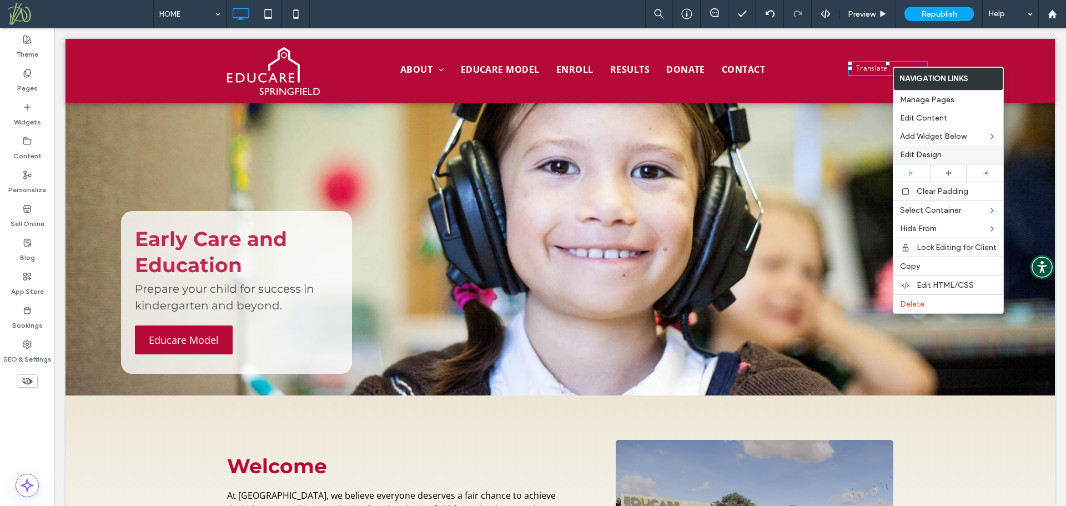
click at [904, 155] on span "Edit Design" at bounding box center [921, 154] width 42 height 9
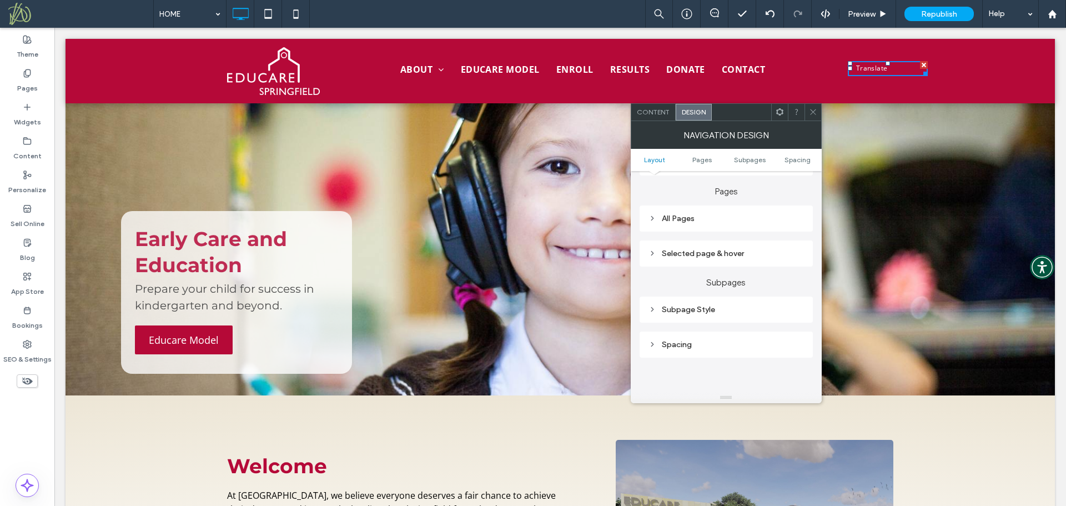
scroll to position [274, 0]
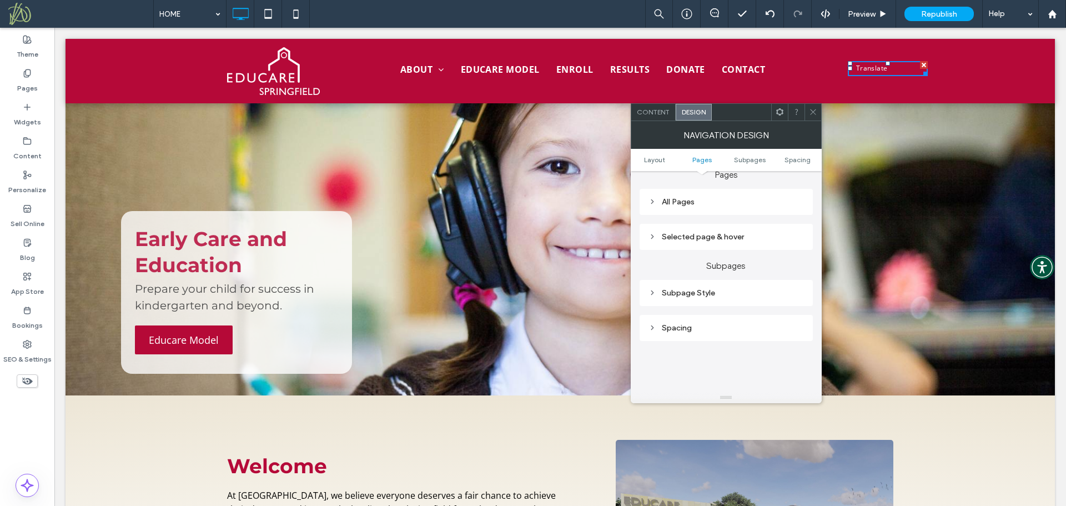
click at [747, 201] on div "All Pages" at bounding box center [725, 201] width 155 height 9
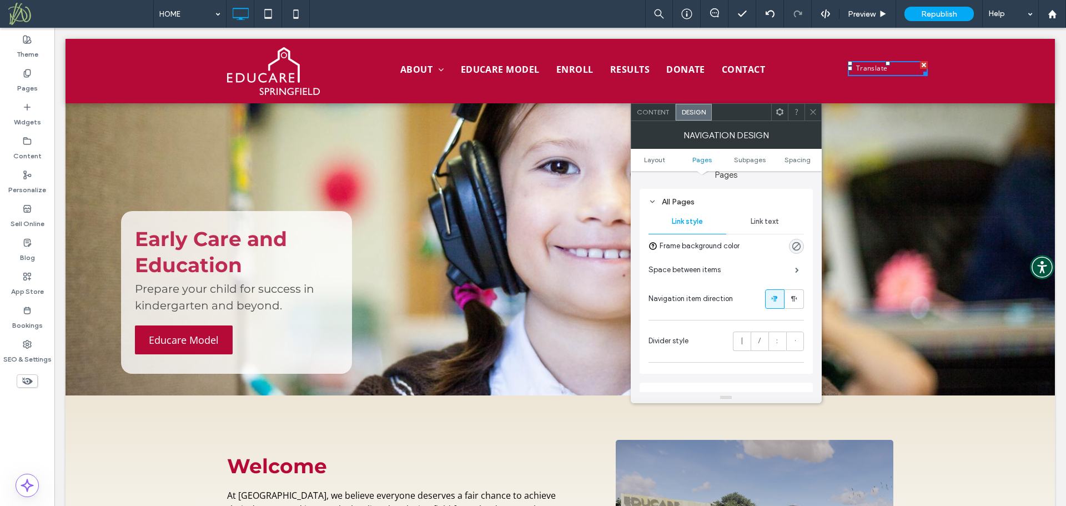
click at [757, 221] on span "Link text" at bounding box center [764, 221] width 28 height 9
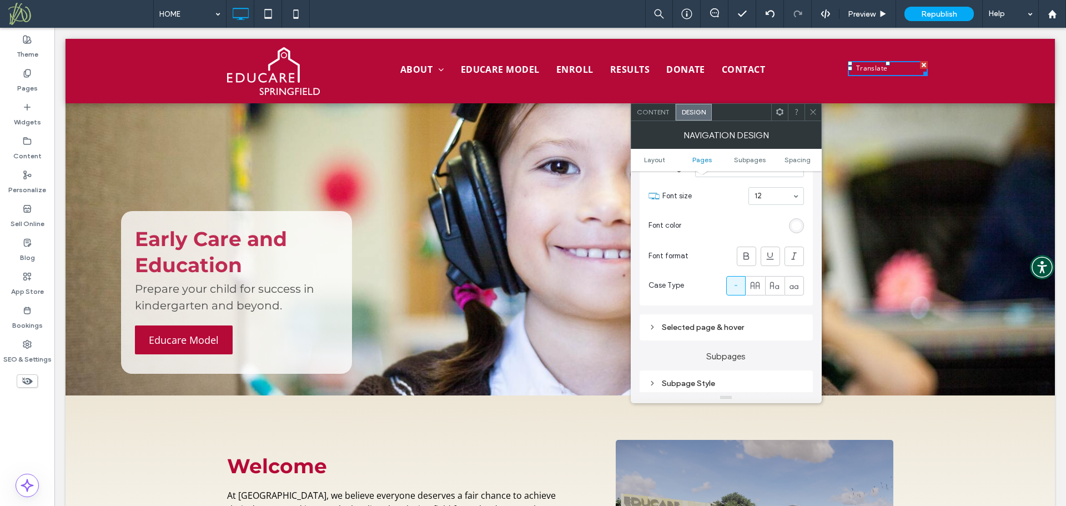
scroll to position [385, 0]
click at [755, 290] on icon at bounding box center [754, 284] width 11 height 11
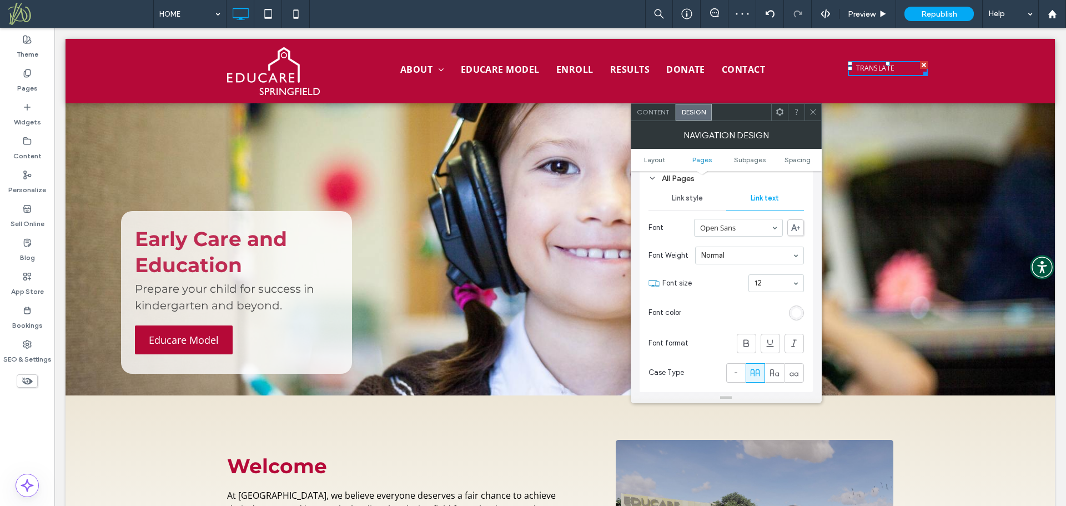
scroll to position [275, 0]
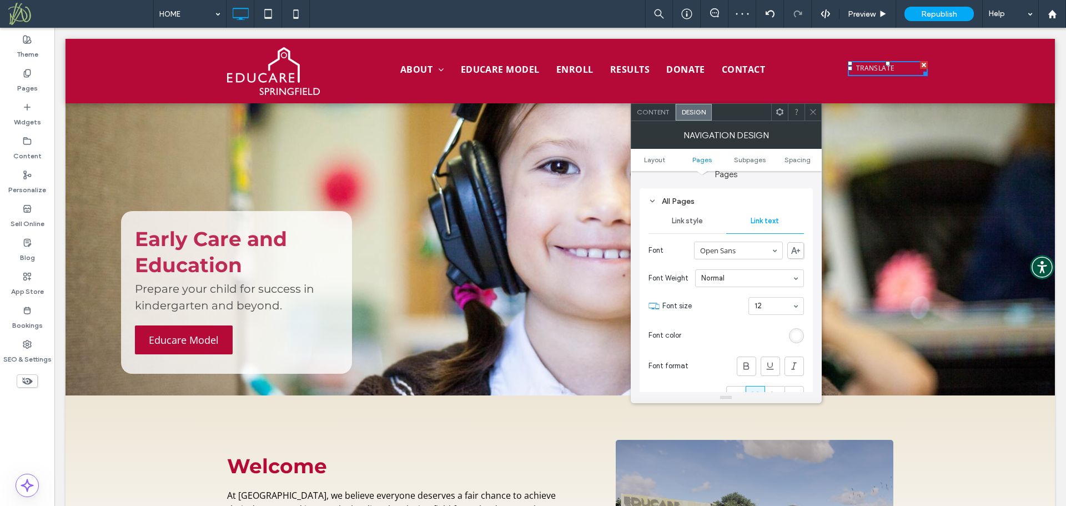
click at [678, 214] on div "Link style" at bounding box center [687, 221] width 78 height 24
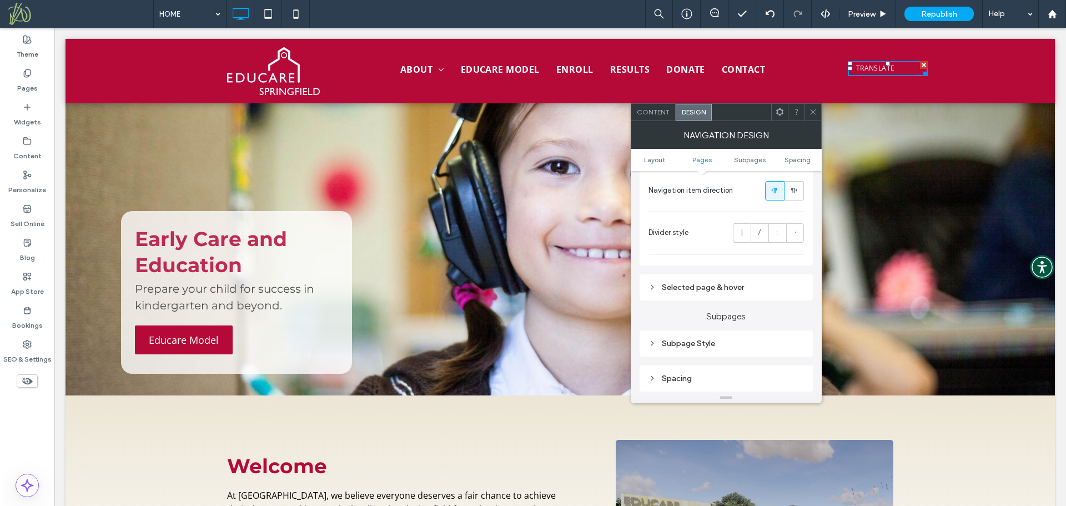
scroll to position [385, 0]
click at [733, 286] on div "Selected page & hover" at bounding box center [725, 284] width 155 height 9
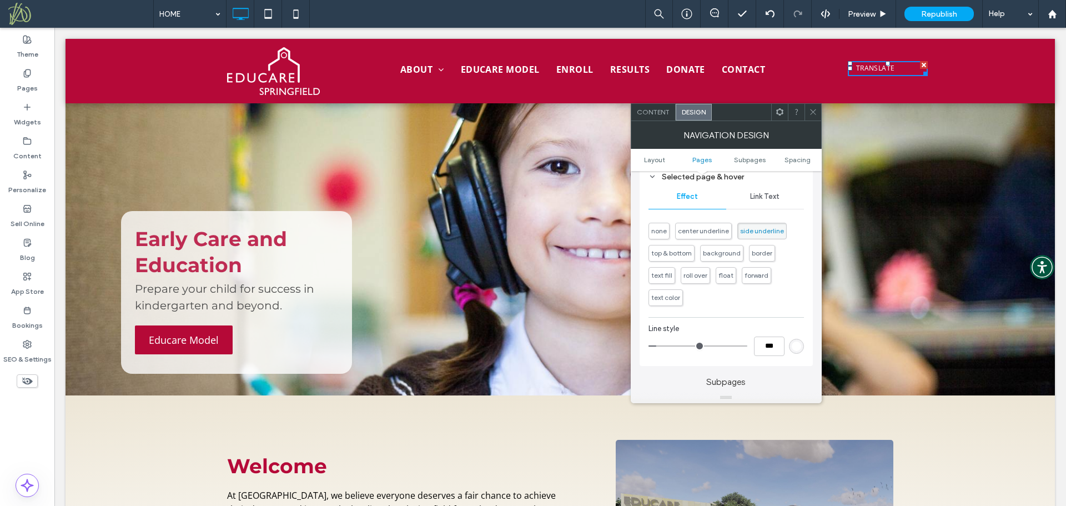
scroll to position [551, 0]
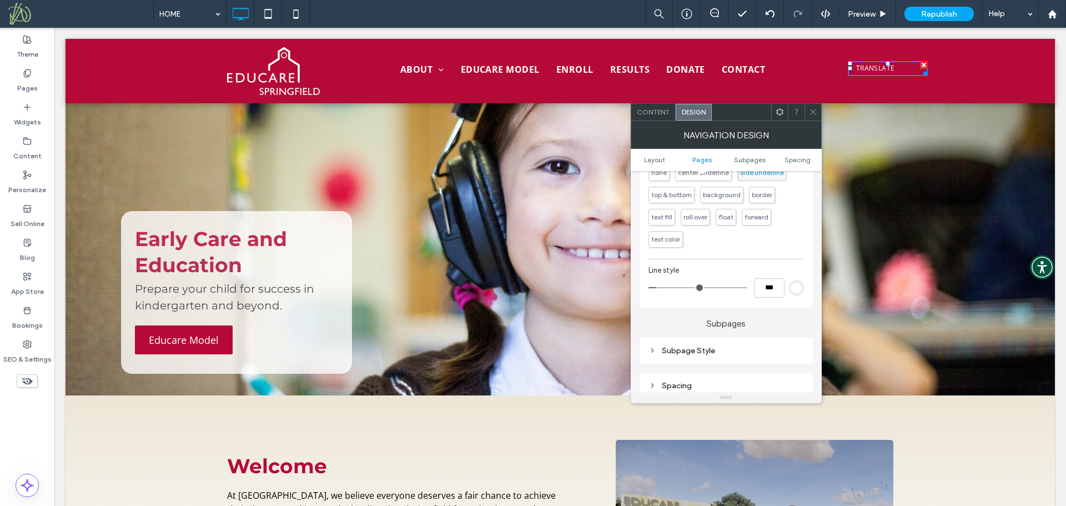
click at [810, 112] on icon at bounding box center [813, 112] width 8 height 8
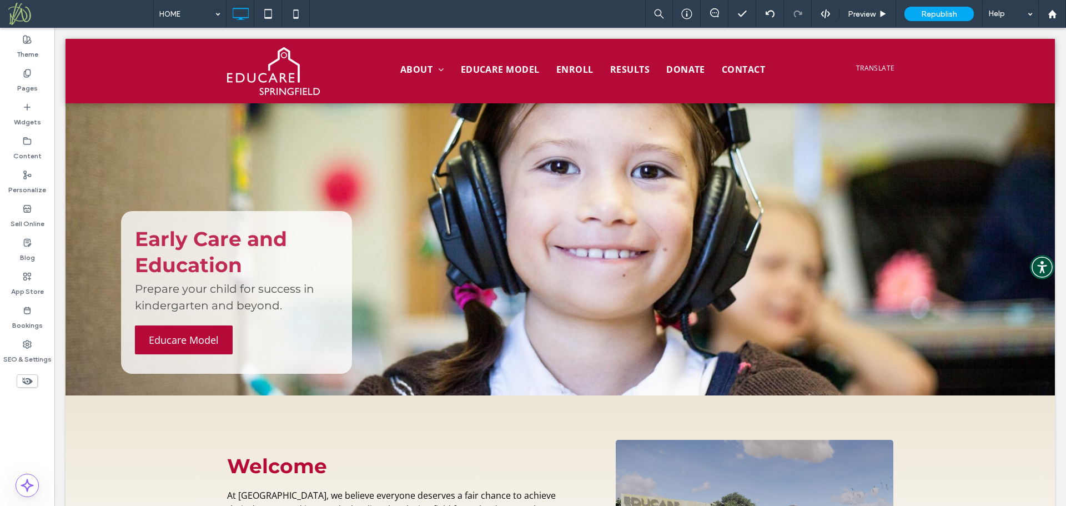
scroll to position [0, 0]
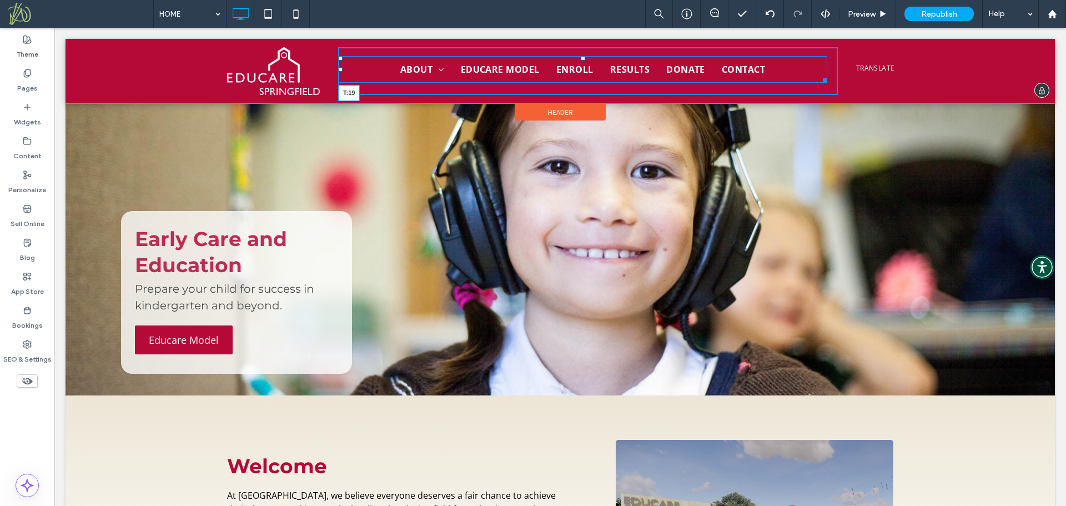
drag, startPoint x: 579, startPoint y: 58, endPoint x: 633, endPoint y: 87, distance: 60.9
click at [578, 59] on nav "ABOUT Board of Directors Employment Press Room EDUCARE MODEL ENROLL RESULTS DON…" at bounding box center [582, 69] width 489 height 27
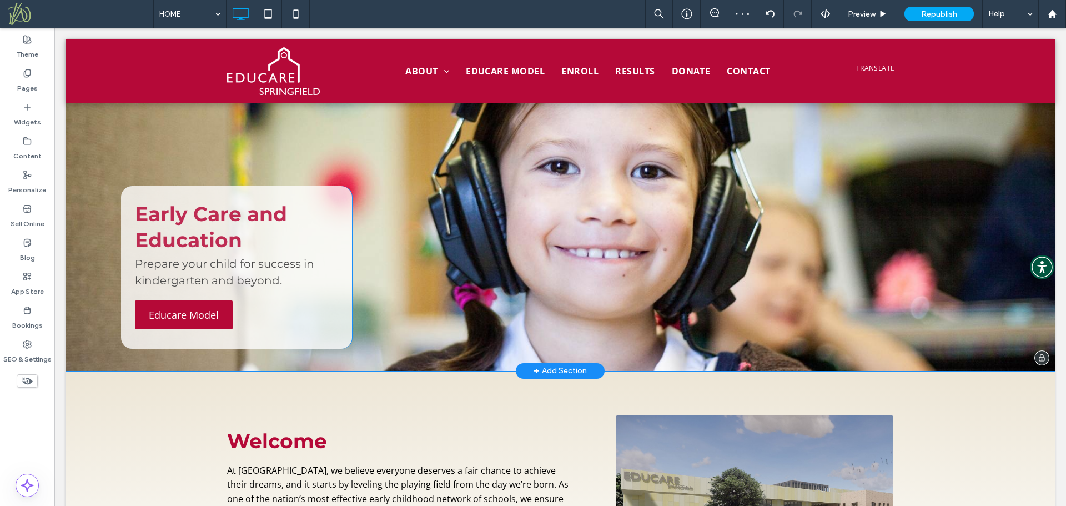
scroll to position [1, 0]
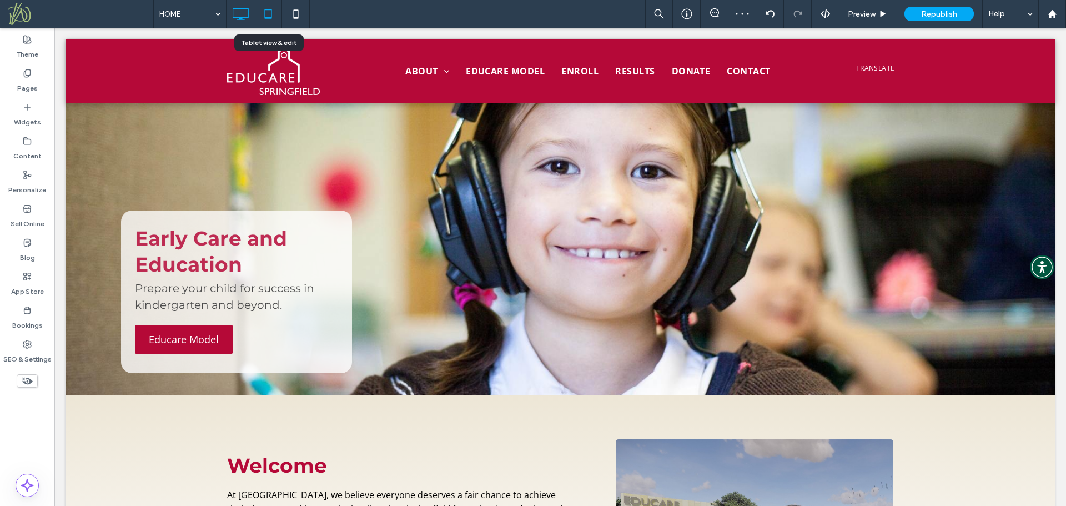
click at [268, 15] on icon at bounding box center [268, 14] width 22 height 22
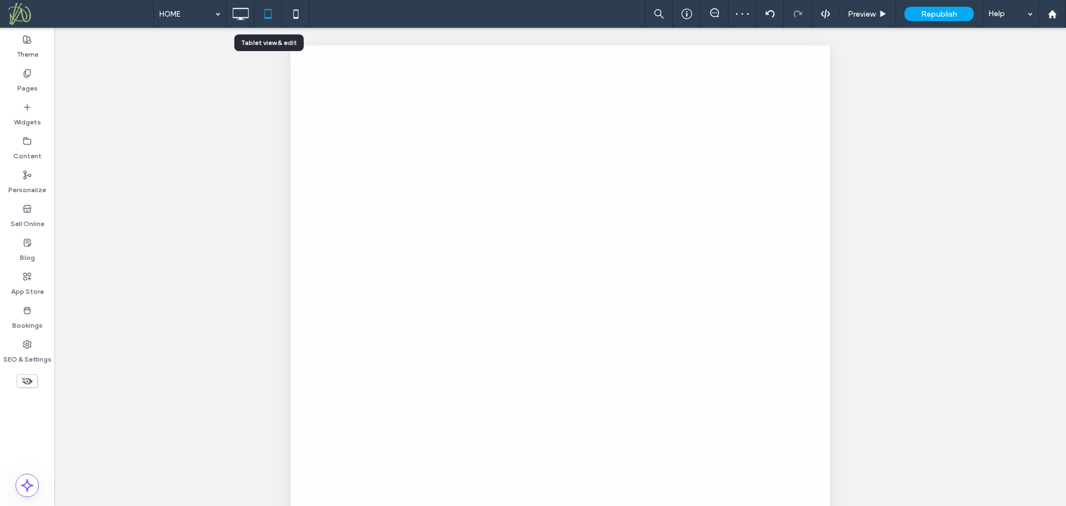
scroll to position [0, 0]
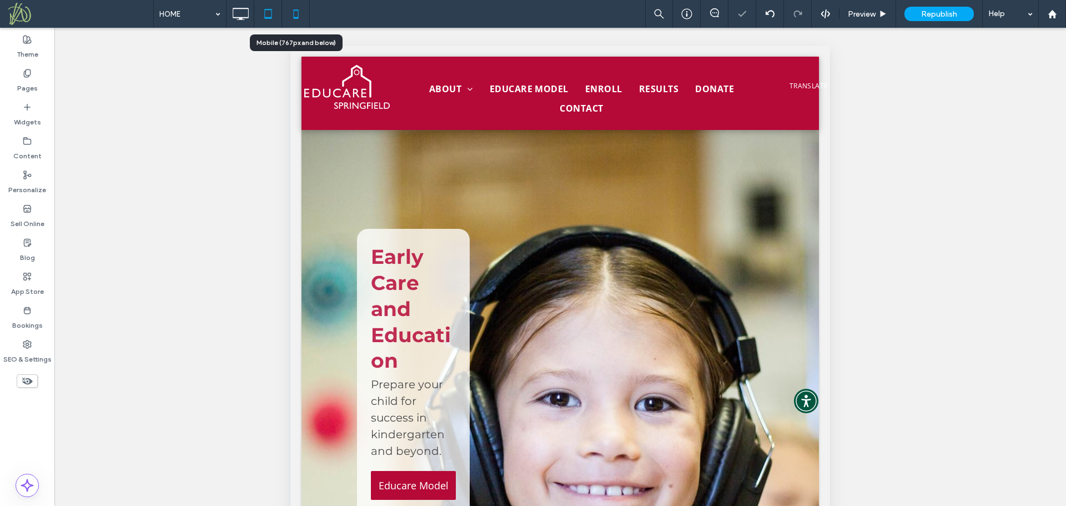
click at [295, 14] on icon at bounding box center [296, 14] width 22 height 22
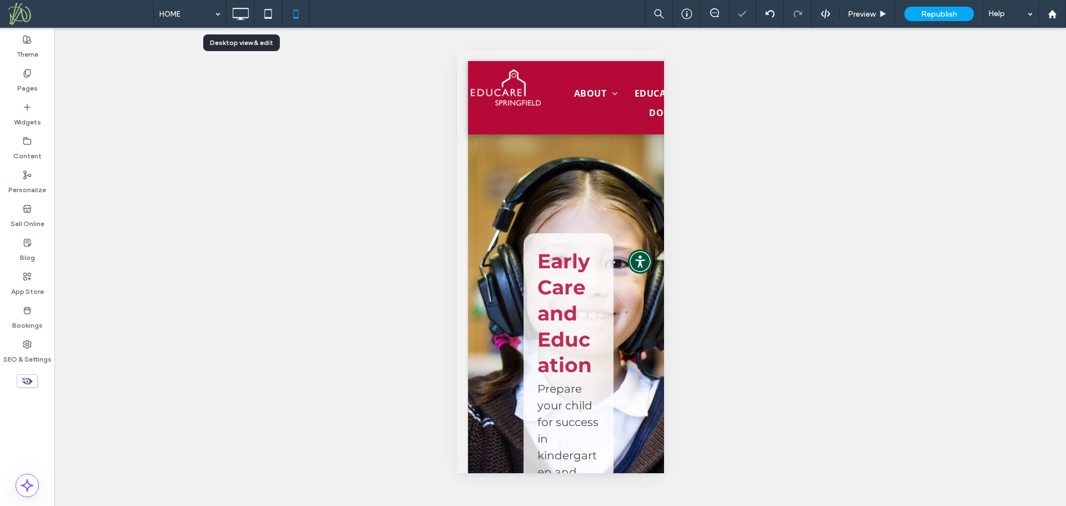
click at [241, 14] on icon at bounding box center [240, 14] width 22 height 22
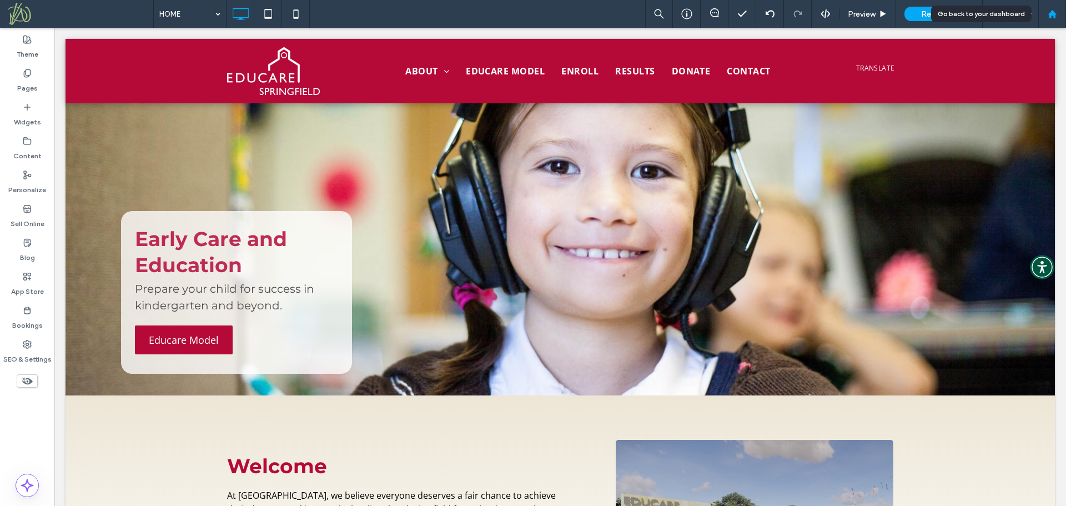
click at [1050, 13] on use at bounding box center [1051, 13] width 8 height 8
